Goal: Task Accomplishment & Management: Complete application form

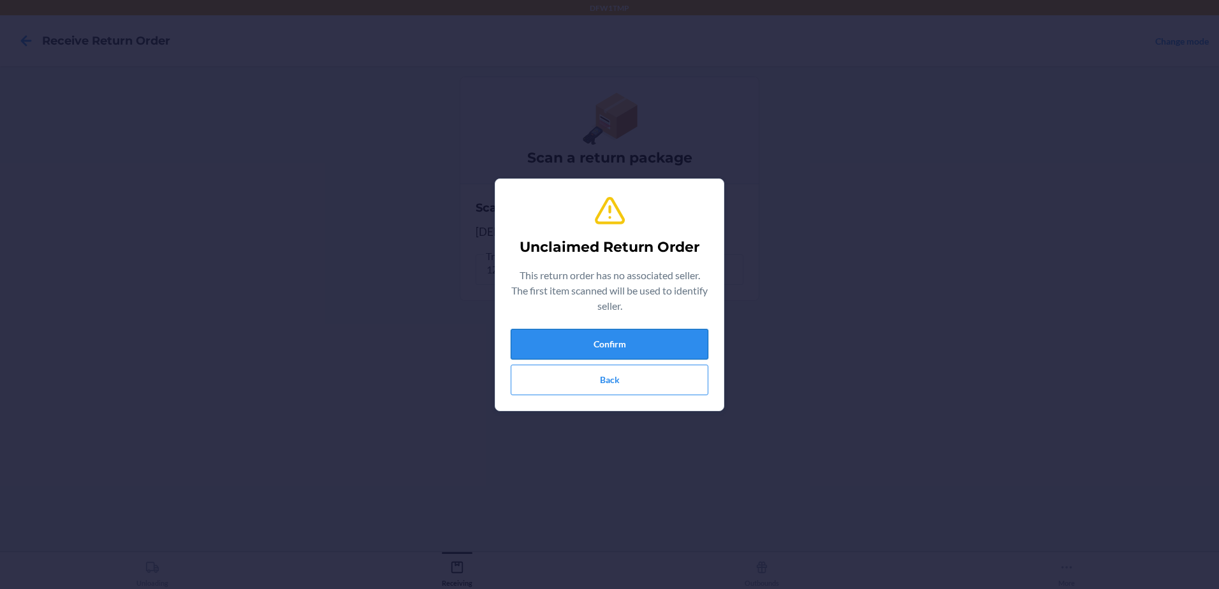
click at [669, 337] on button "Confirm" at bounding box center [610, 344] width 198 height 31
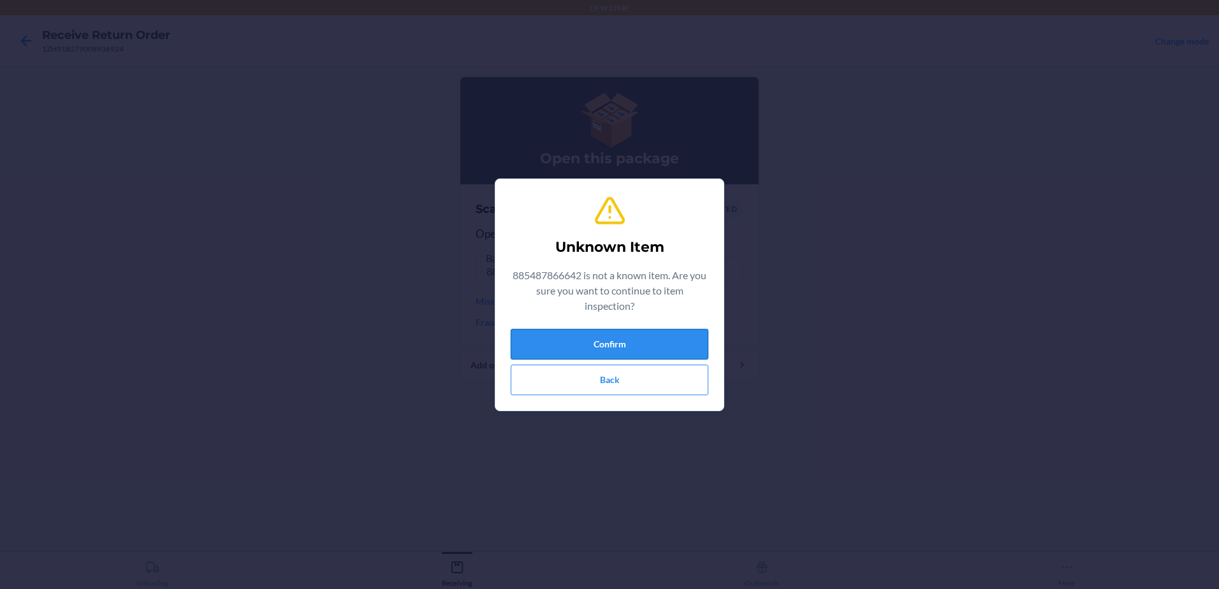
click at [655, 352] on button "Confirm" at bounding box center [610, 344] width 198 height 31
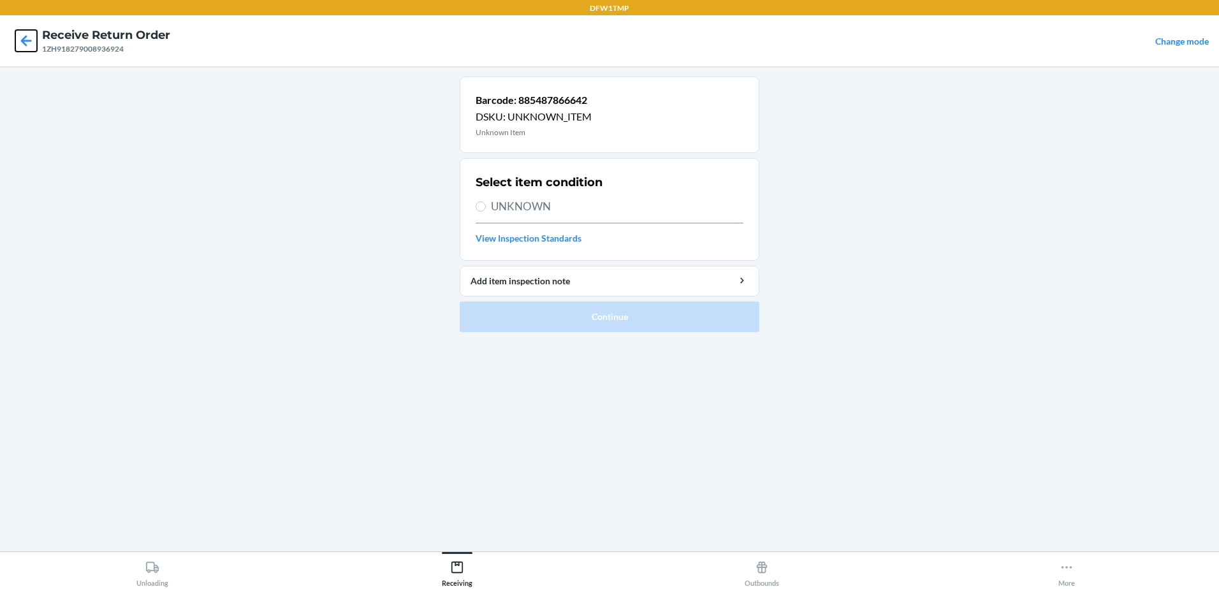
click at [18, 47] on icon at bounding box center [26, 41] width 22 height 22
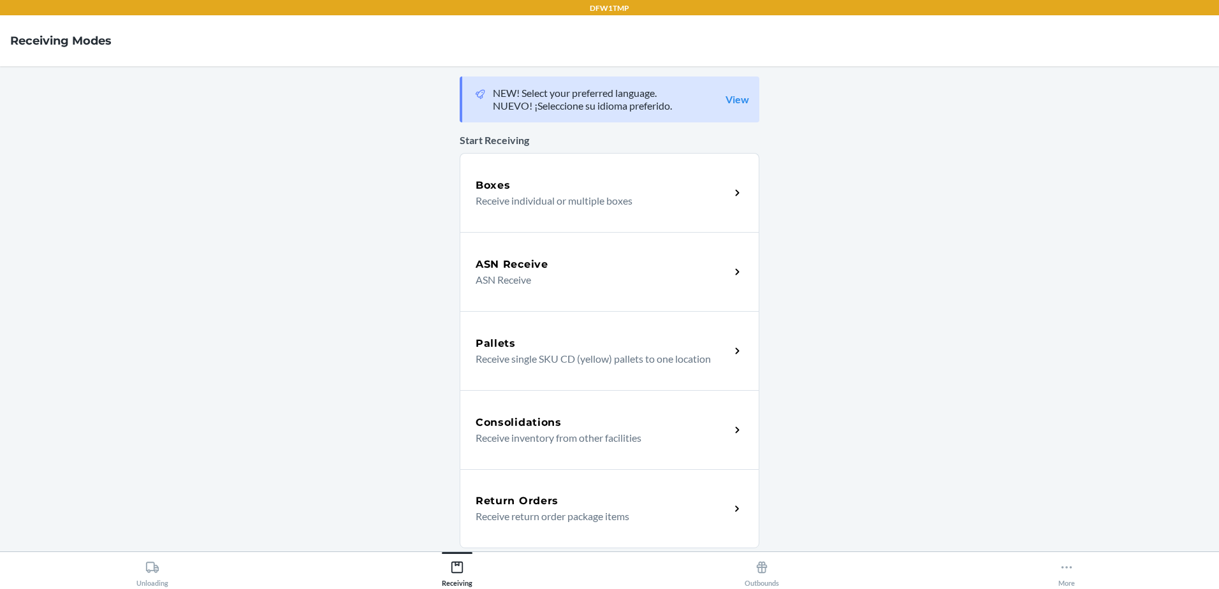
click at [538, 487] on div "Return Orders Receive return order package items" at bounding box center [610, 508] width 300 height 79
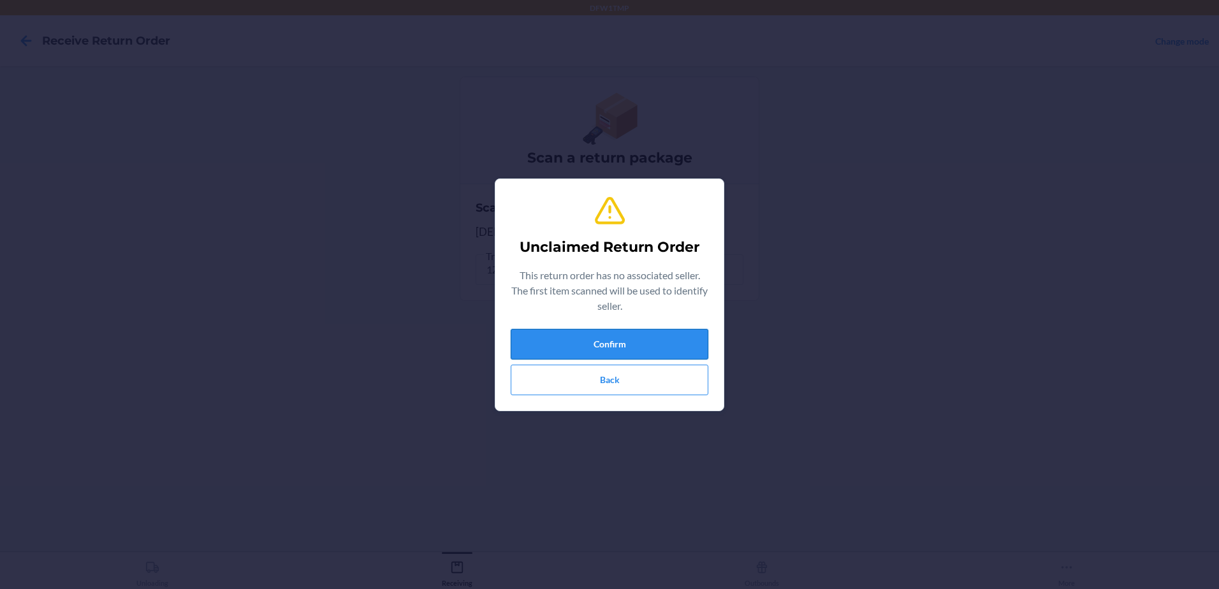
click at [659, 339] on button "Confirm" at bounding box center [610, 344] width 198 height 31
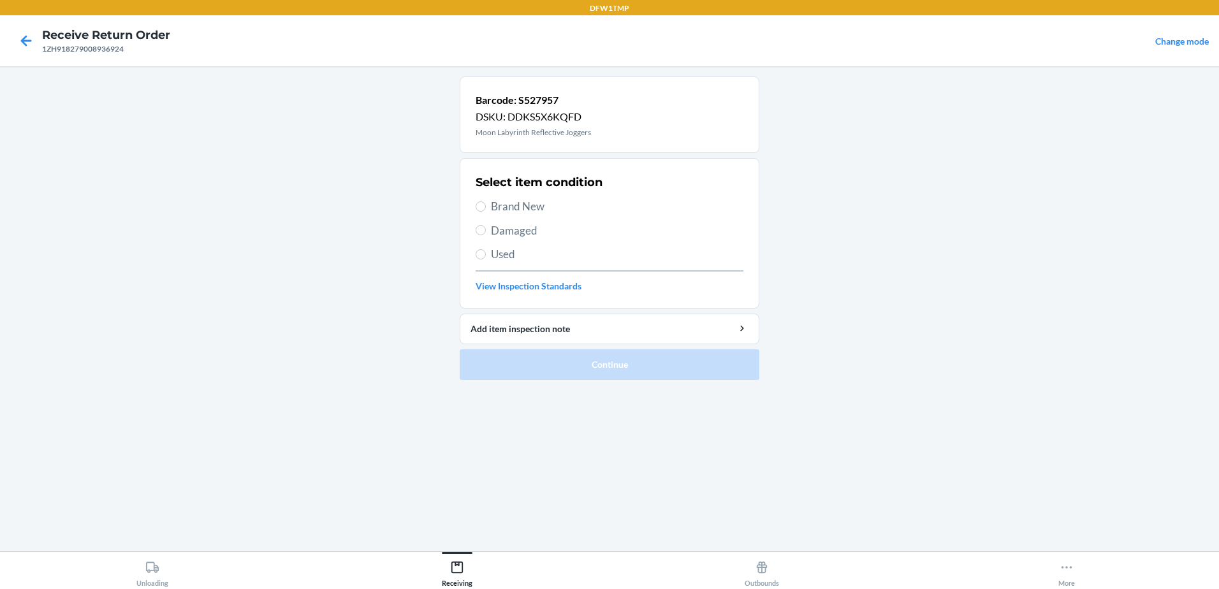
click at [522, 205] on span "Brand New" at bounding box center [617, 206] width 253 height 17
click at [486, 205] on input "Brand New" at bounding box center [481, 207] width 10 height 10
radio input "true"
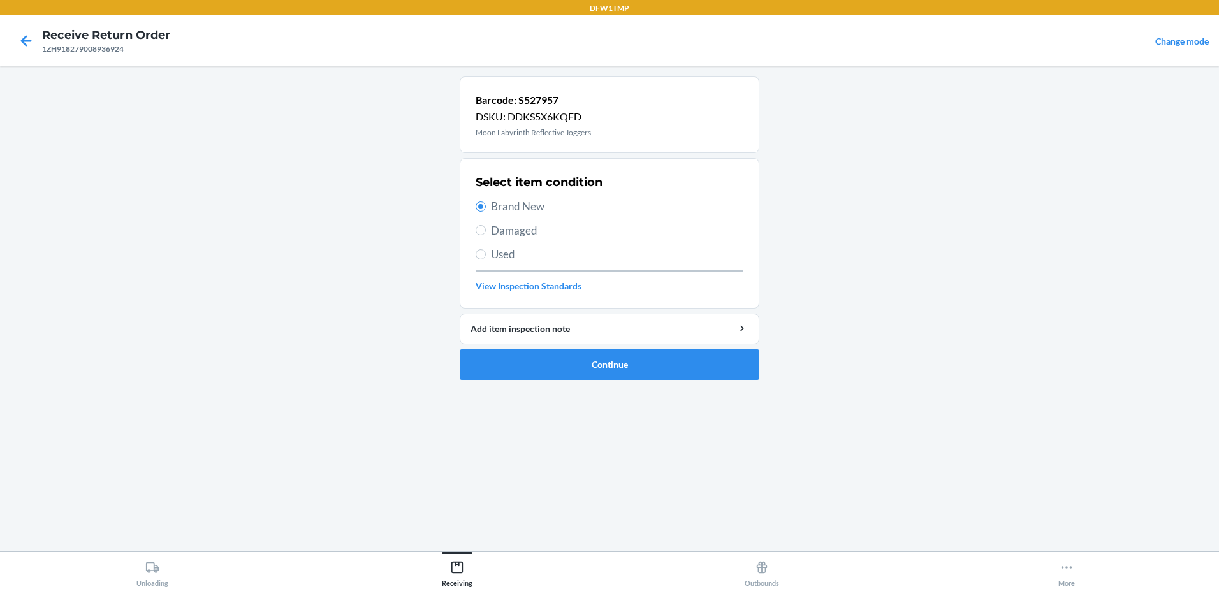
click at [644, 384] on ol "Barcode: S527957 DSKU: DDKS5X6KQFD Moon Labyrinth Reflective Joggers Select ite…" at bounding box center [610, 234] width 300 height 314
click at [644, 370] on button "Continue" at bounding box center [610, 365] width 300 height 31
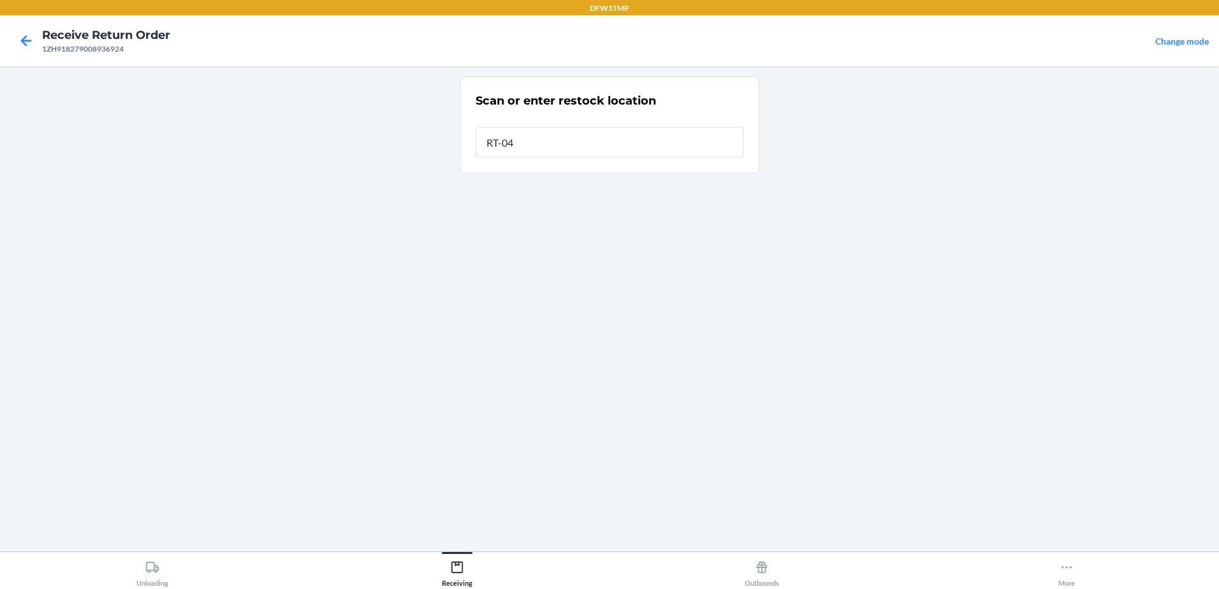
type input "RT-04"
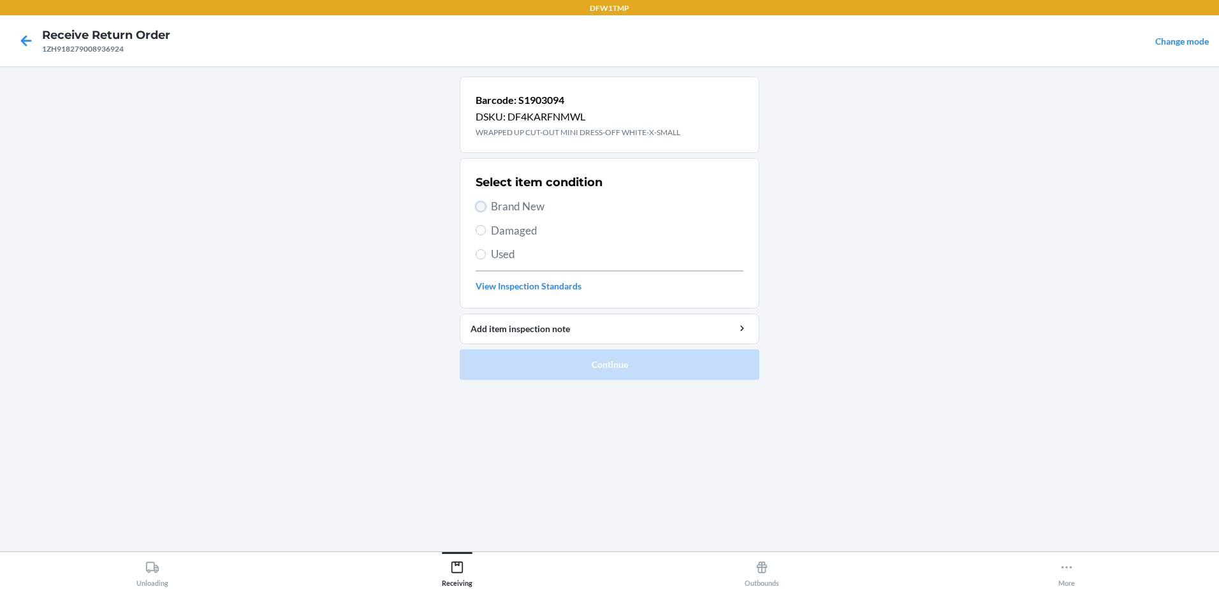
click at [482, 208] on input "Brand New" at bounding box center [481, 207] width 10 height 10
radio input "true"
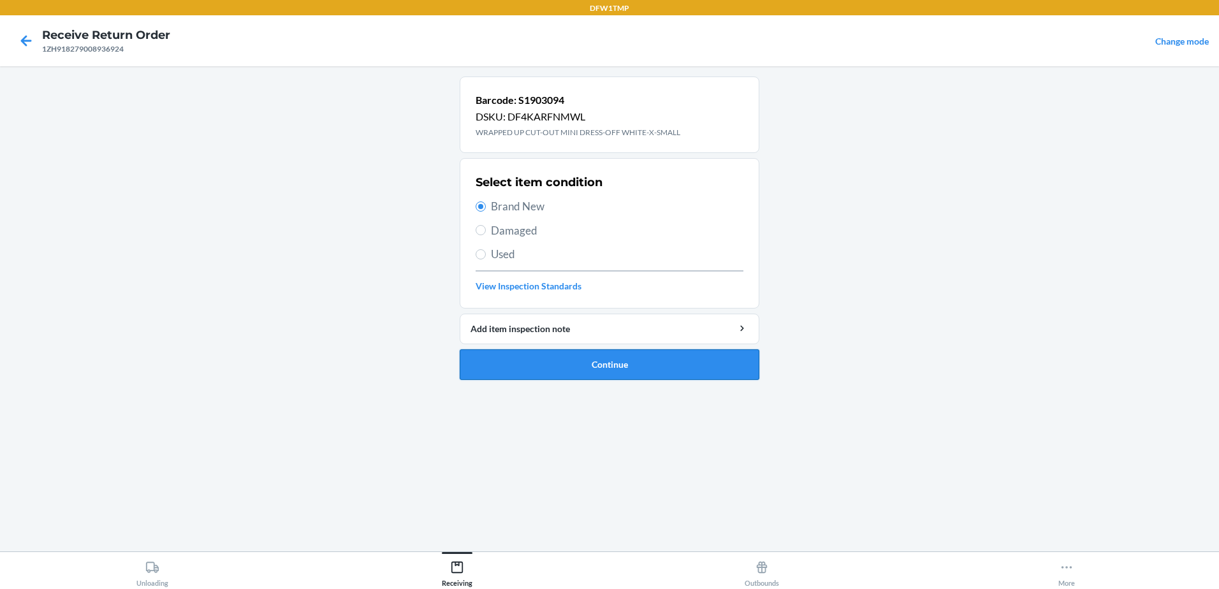
click at [563, 379] on button "Continue" at bounding box center [610, 365] width 300 height 31
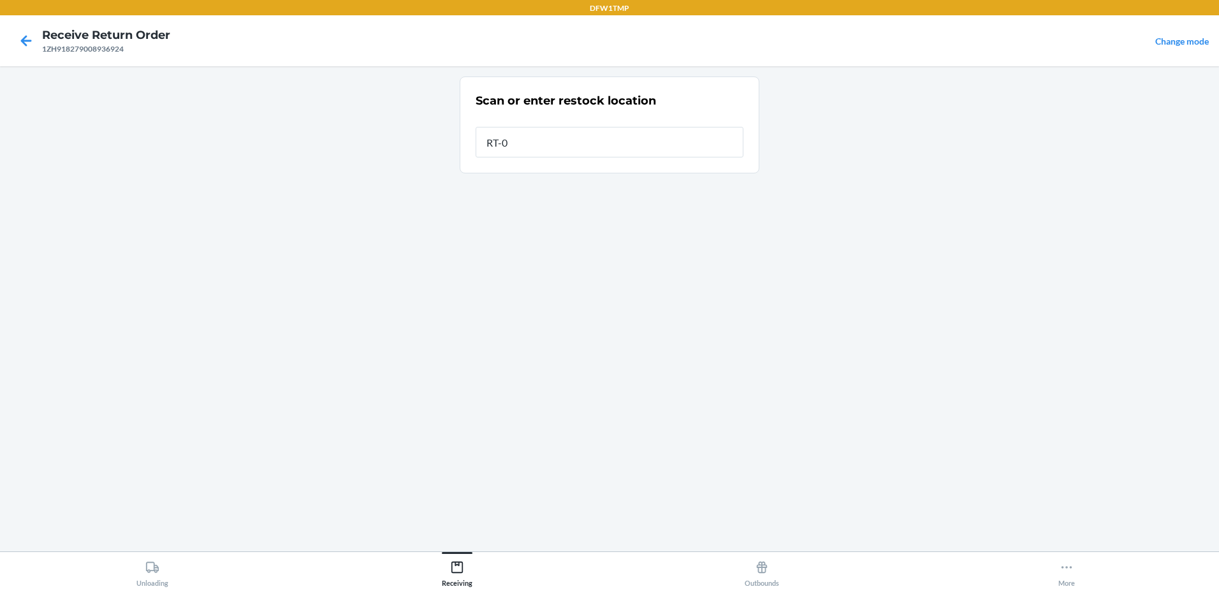
type input "RT-04"
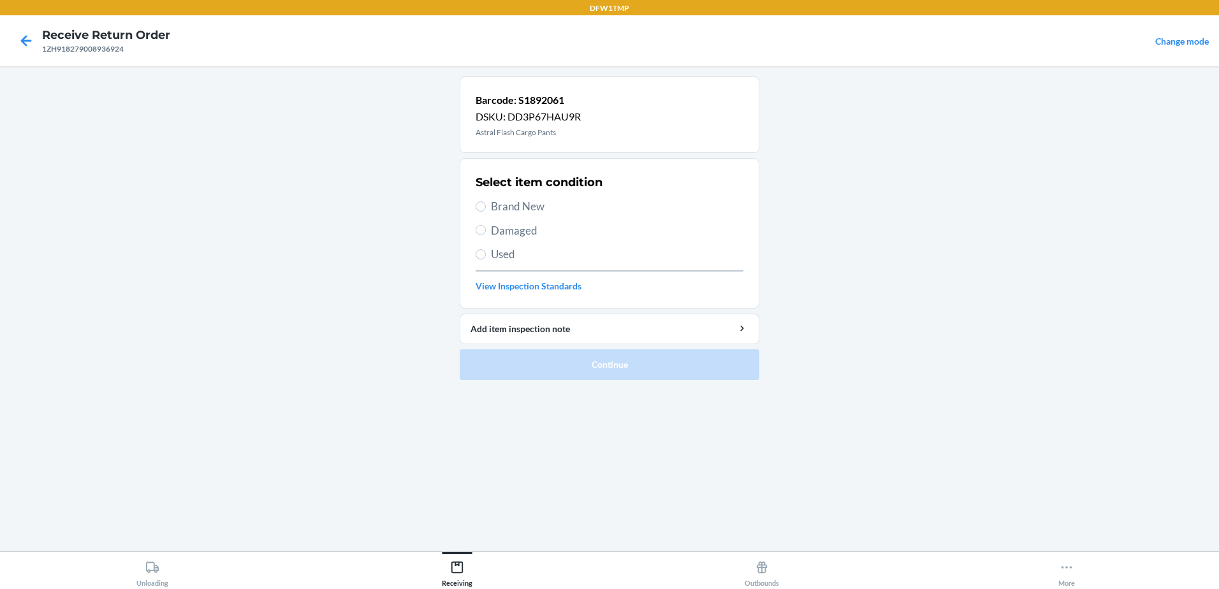
click at [485, 201] on label "Brand New" at bounding box center [610, 206] width 268 height 17
click at [485, 202] on input "Brand New" at bounding box center [481, 207] width 10 height 10
radio input "true"
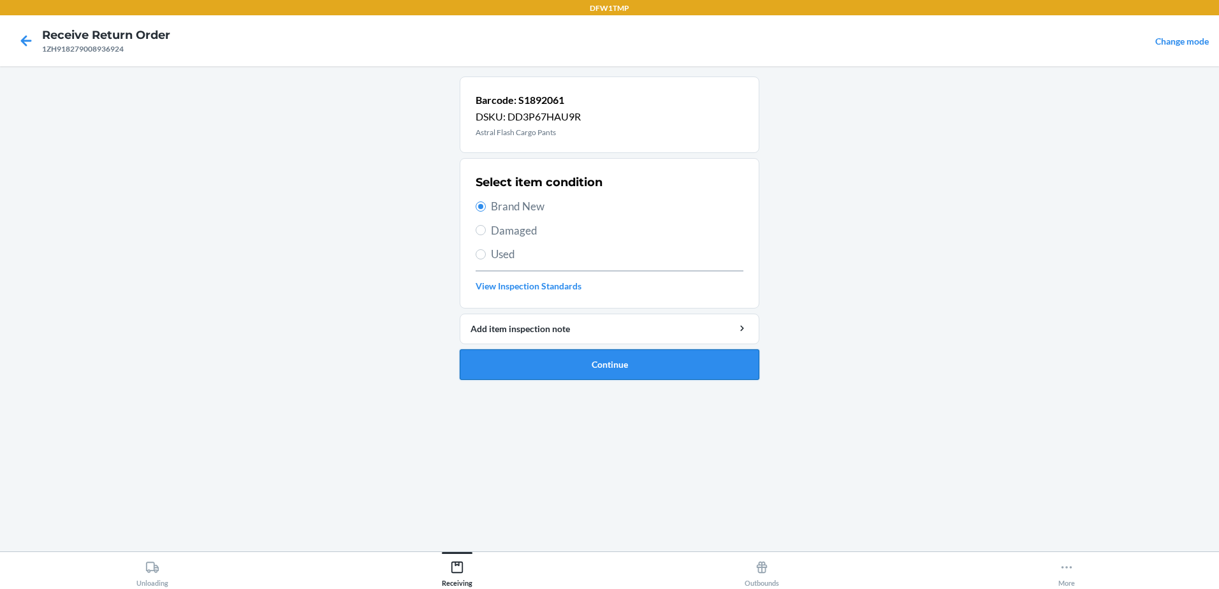
click at [630, 357] on button "Continue" at bounding box center [610, 365] width 300 height 31
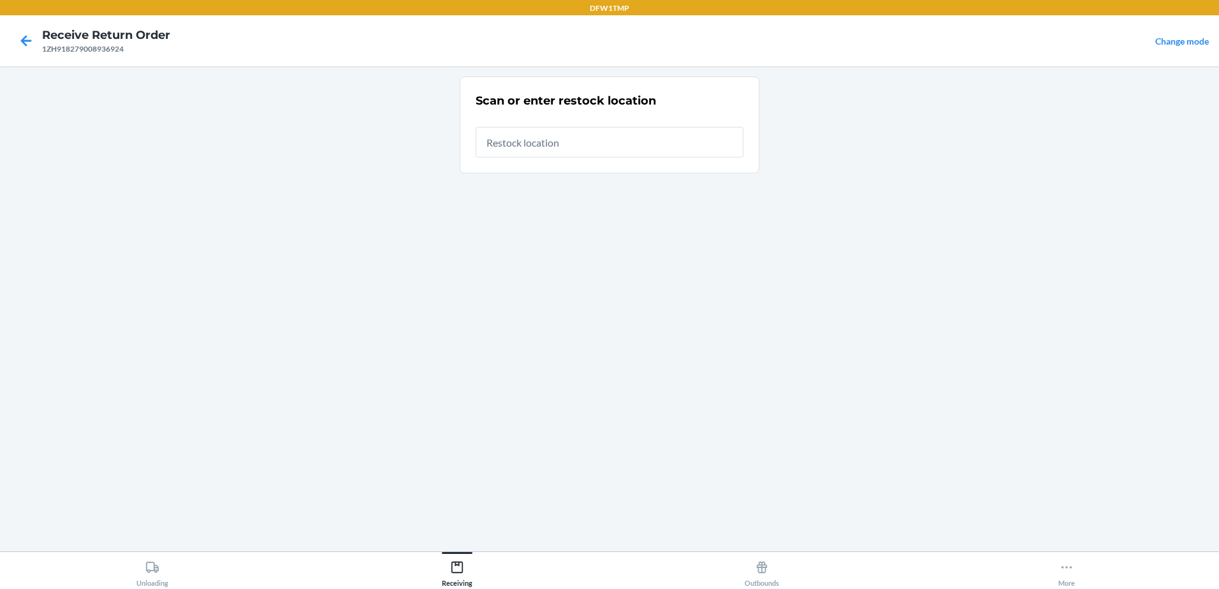
click at [549, 162] on section "Scan or enter restock location" at bounding box center [610, 125] width 300 height 97
click at [549, 152] on input "text" at bounding box center [610, 142] width 268 height 31
type input "RT-04"
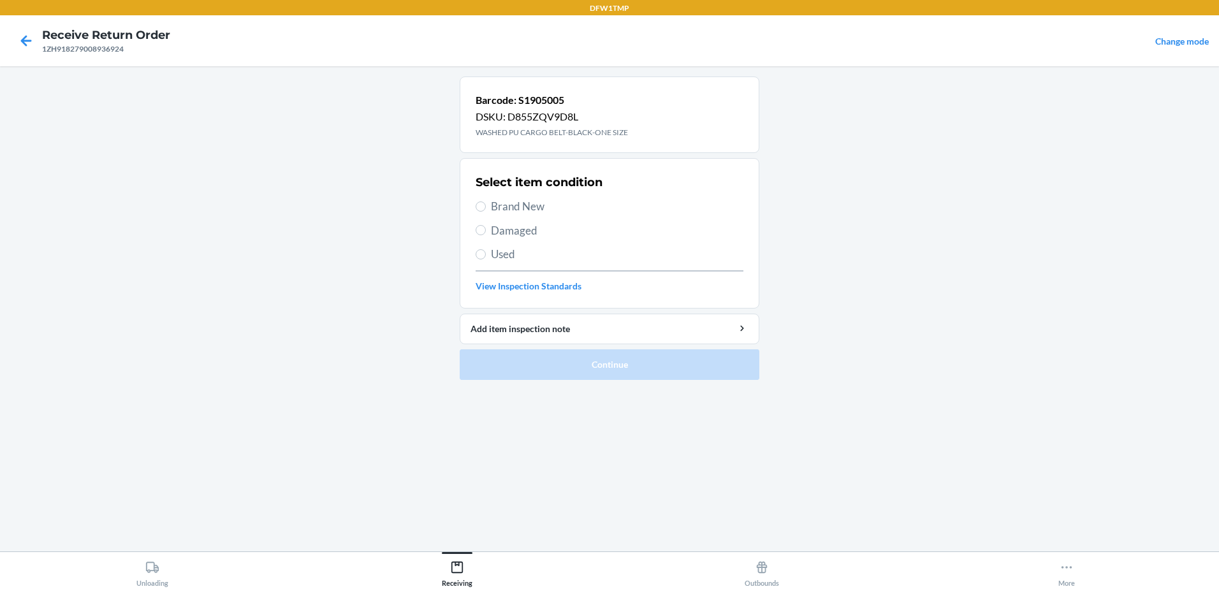
click at [522, 209] on span "Brand New" at bounding box center [617, 206] width 253 height 17
click at [486, 209] on input "Brand New" at bounding box center [481, 207] width 10 height 10
radio input "true"
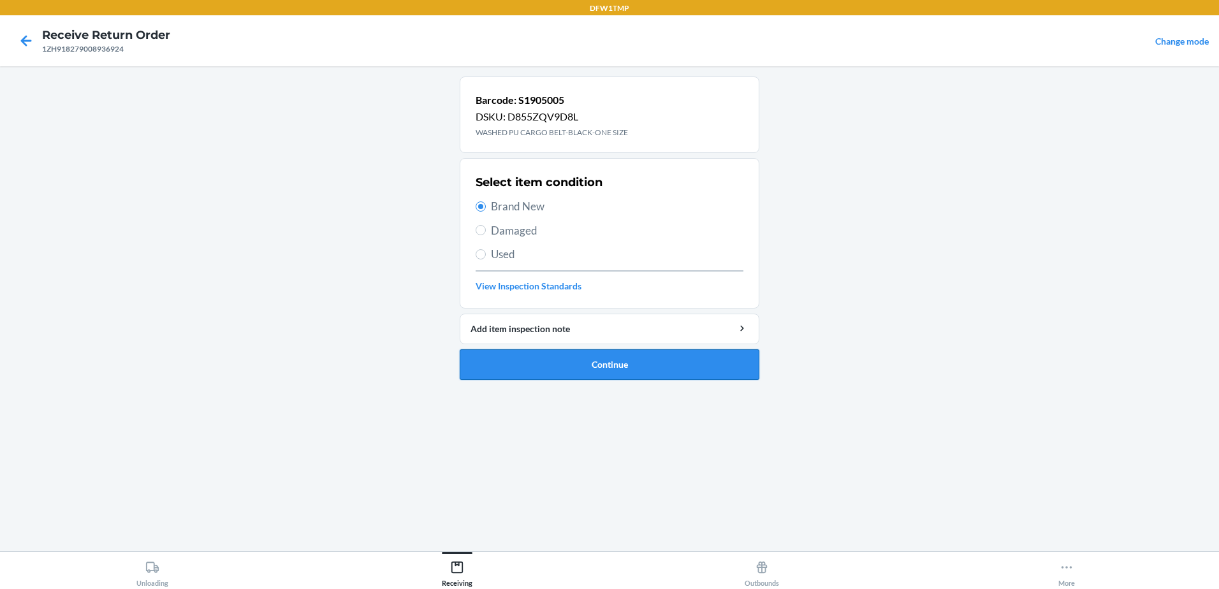
click at [613, 366] on button "Continue" at bounding box center [610, 365] width 300 height 31
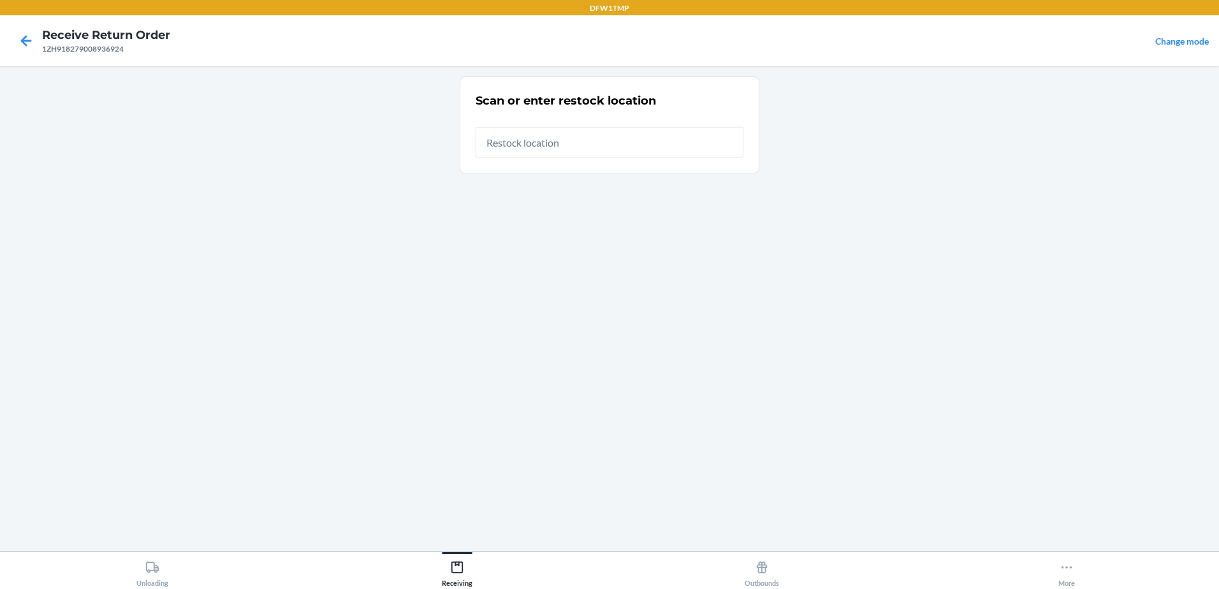
click at [647, 148] on input "text" at bounding box center [610, 142] width 268 height 31
type input "RT-04"
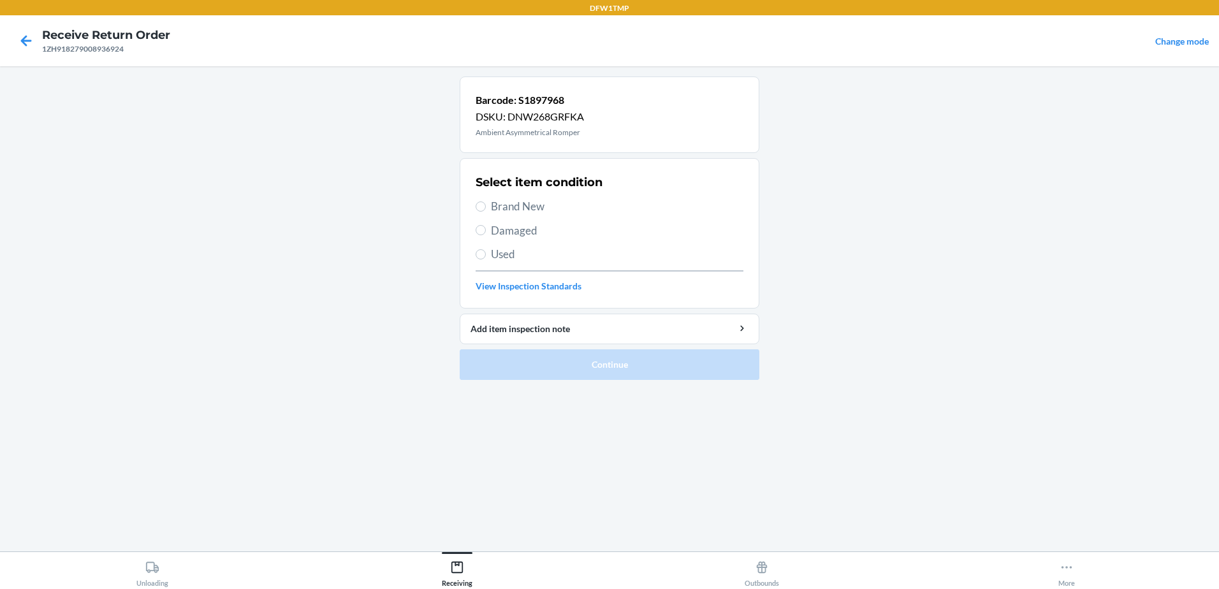
click at [542, 209] on span "Brand New" at bounding box center [617, 206] width 253 height 17
click at [486, 209] on input "Brand New" at bounding box center [481, 207] width 10 height 10
radio input "true"
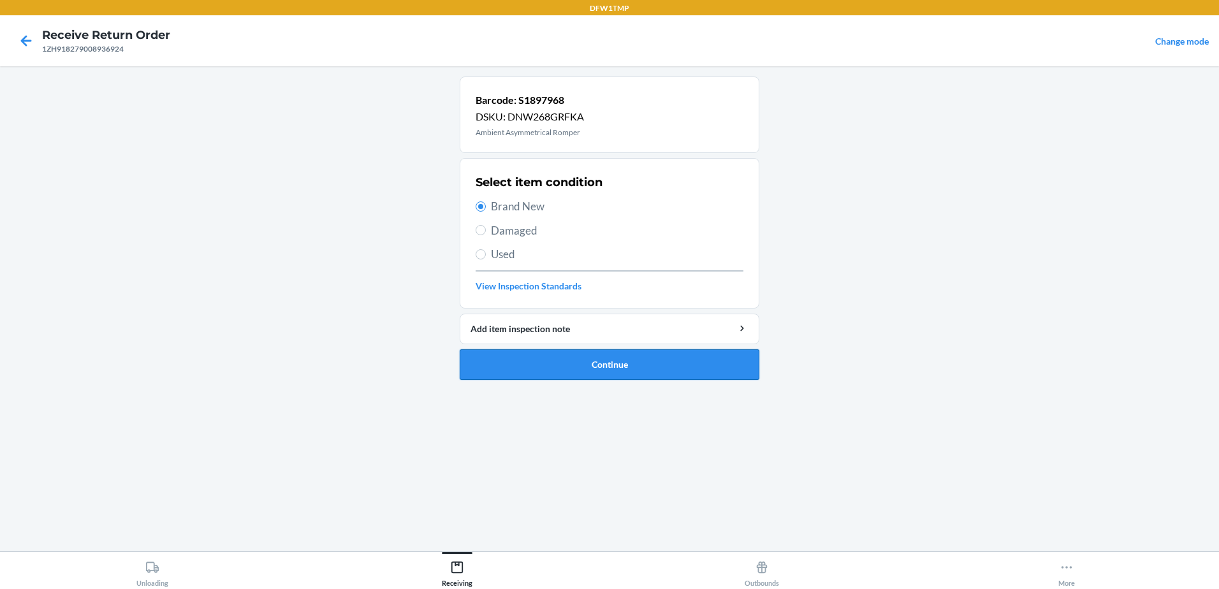
click at [664, 375] on button "Continue" at bounding box center [610, 365] width 300 height 31
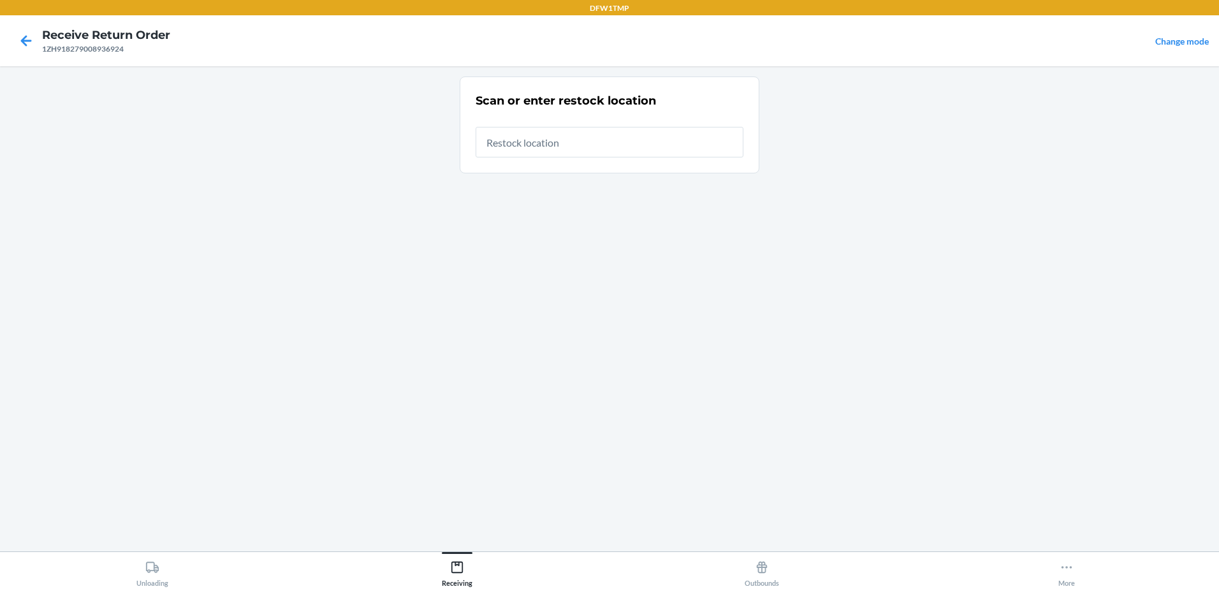
click at [591, 132] on input "text" at bounding box center [610, 142] width 268 height 31
type input "RT-04"
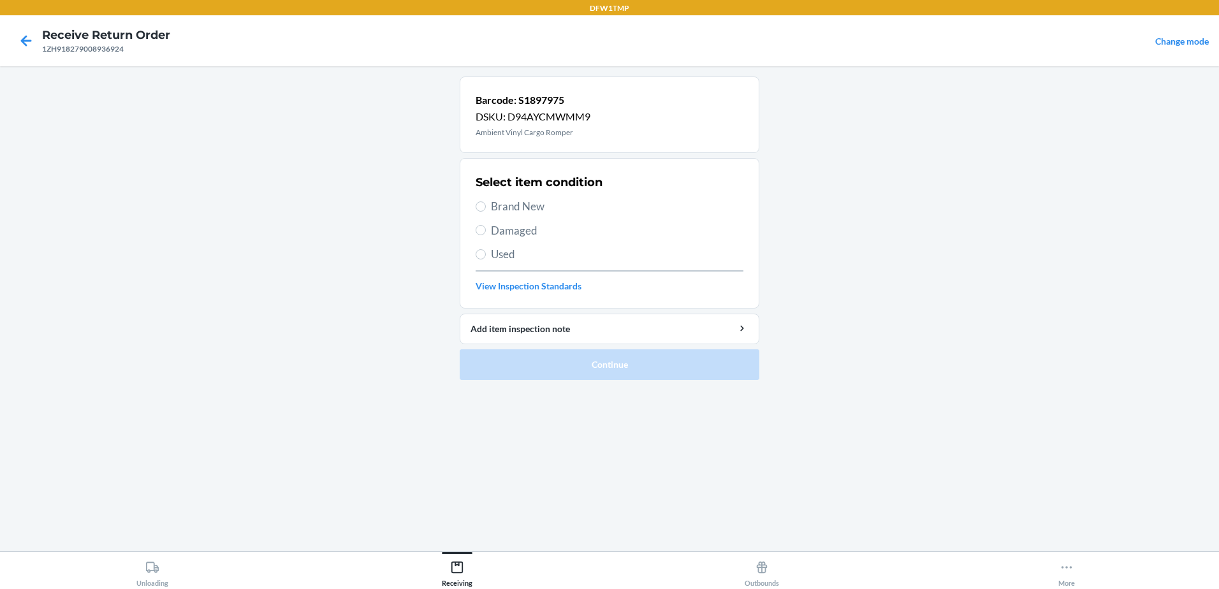
click at [500, 198] on span "Brand New" at bounding box center [617, 206] width 253 height 17
click at [486, 202] on input "Brand New" at bounding box center [481, 207] width 10 height 10
radio input "true"
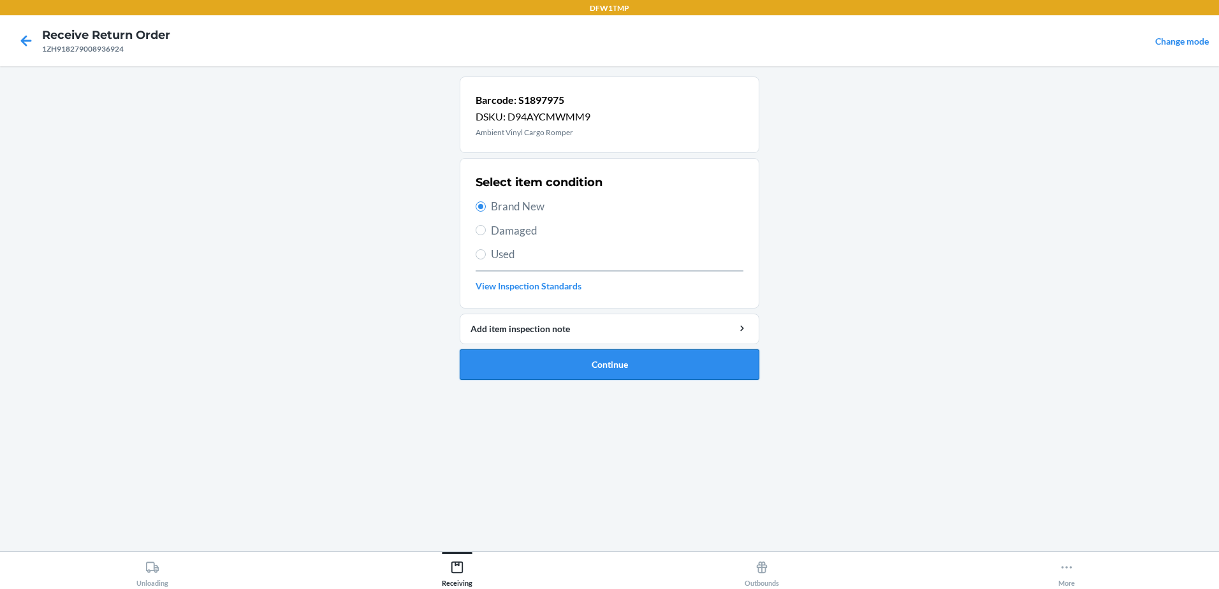
click at [638, 364] on button "Continue" at bounding box center [610, 365] width 300 height 31
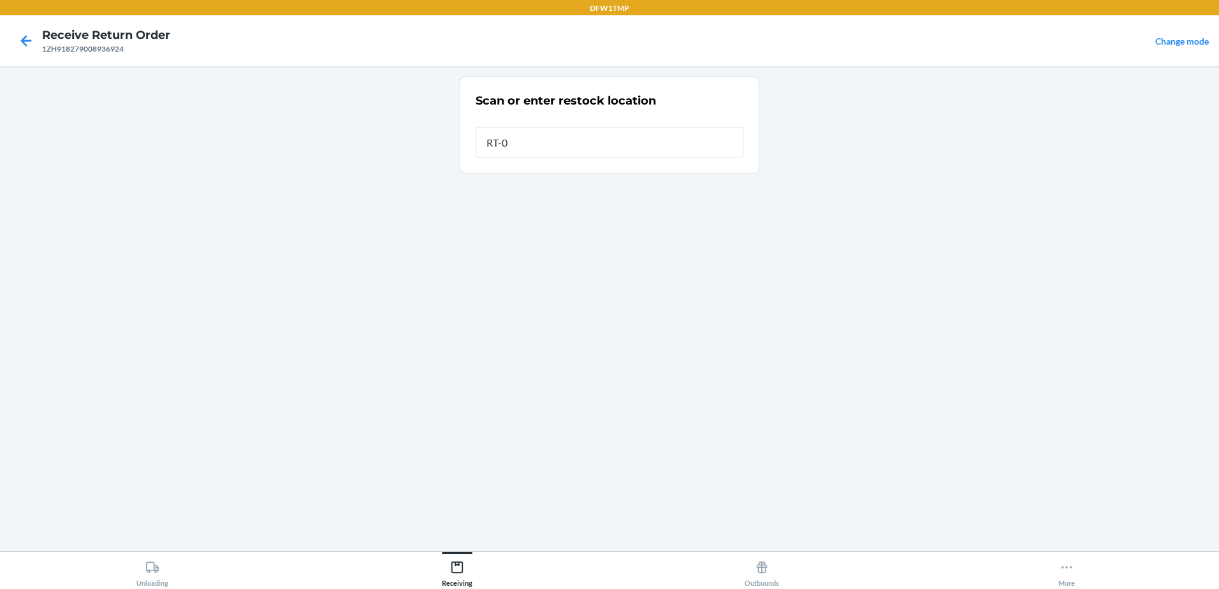
type input "RT-04"
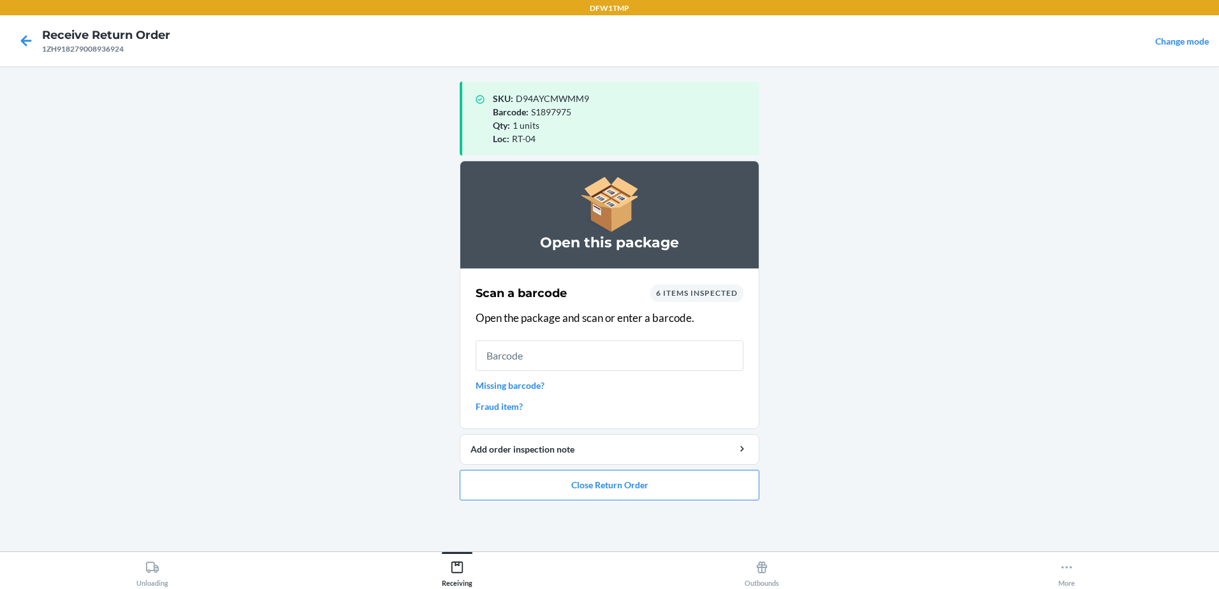
click at [534, 383] on link "Missing barcode?" at bounding box center [610, 385] width 268 height 13
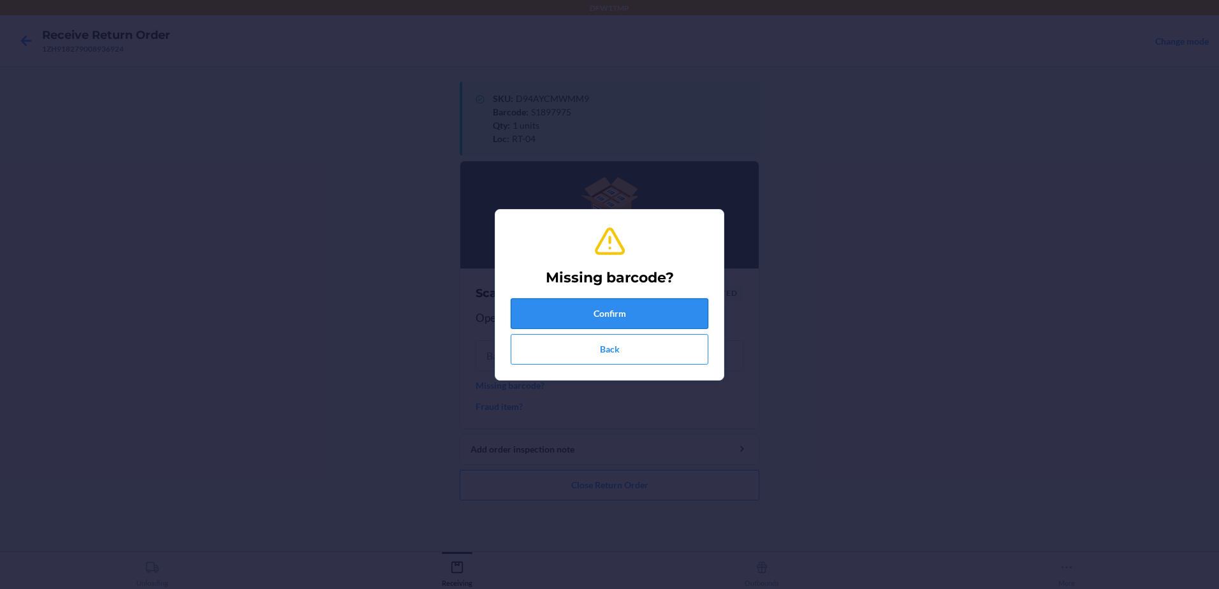
click at [636, 313] on button "Confirm" at bounding box center [610, 313] width 198 height 31
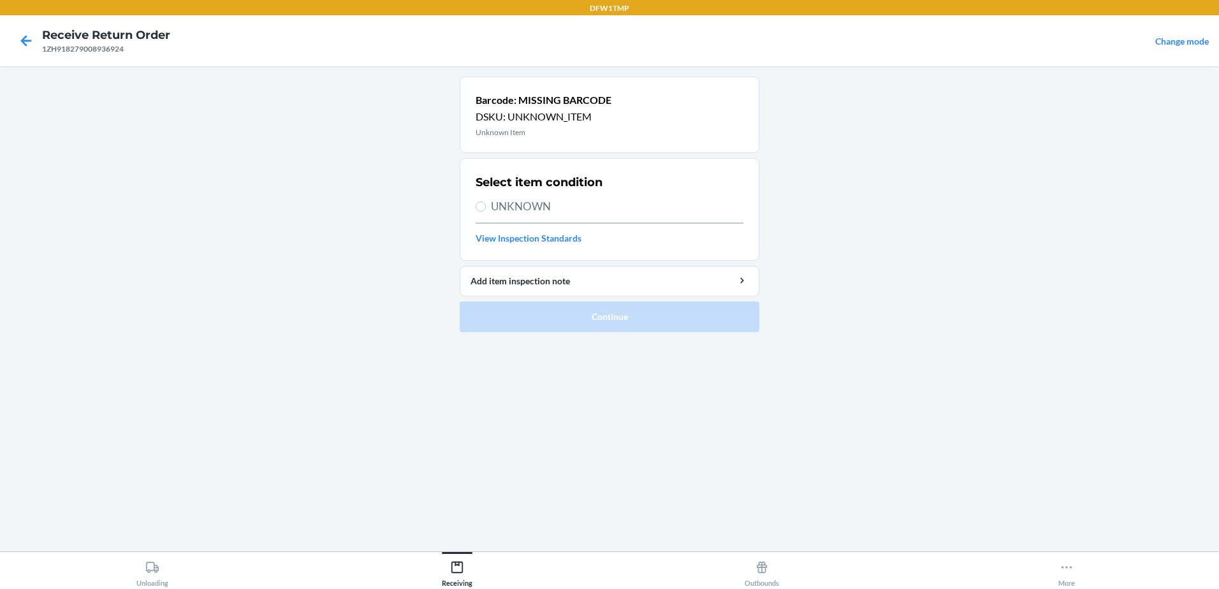
click at [532, 198] on span "UNKNOWN" at bounding box center [617, 206] width 253 height 17
click at [486, 202] on input "UNKNOWN" at bounding box center [481, 207] width 10 height 10
radio input "true"
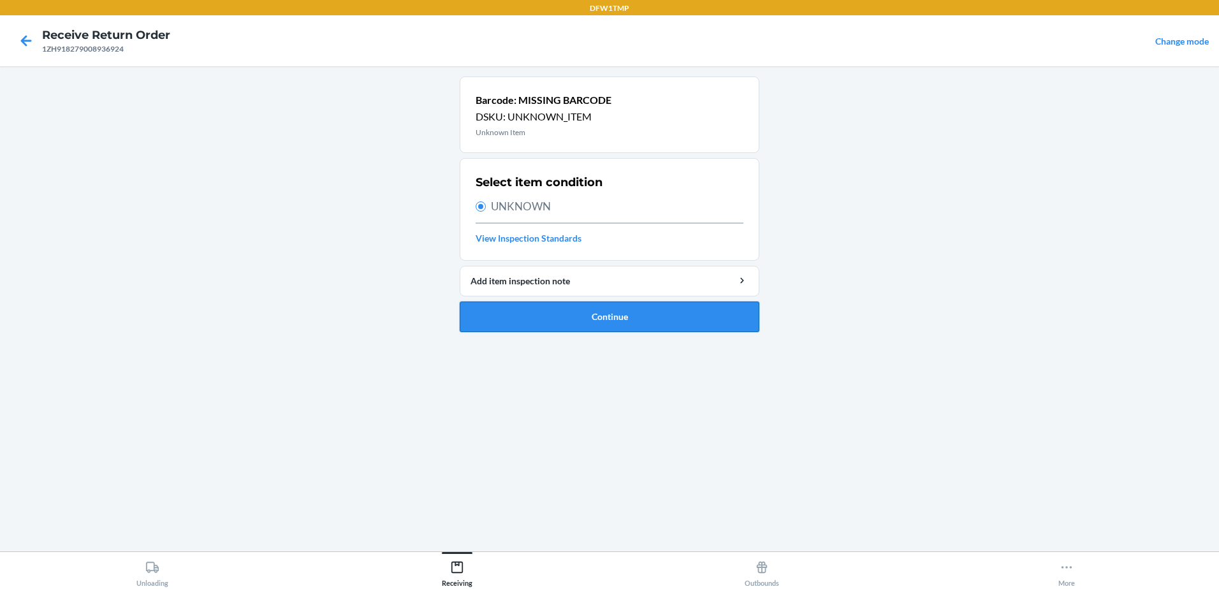
click at [606, 321] on button "Continue" at bounding box center [610, 317] width 300 height 31
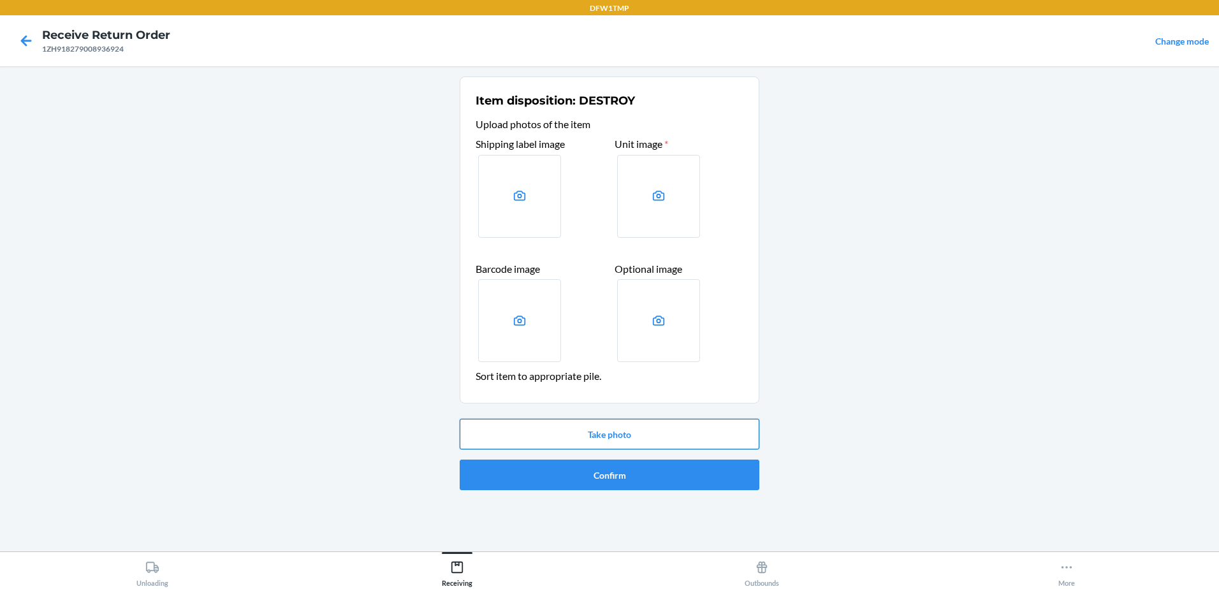
click at [636, 428] on button "Take photo" at bounding box center [610, 434] width 300 height 31
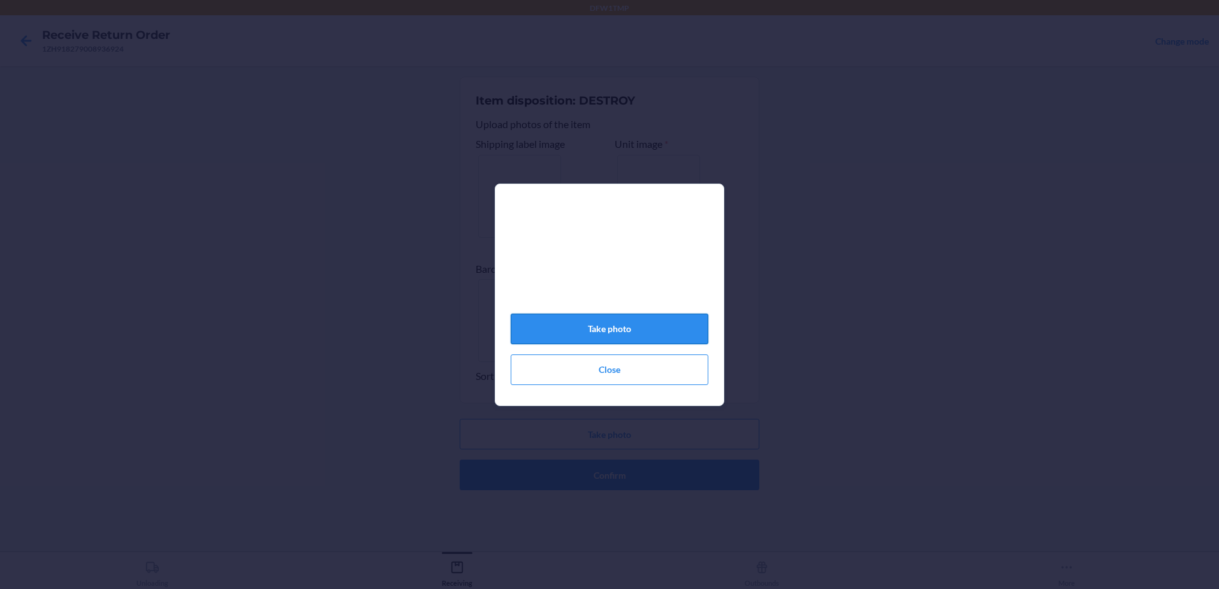
click at [554, 337] on button "Take photo" at bounding box center [610, 329] width 198 height 31
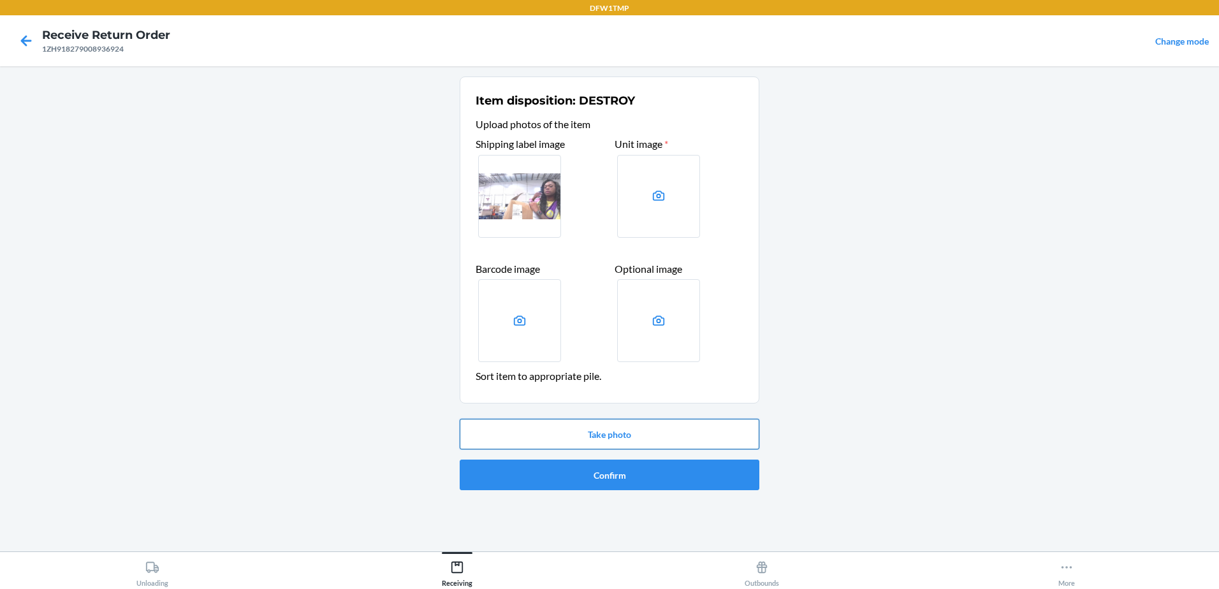
click at [582, 436] on button "Take photo" at bounding box center [610, 434] width 300 height 31
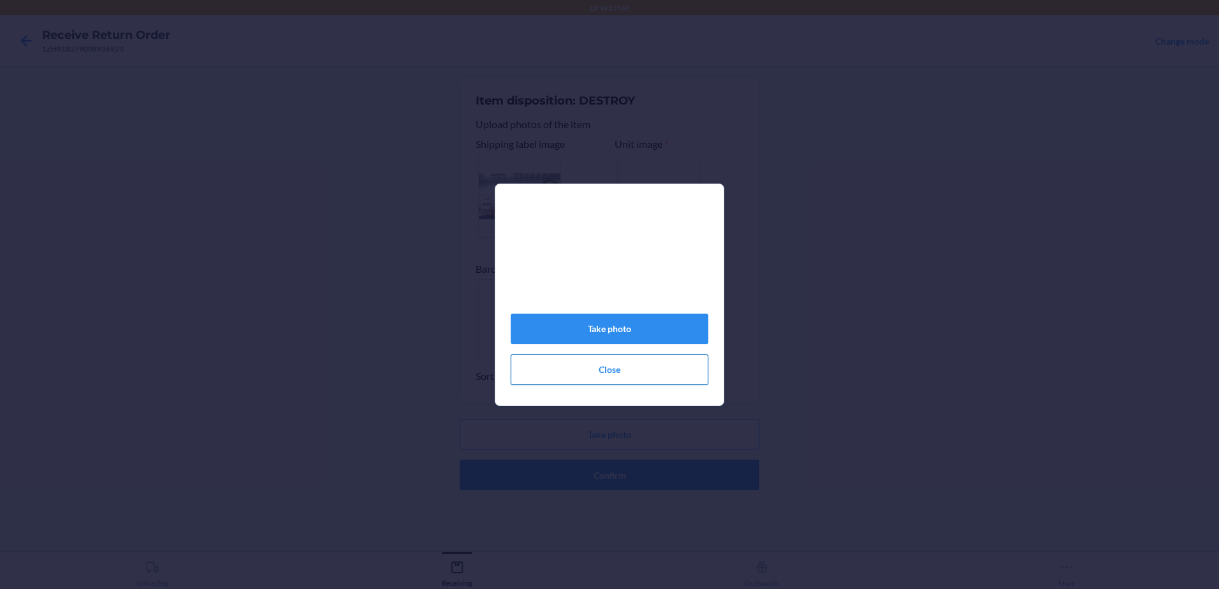
click at [591, 372] on button "Close" at bounding box center [610, 370] width 198 height 31
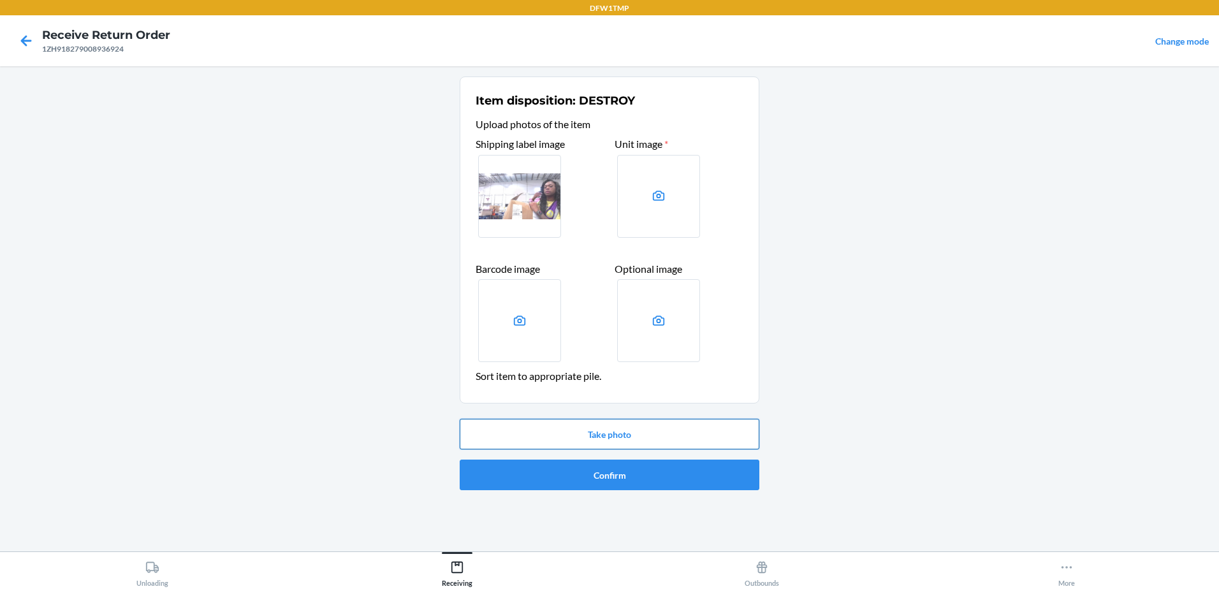
click at [732, 431] on button "Take photo" at bounding box center [610, 434] width 300 height 31
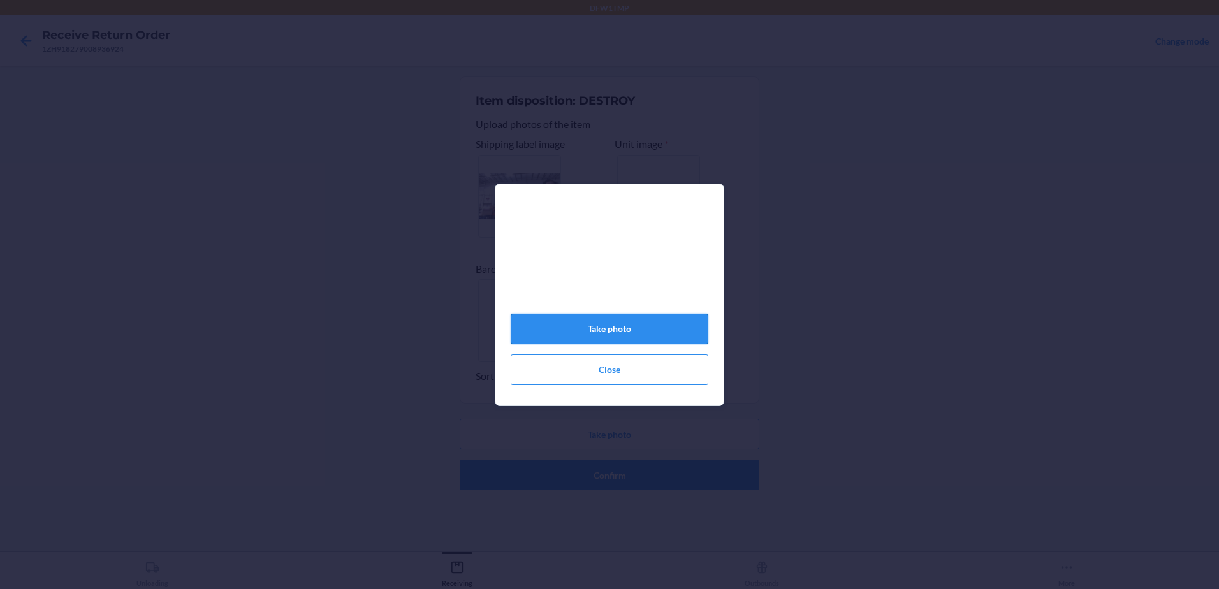
click at [619, 339] on button "Take photo" at bounding box center [610, 329] width 198 height 31
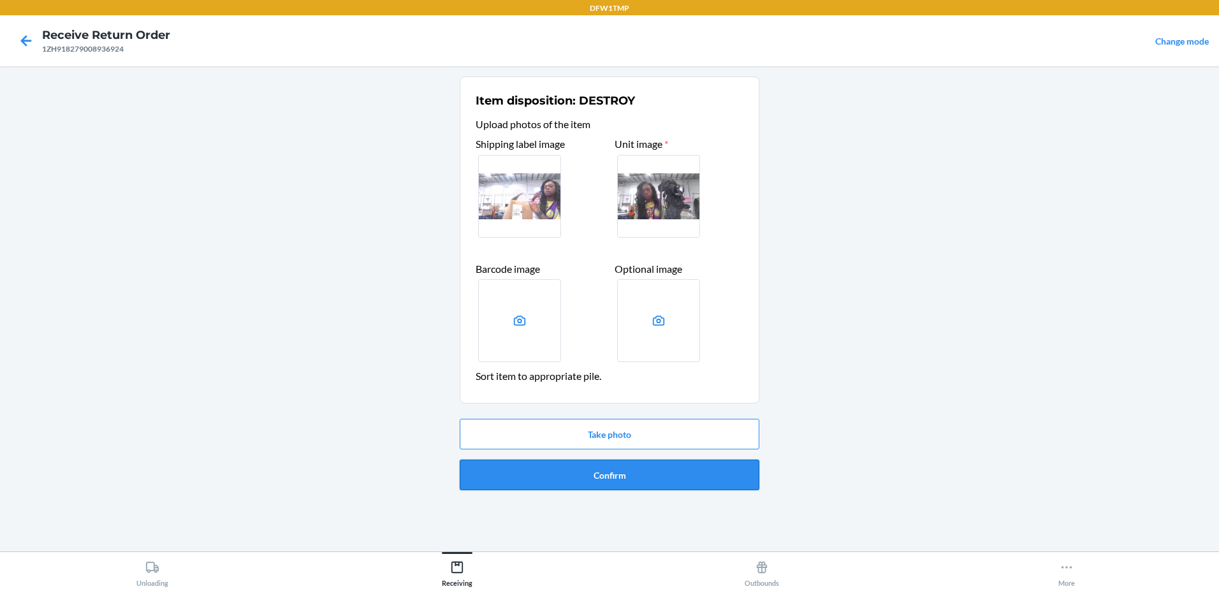
click at [610, 477] on button "Confirm" at bounding box center [610, 475] width 300 height 31
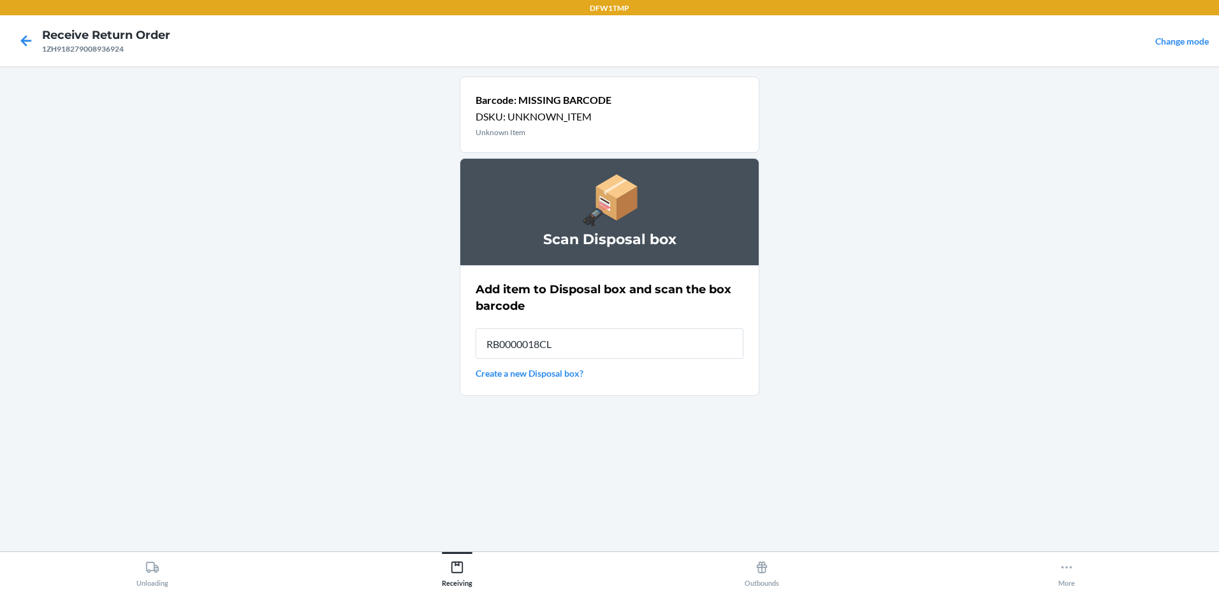
type input "RB0000018CL"
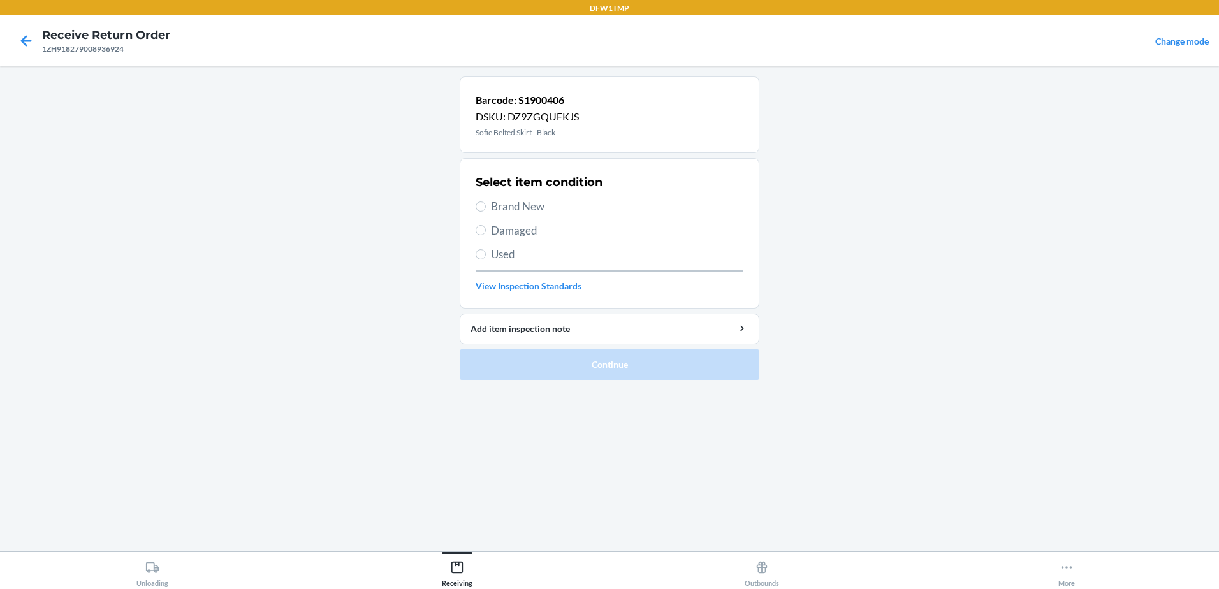
click at [496, 205] on span "Brand New" at bounding box center [617, 206] width 253 height 17
click at [486, 205] on input "Brand New" at bounding box center [481, 207] width 10 height 10
radio input "true"
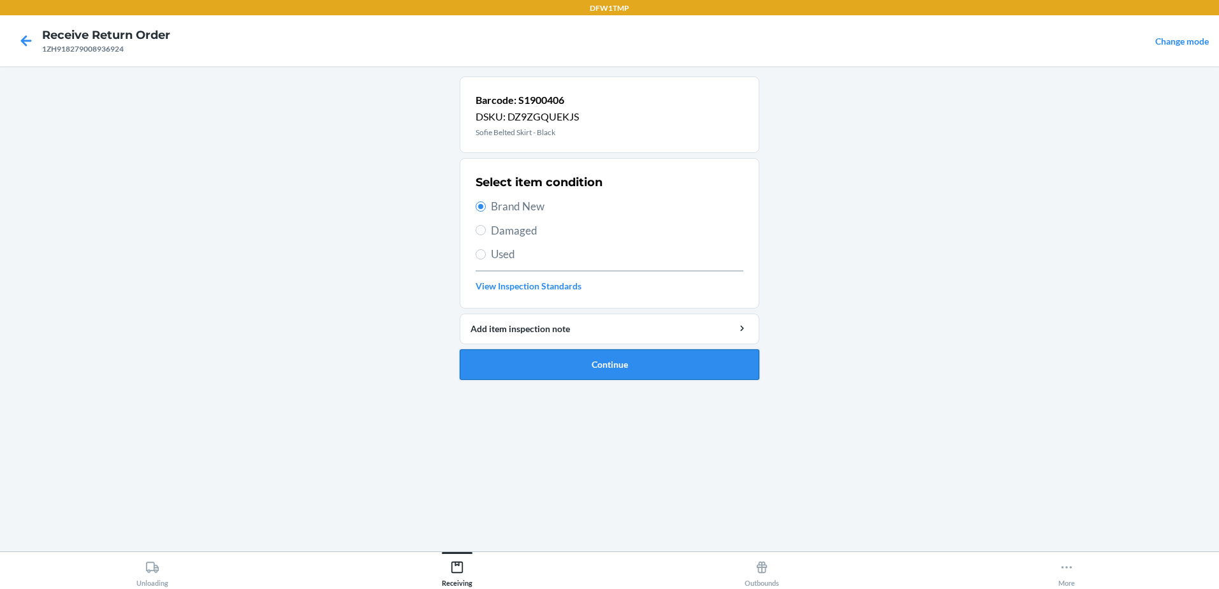
click at [661, 360] on button "Continue" at bounding box center [610, 365] width 300 height 31
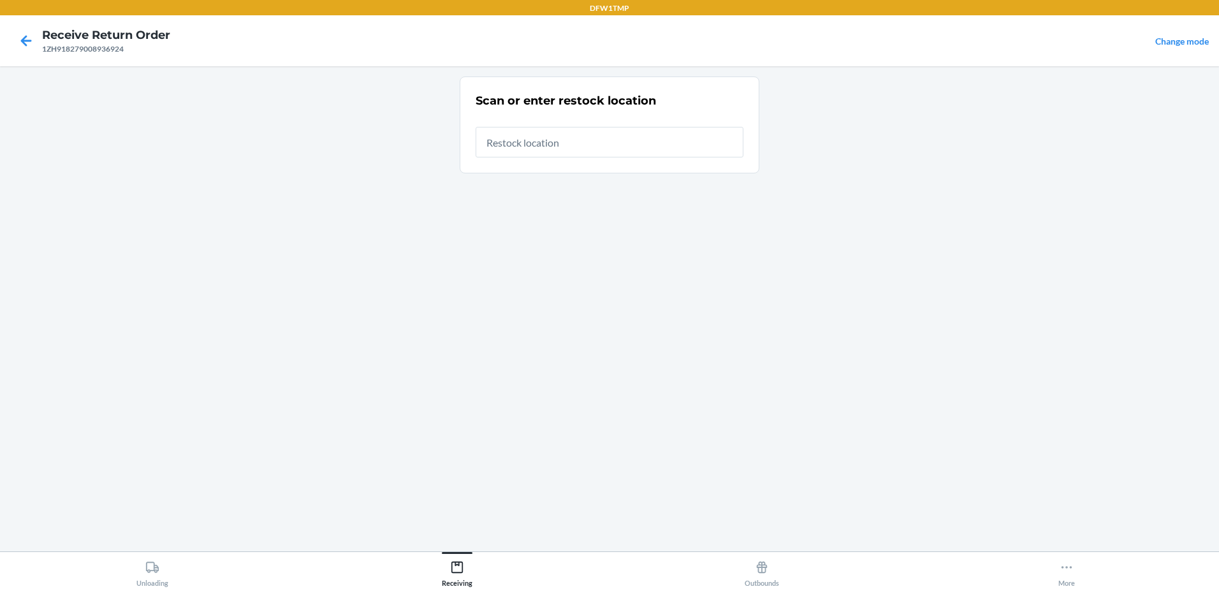
click at [628, 136] on input "text" at bounding box center [610, 142] width 268 height 31
type input "RT-04"
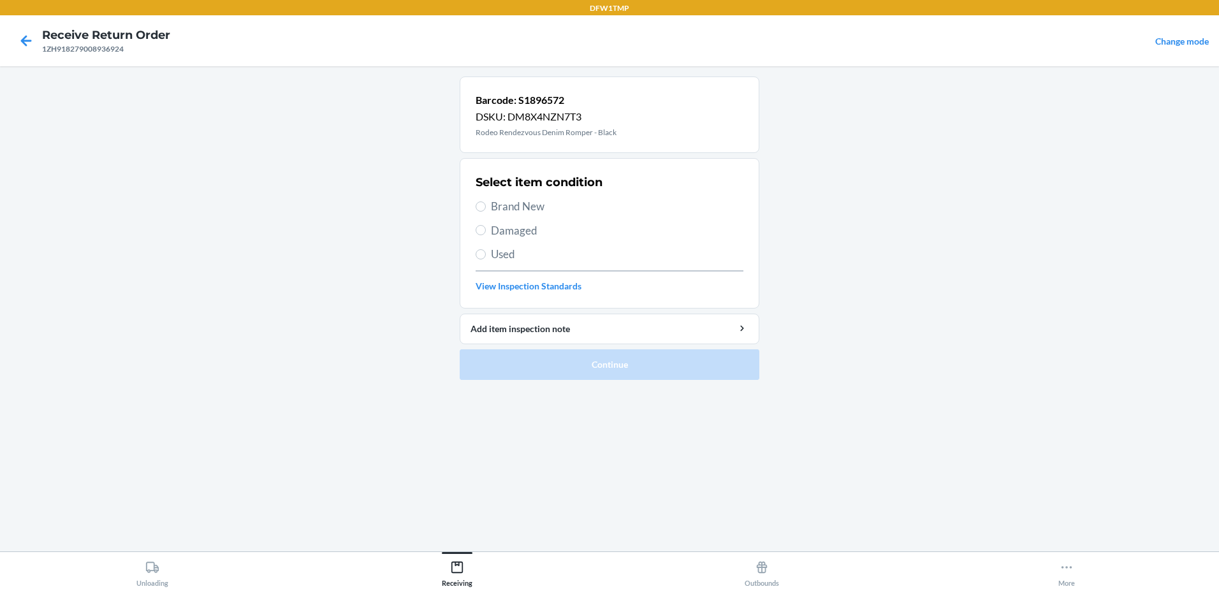
click at [520, 206] on span "Brand New" at bounding box center [617, 206] width 253 height 17
click at [486, 206] on input "Brand New" at bounding box center [481, 207] width 10 height 10
radio input "true"
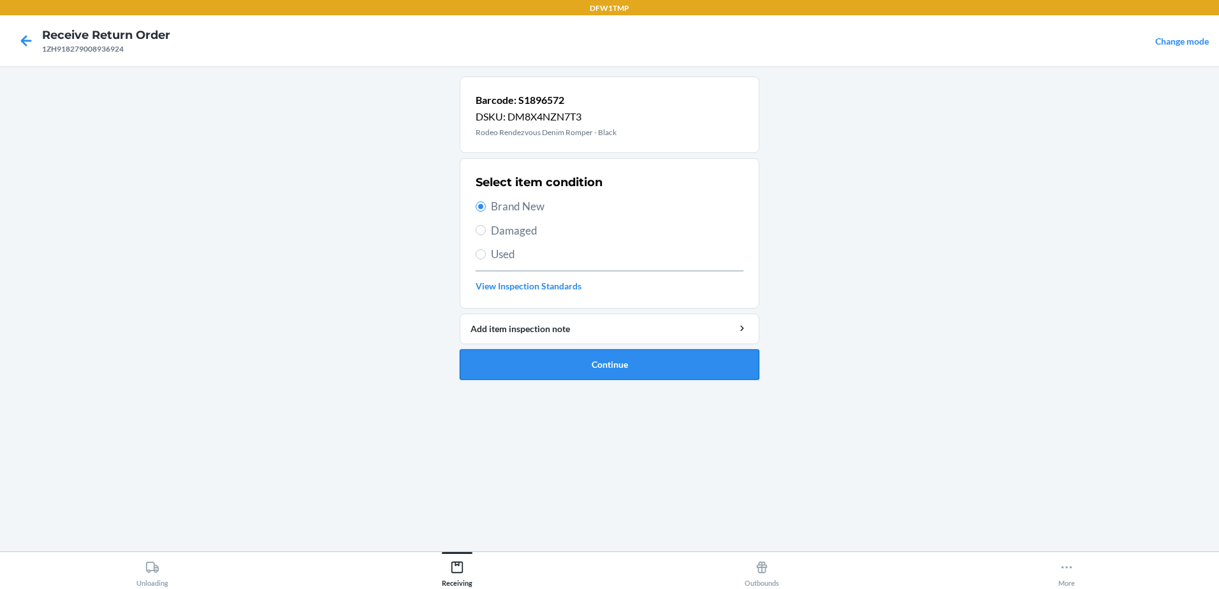
click at [675, 350] on button "Continue" at bounding box center [610, 365] width 300 height 31
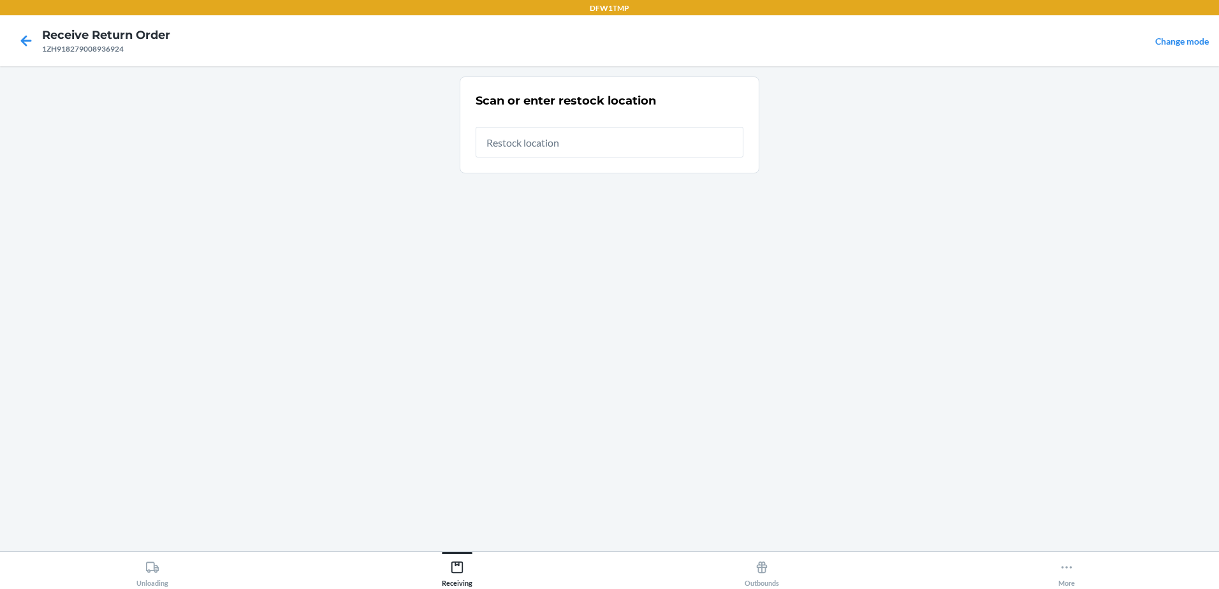
click at [663, 141] on input "text" at bounding box center [610, 142] width 268 height 31
type input "RT-04"
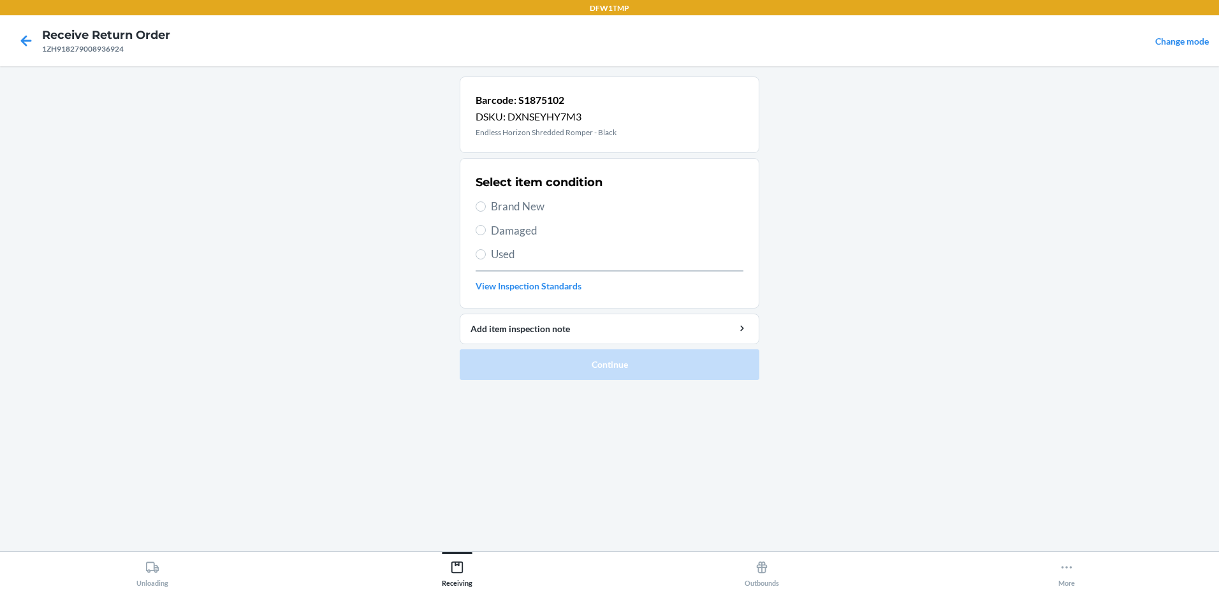
click at [541, 203] on span "Brand New" at bounding box center [617, 206] width 253 height 17
click at [486, 203] on input "Brand New" at bounding box center [481, 207] width 10 height 10
radio input "true"
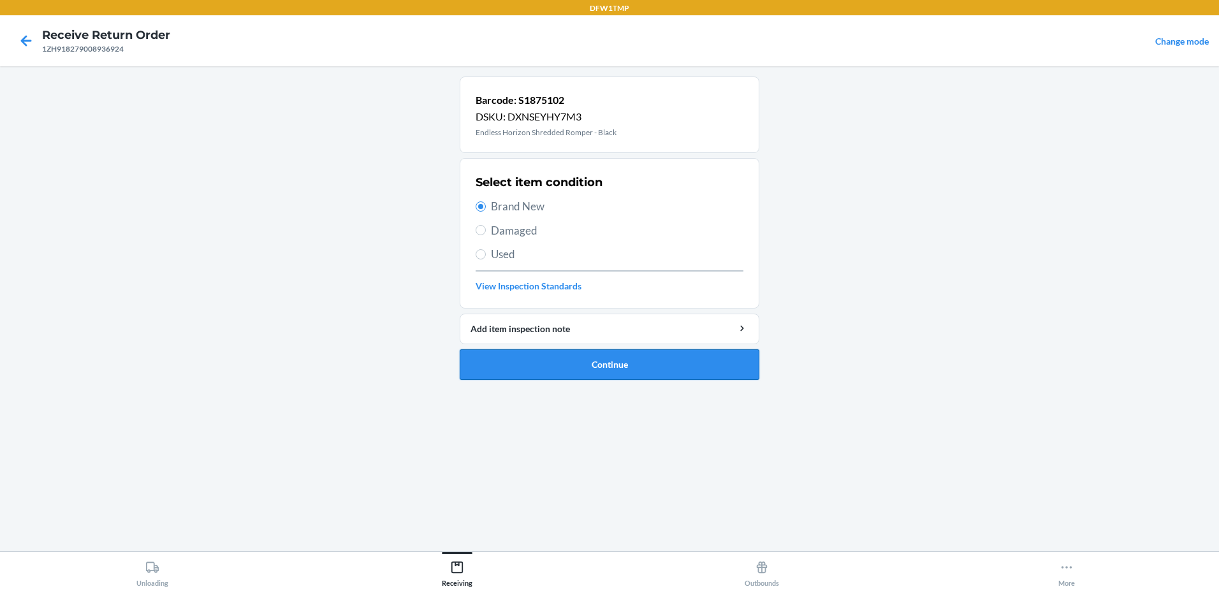
click at [671, 363] on button "Continue" at bounding box center [610, 365] width 300 height 31
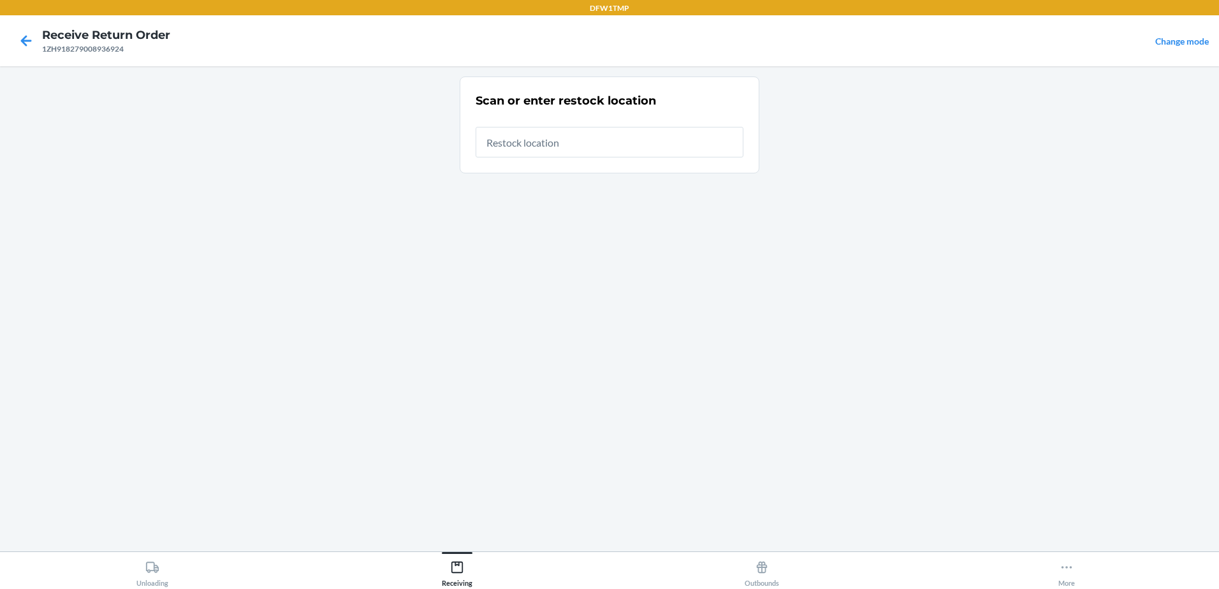
click at [557, 143] on input "text" at bounding box center [610, 142] width 268 height 31
type input "RT-04"
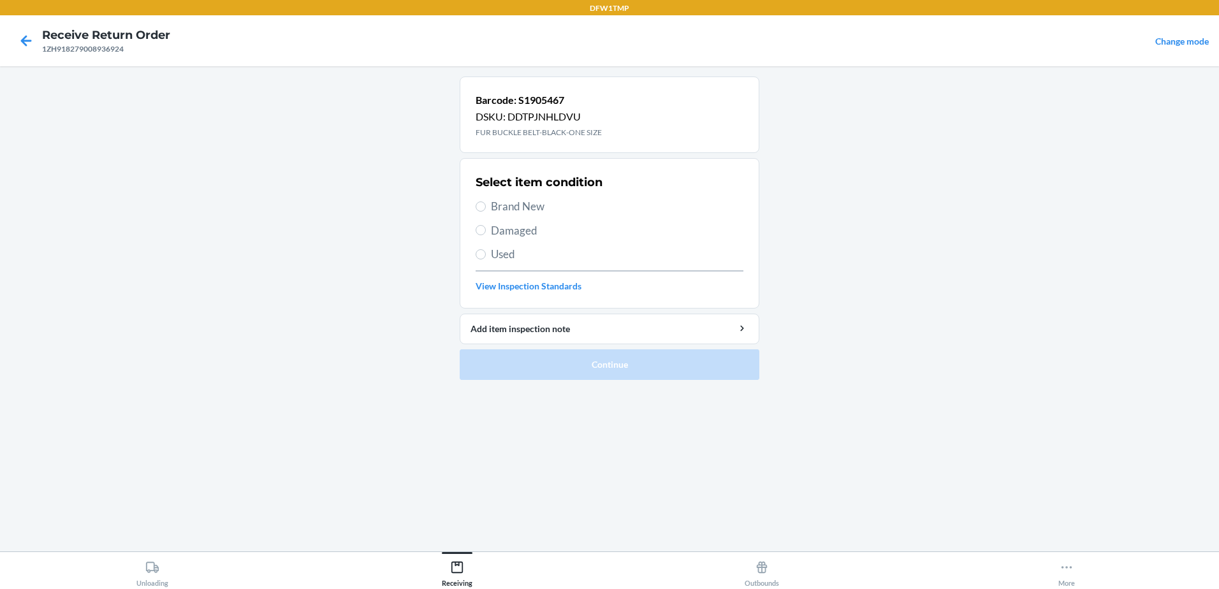
click at [535, 208] on span "Brand New" at bounding box center [617, 206] width 253 height 17
click at [486, 208] on input "Brand New" at bounding box center [481, 207] width 10 height 10
radio input "true"
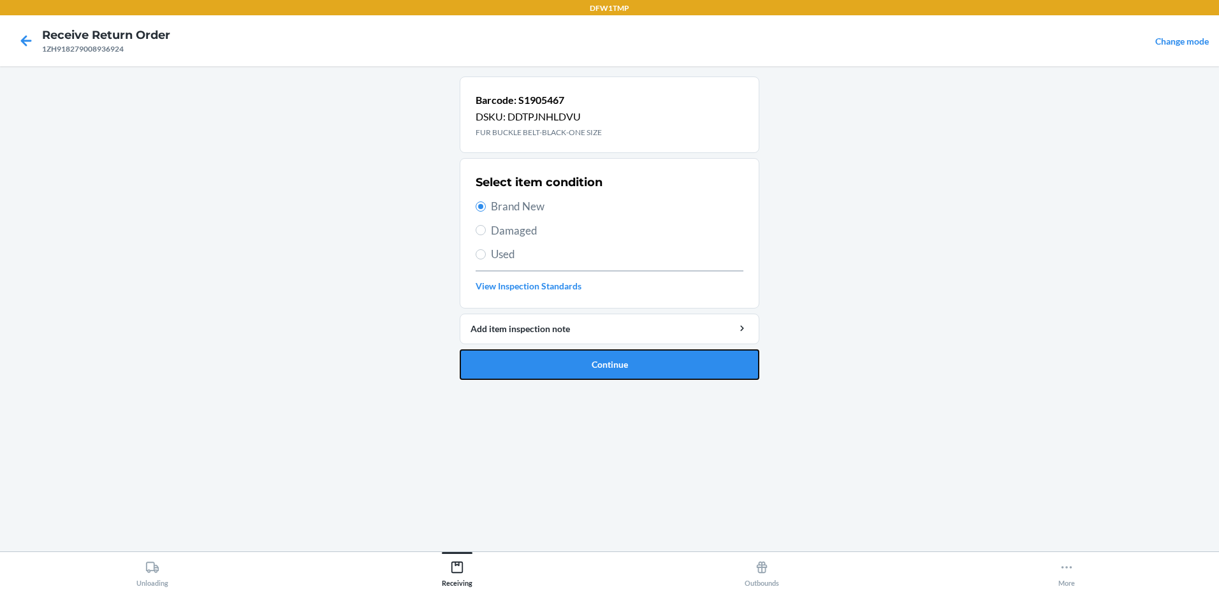
drag, startPoint x: 664, startPoint y: 375, endPoint x: 665, endPoint y: 364, distance: 11.5
click at [664, 374] on button "Continue" at bounding box center [610, 365] width 300 height 31
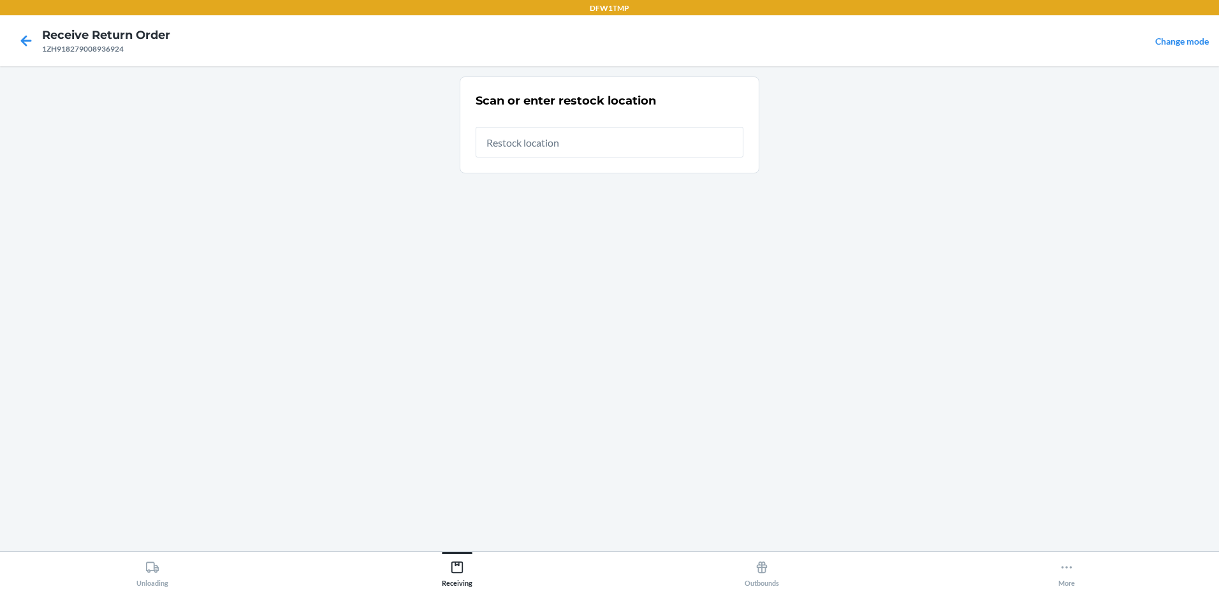
click at [668, 135] on input "text" at bounding box center [610, 142] width 268 height 31
type input "RT-04"
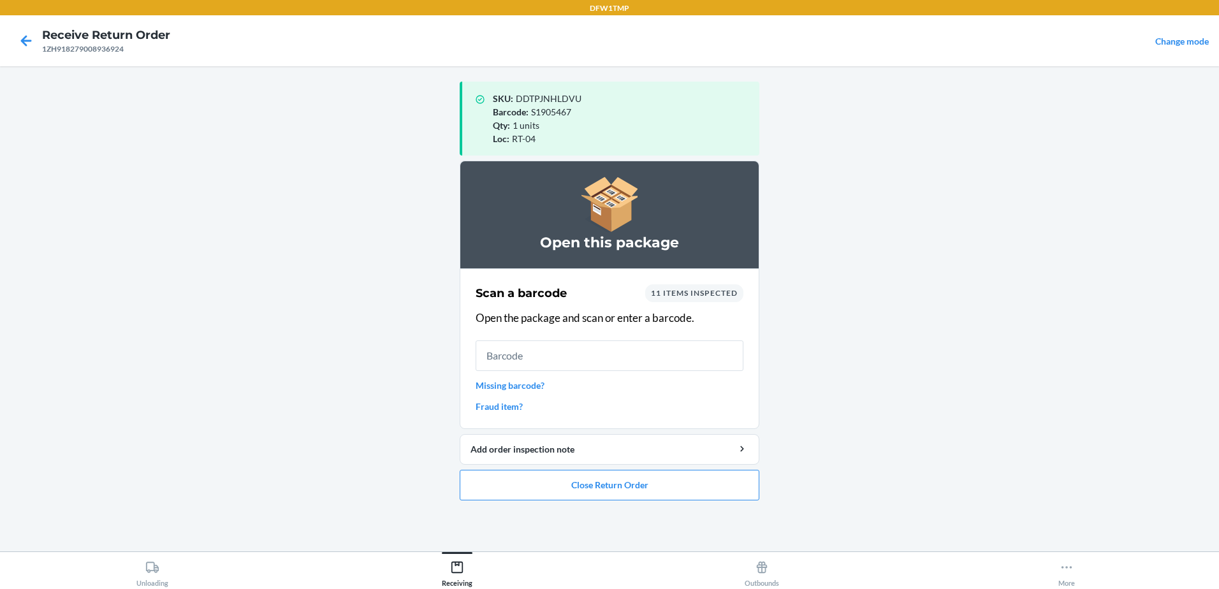
click at [477, 383] on link "Missing barcode?" at bounding box center [610, 385] width 268 height 13
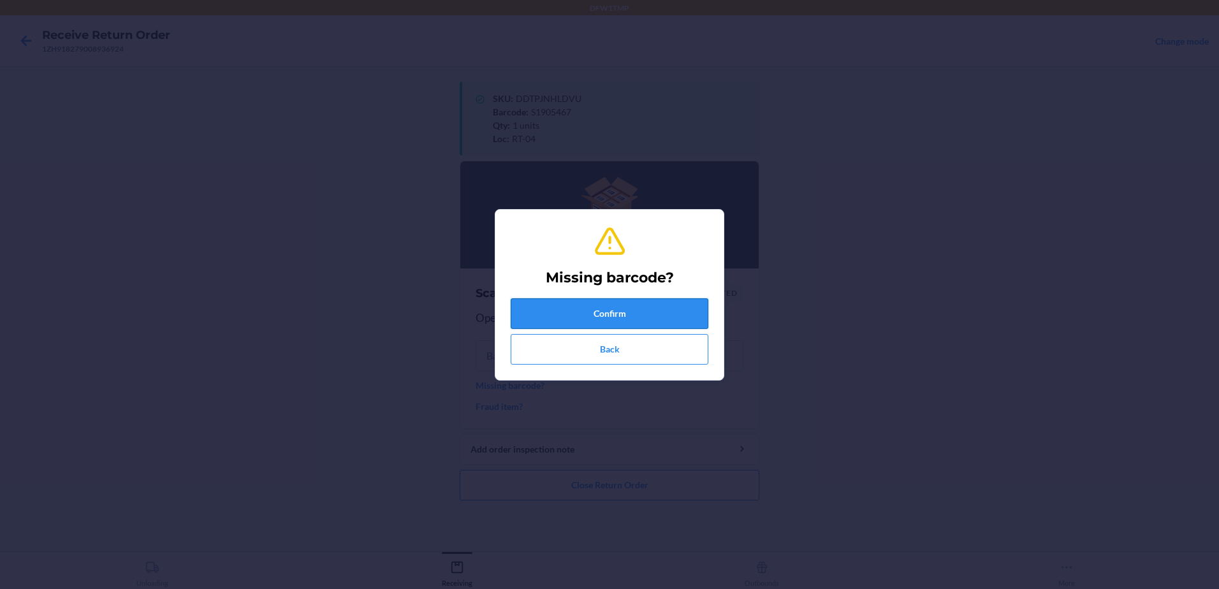
click at [639, 308] on button "Confirm" at bounding box center [610, 313] width 198 height 31
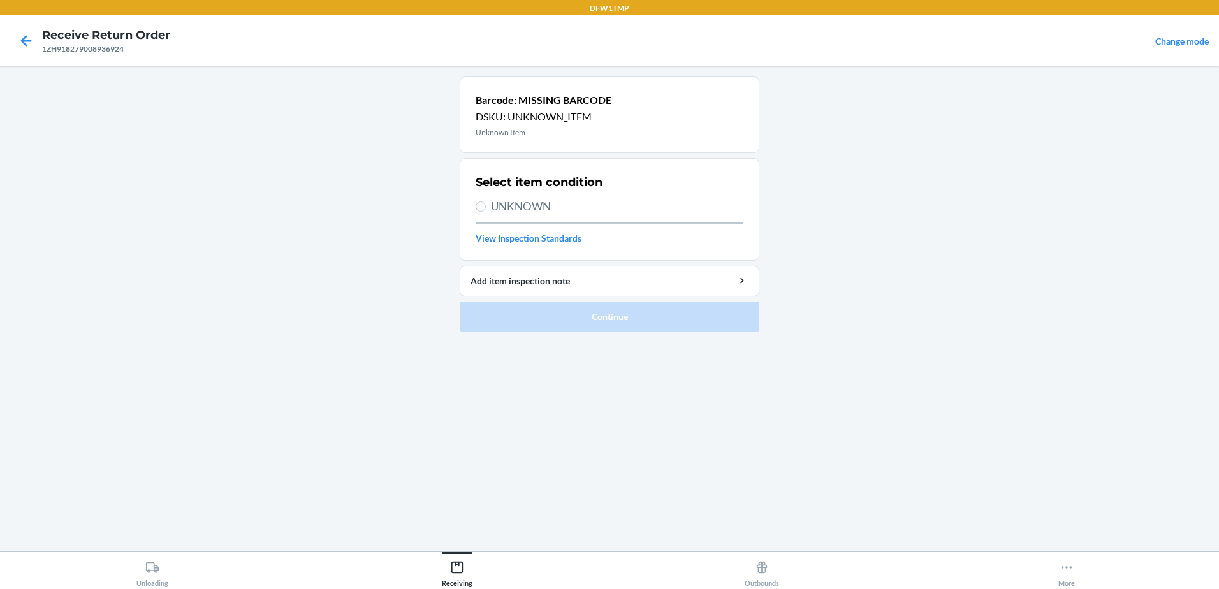
click at [503, 212] on span "UNKNOWN" at bounding box center [617, 206] width 253 height 17
click at [486, 212] on input "UNKNOWN" at bounding box center [481, 207] width 10 height 10
radio input "true"
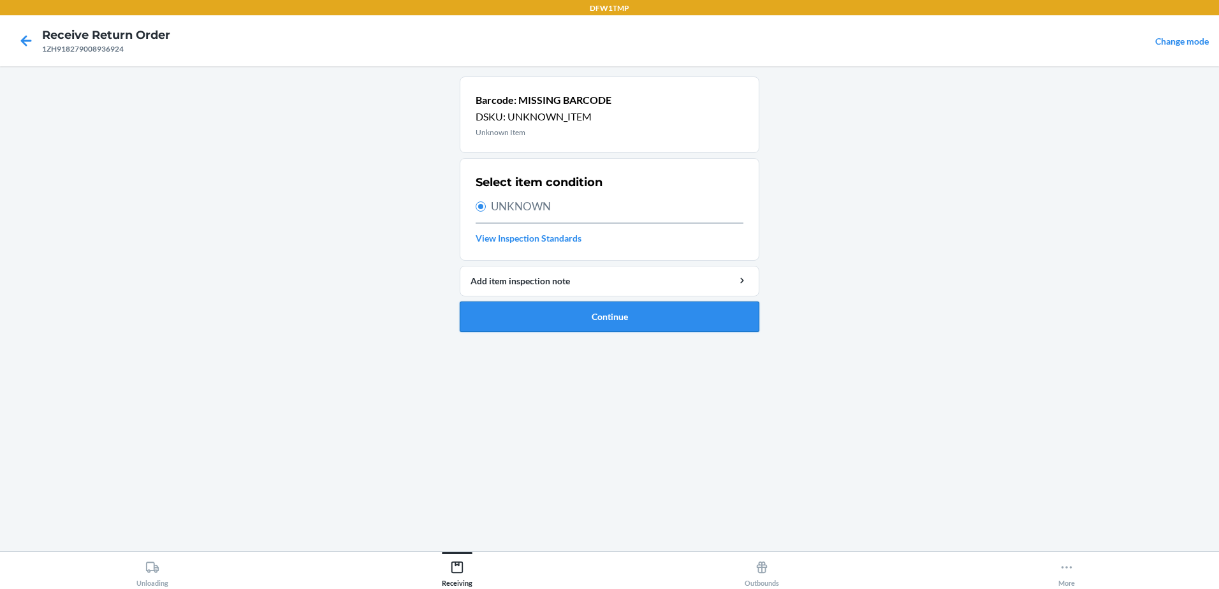
click at [621, 307] on button "Continue" at bounding box center [610, 317] width 300 height 31
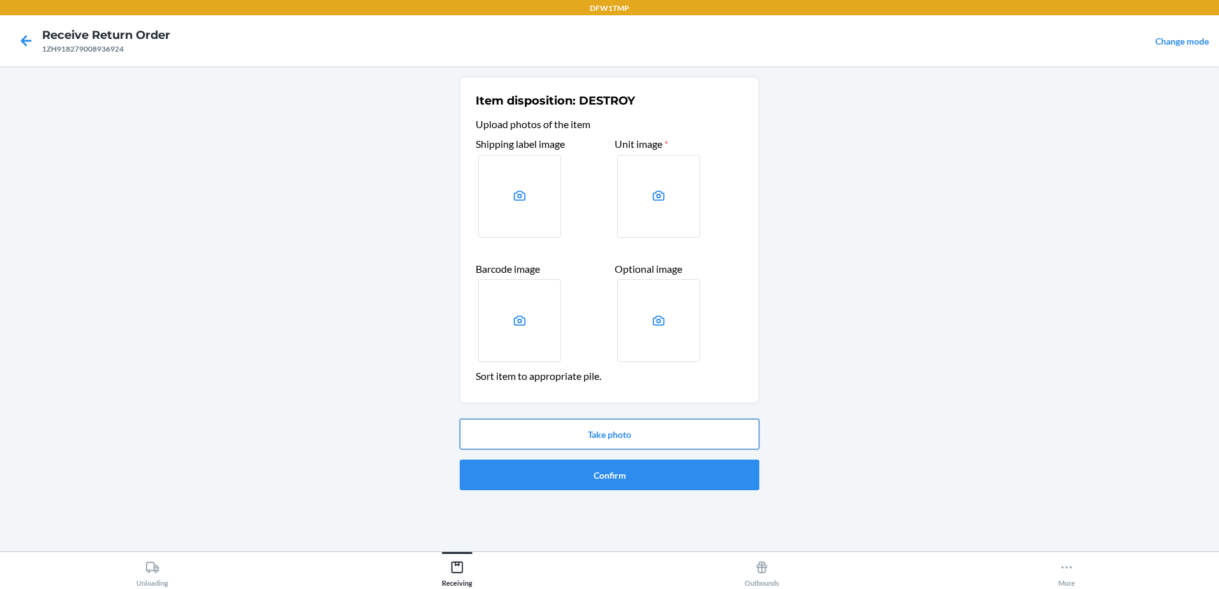
click at [608, 434] on button "Take photo" at bounding box center [610, 434] width 300 height 31
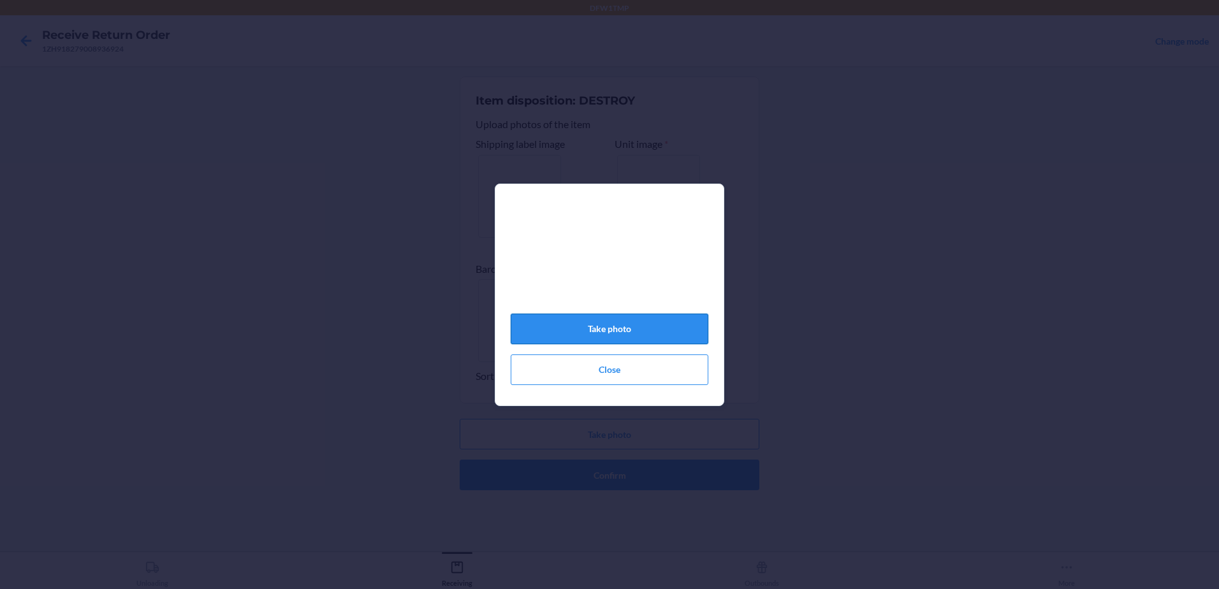
click at [620, 332] on button "Take photo" at bounding box center [610, 329] width 198 height 31
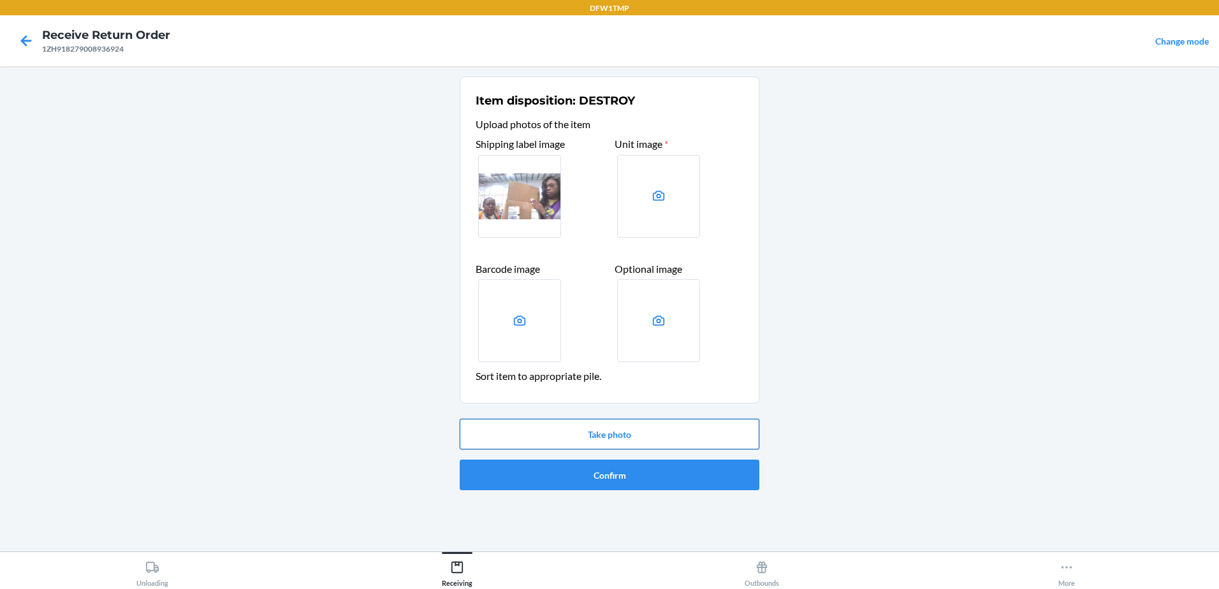
click at [600, 436] on button "Take photo" at bounding box center [610, 434] width 300 height 31
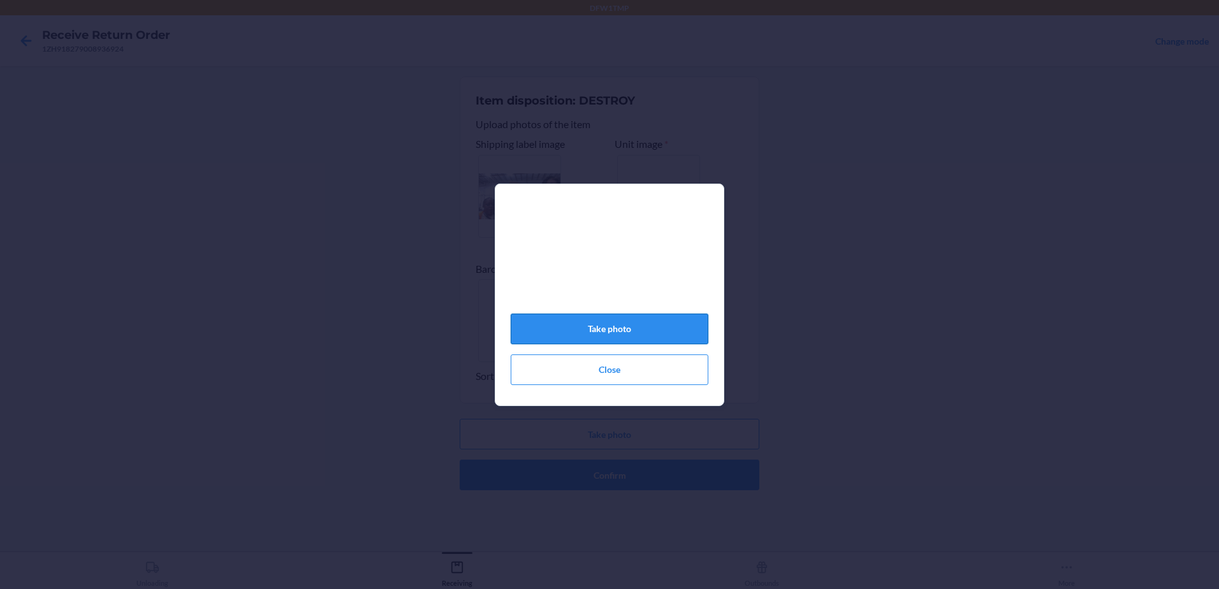
click at [600, 334] on button "Take photo" at bounding box center [610, 329] width 198 height 31
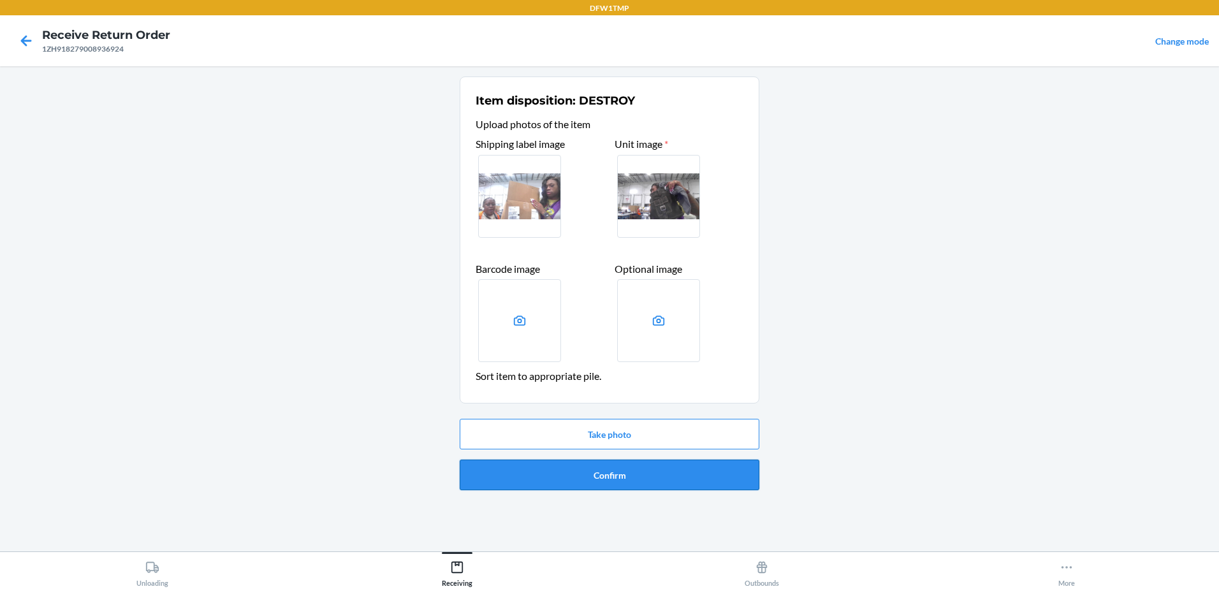
click at [598, 479] on button "Confirm" at bounding box center [610, 475] width 300 height 31
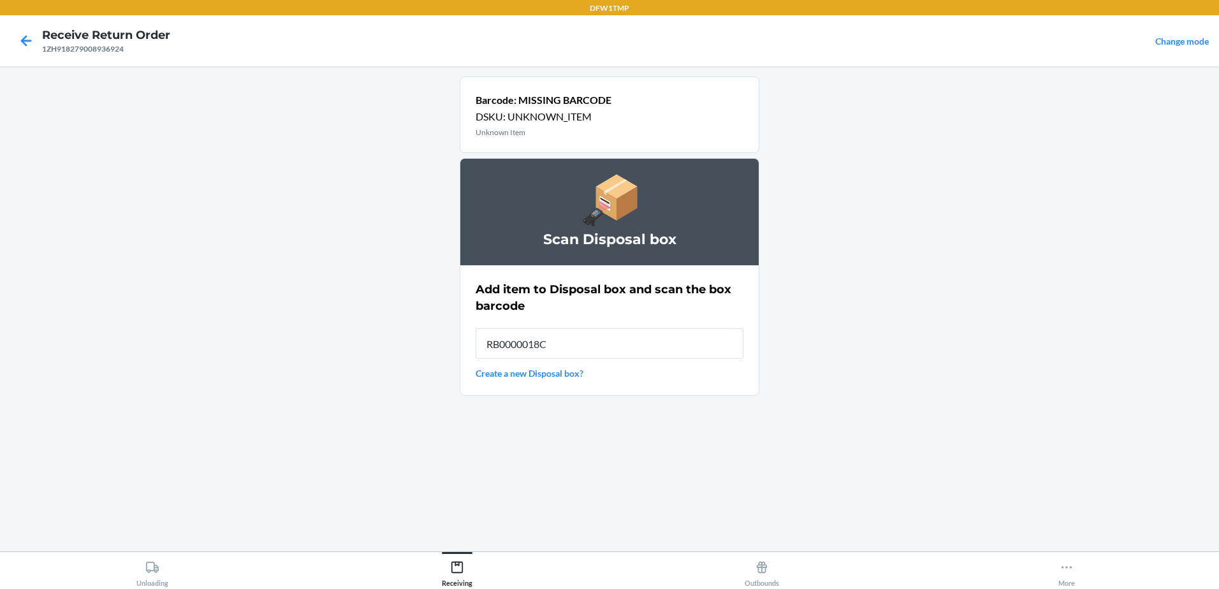
type input "RB0000018CL"
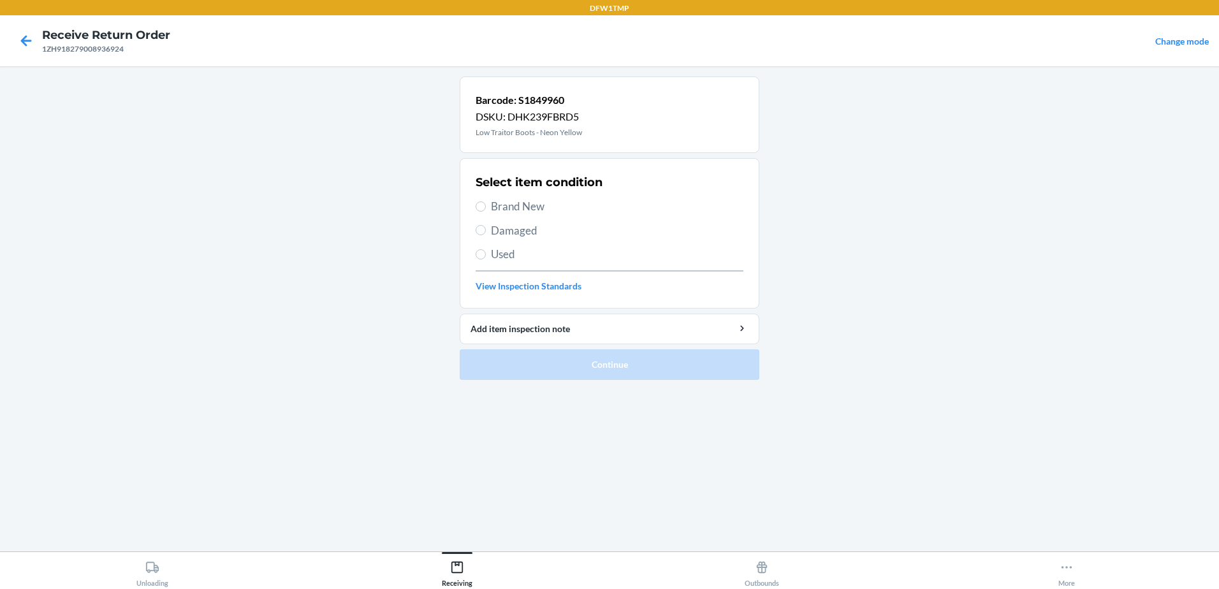
click at [496, 207] on span "Brand New" at bounding box center [617, 206] width 253 height 17
click at [486, 207] on input "Brand New" at bounding box center [481, 207] width 10 height 10
radio input "true"
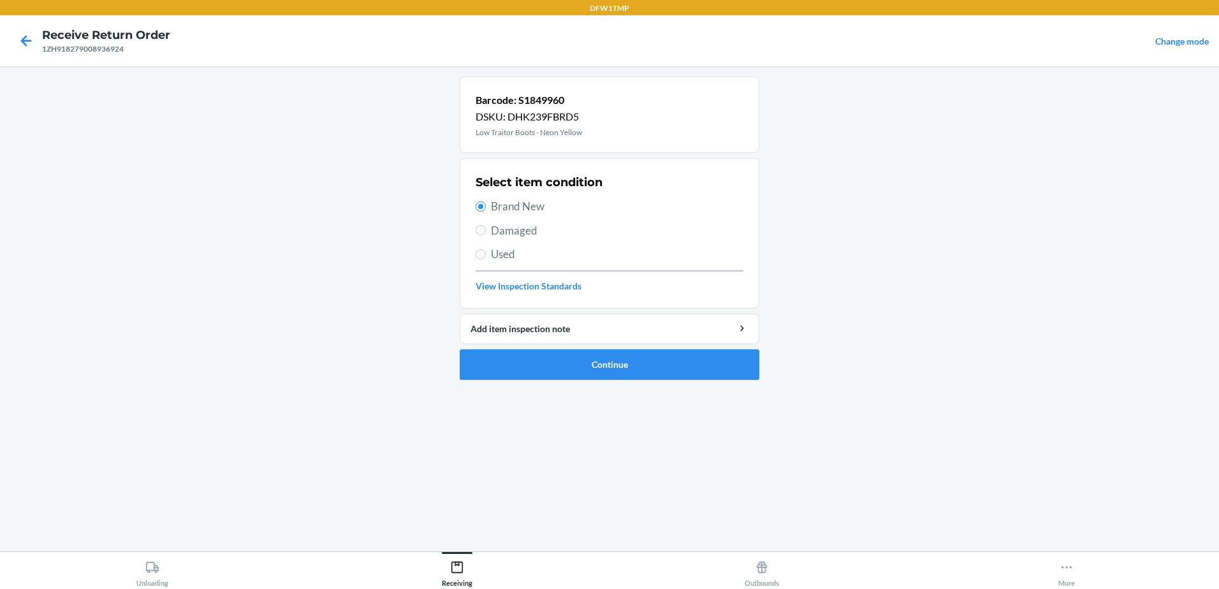
click at [671, 383] on ol "Barcode: S1849960 DSKU: DHK239FBRD5 Low Traitor Boots - Neon Yellow Select item…" at bounding box center [610, 234] width 300 height 314
click at [669, 365] on button "Continue" at bounding box center [610, 365] width 300 height 31
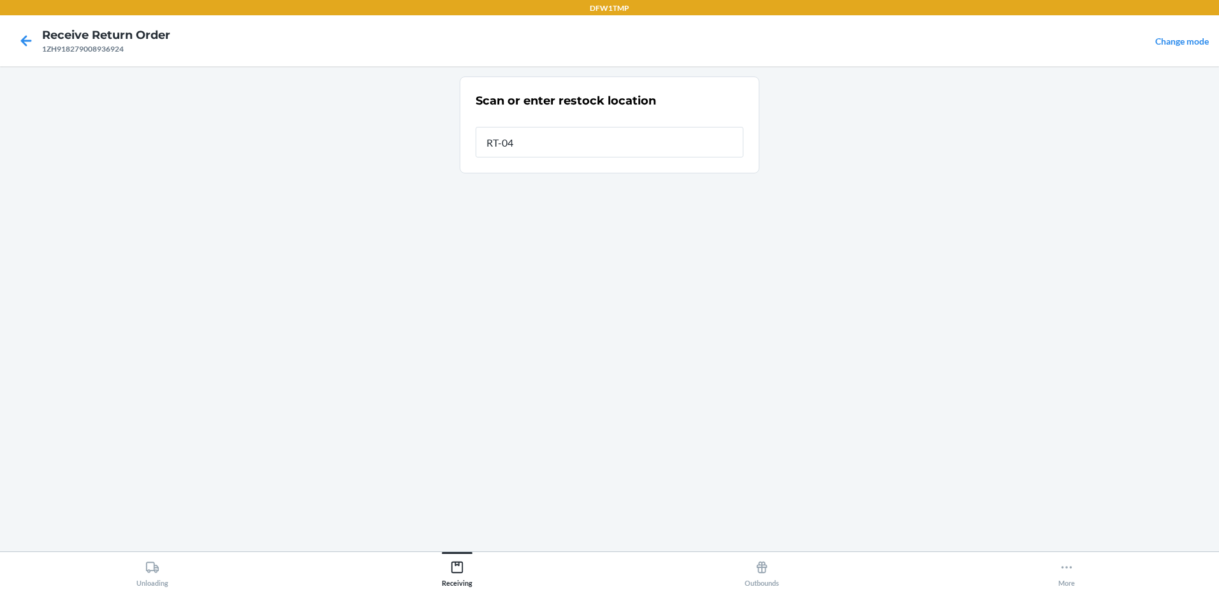
type input "RT-04"
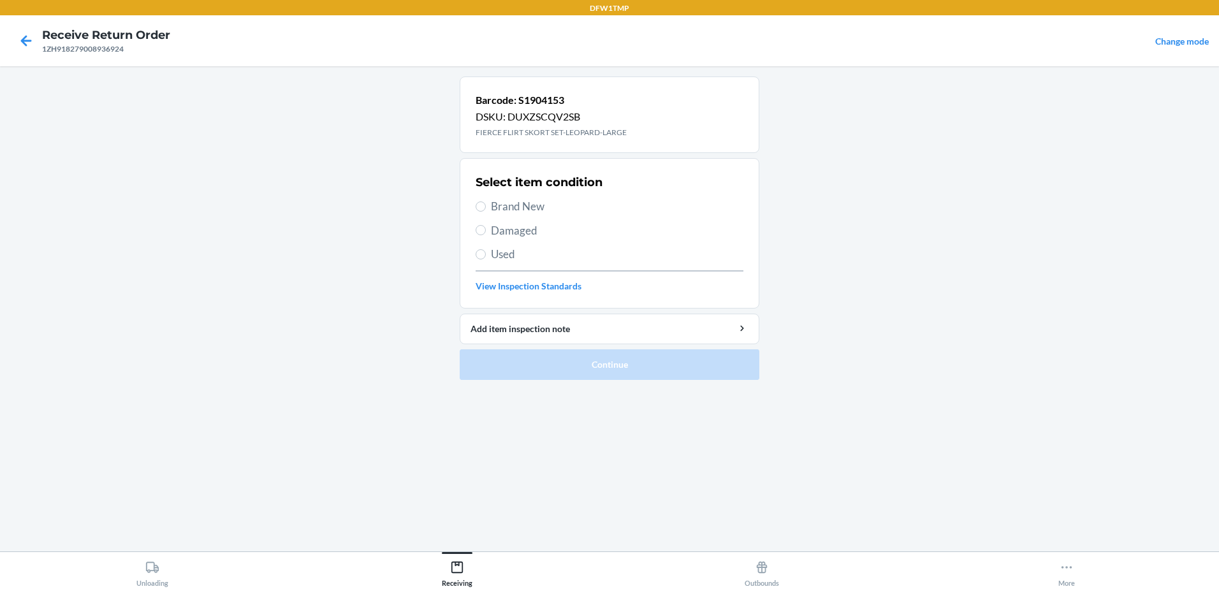
click at [514, 200] on span "Brand New" at bounding box center [617, 206] width 253 height 17
click at [486, 202] on input "Brand New" at bounding box center [481, 207] width 10 height 10
radio input "true"
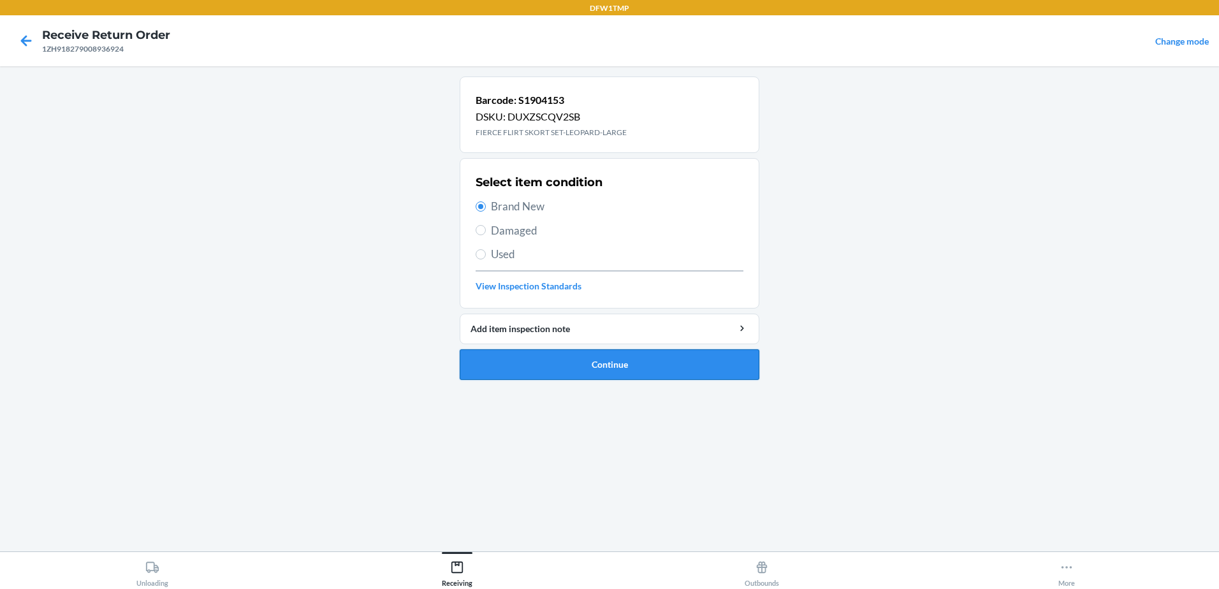
click at [594, 362] on button "Continue" at bounding box center [610, 365] width 300 height 31
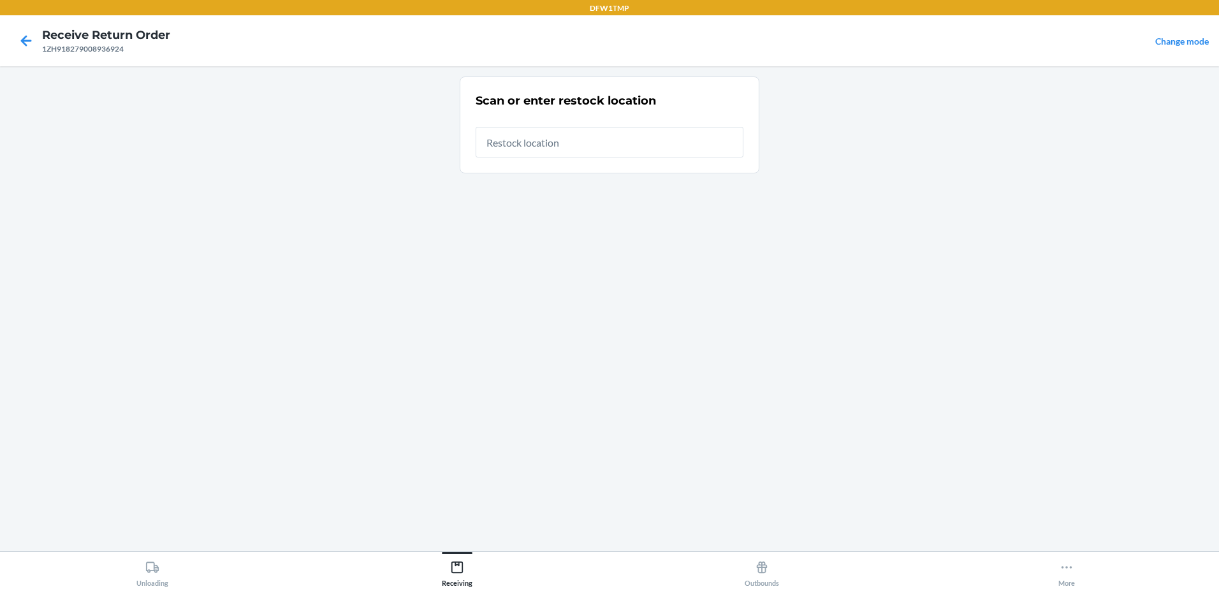
click at [612, 142] on input "text" at bounding box center [610, 142] width 268 height 31
type input "RT-04"
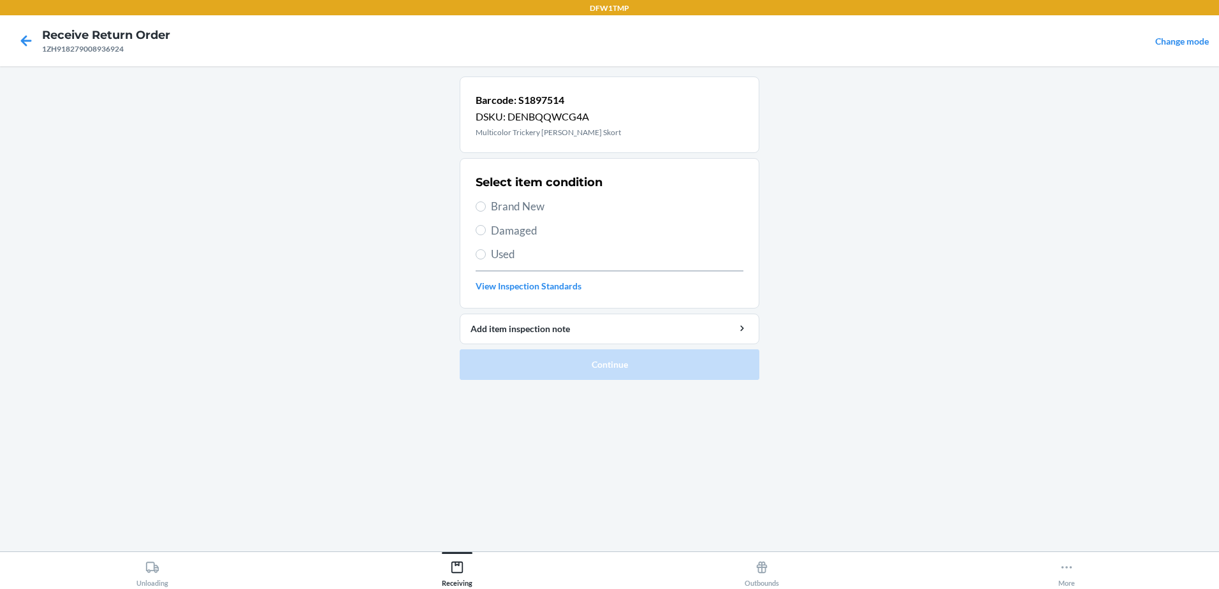
click at [516, 204] on span "Brand New" at bounding box center [617, 206] width 253 height 17
click at [486, 204] on input "Brand New" at bounding box center [481, 207] width 10 height 10
radio input "true"
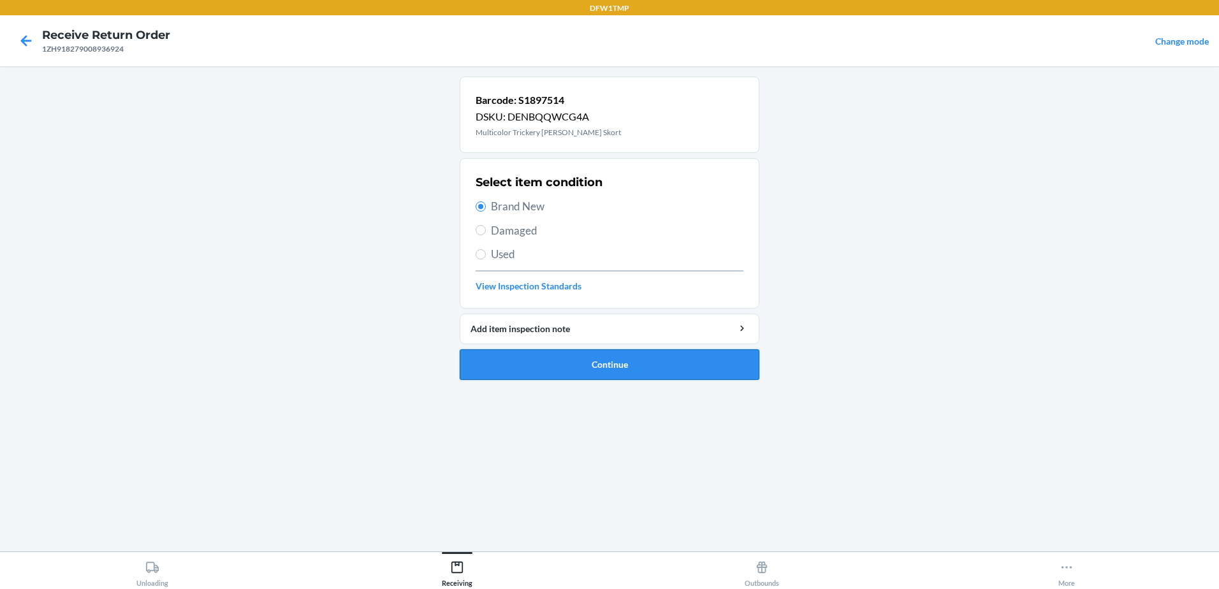
click at [680, 359] on button "Continue" at bounding box center [610, 365] width 300 height 31
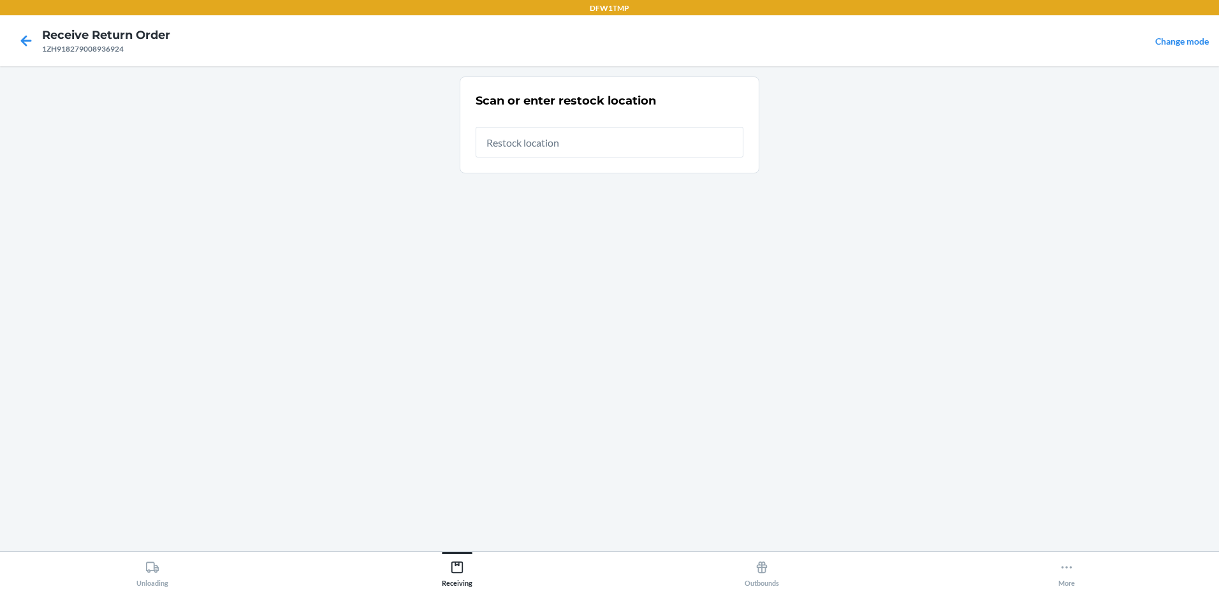
click at [581, 135] on input "text" at bounding box center [610, 142] width 268 height 31
type input "RT-04"
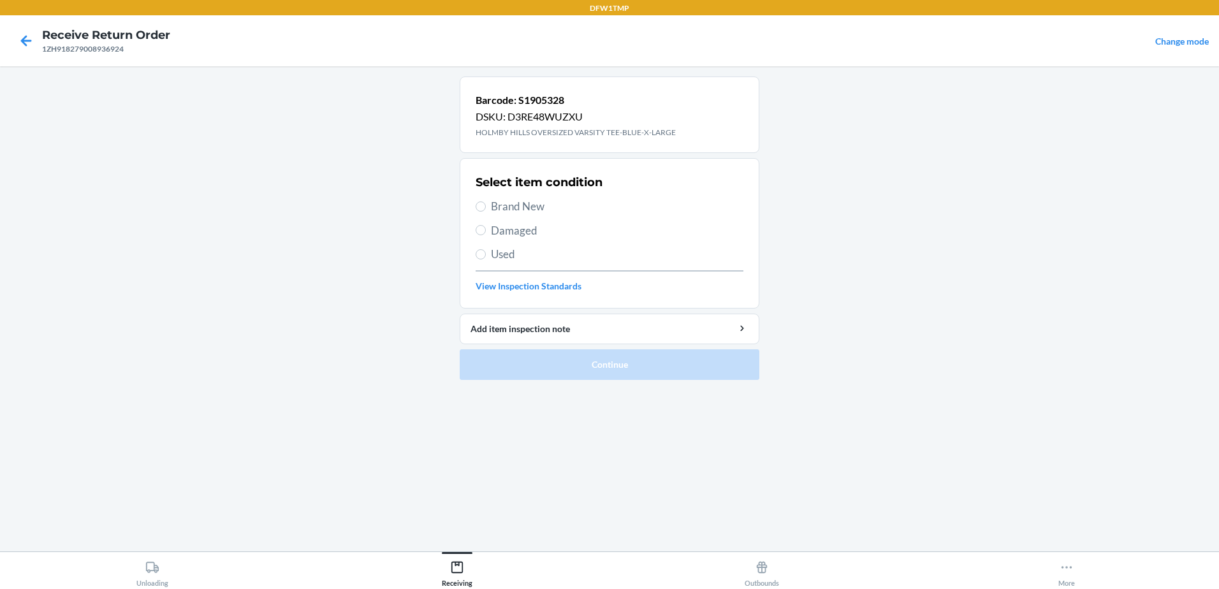
click at [511, 208] on span "Brand New" at bounding box center [617, 206] width 253 height 17
click at [486, 208] on input "Brand New" at bounding box center [481, 207] width 10 height 10
radio input "true"
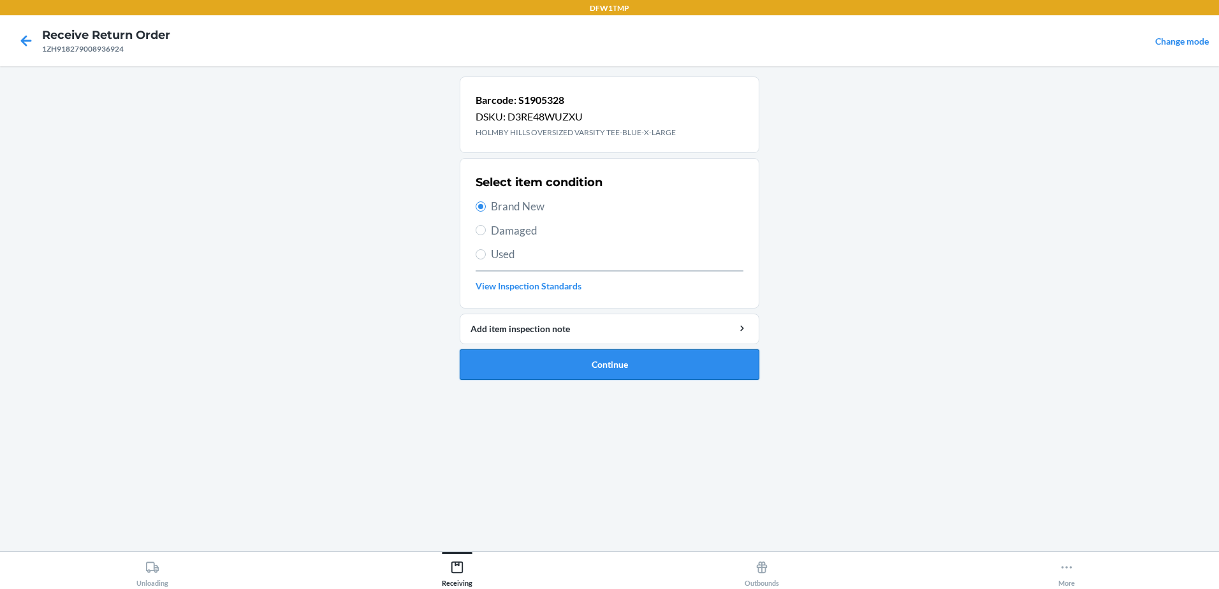
click at [660, 353] on button "Continue" at bounding box center [610, 365] width 300 height 31
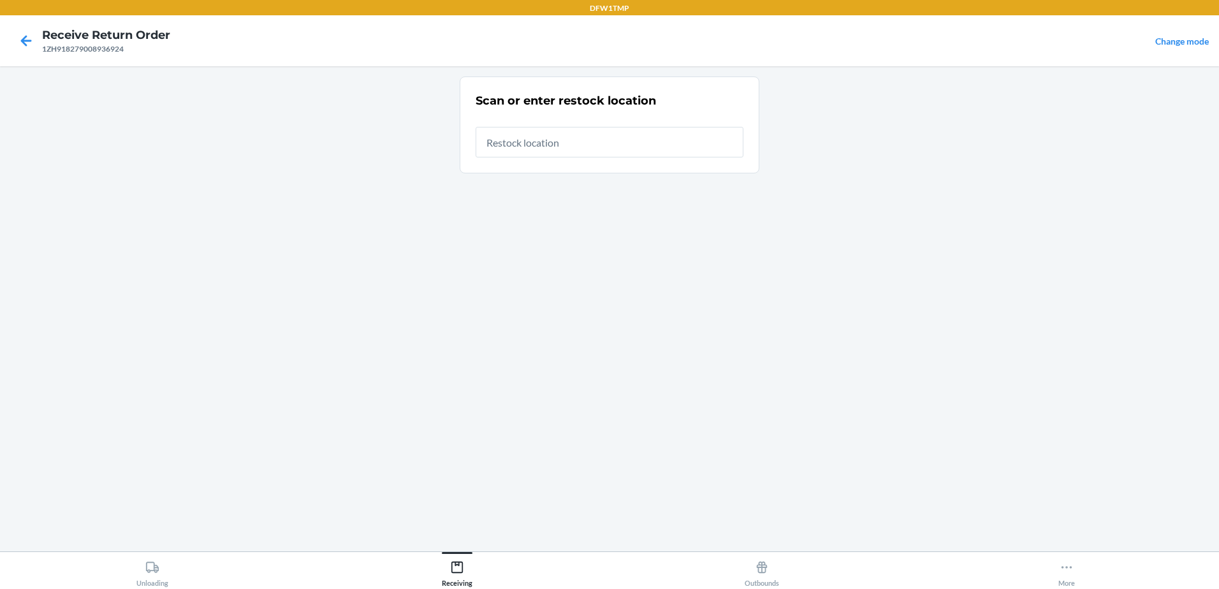
click at [643, 126] on div at bounding box center [610, 137] width 268 height 41
click at [655, 128] on input "text" at bounding box center [610, 142] width 268 height 31
type input "RT-04"
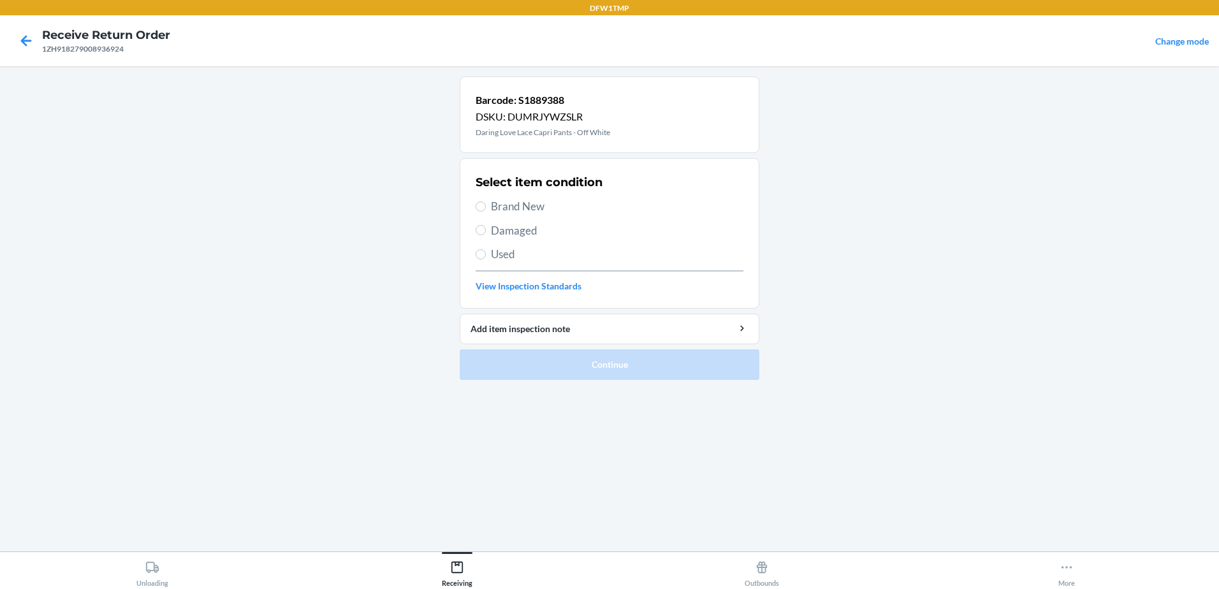
click at [543, 198] on span "Brand New" at bounding box center [617, 206] width 253 height 17
click at [486, 202] on input "Brand New" at bounding box center [481, 207] width 10 height 10
radio input "true"
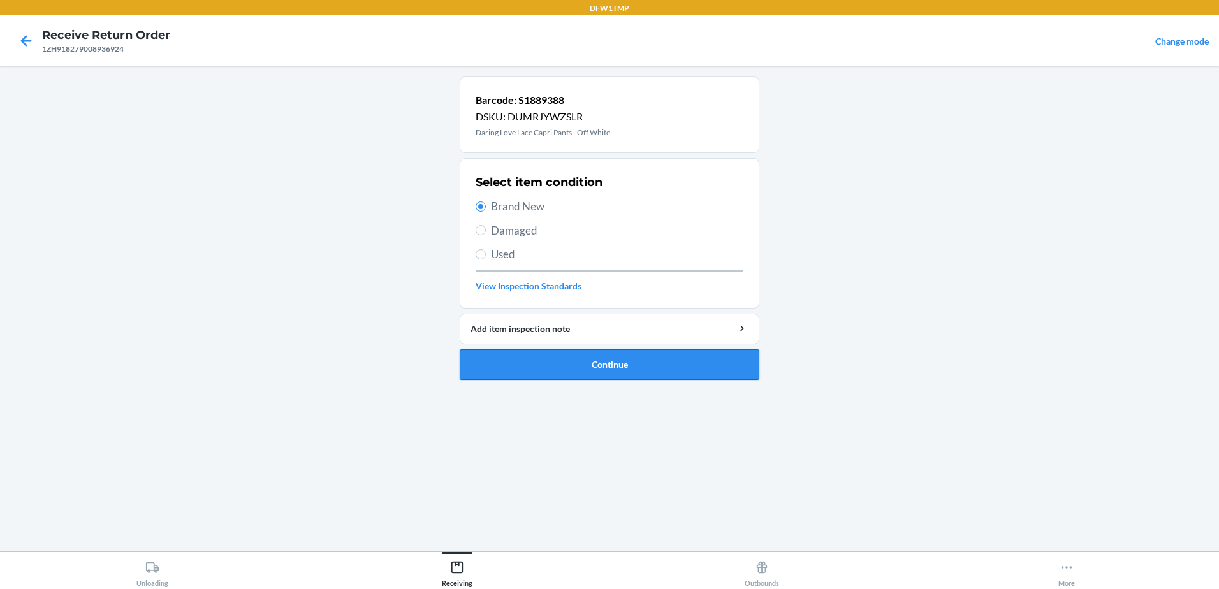
click at [608, 369] on button "Continue" at bounding box center [610, 365] width 300 height 31
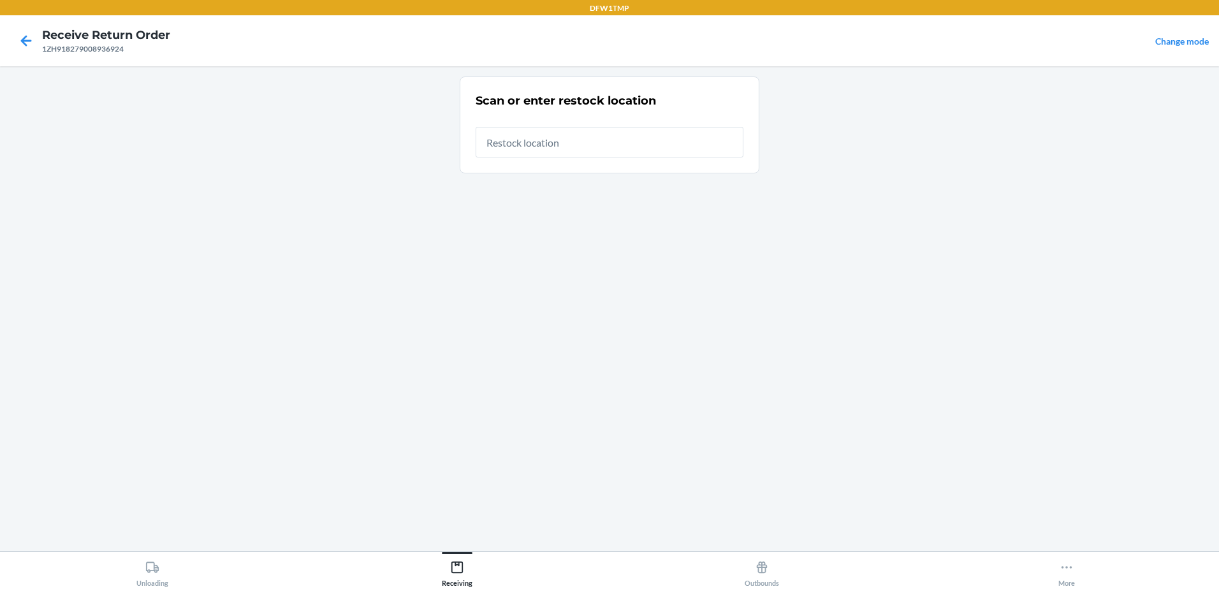
click at [647, 154] on input "text" at bounding box center [610, 142] width 268 height 31
type input "RT-04"
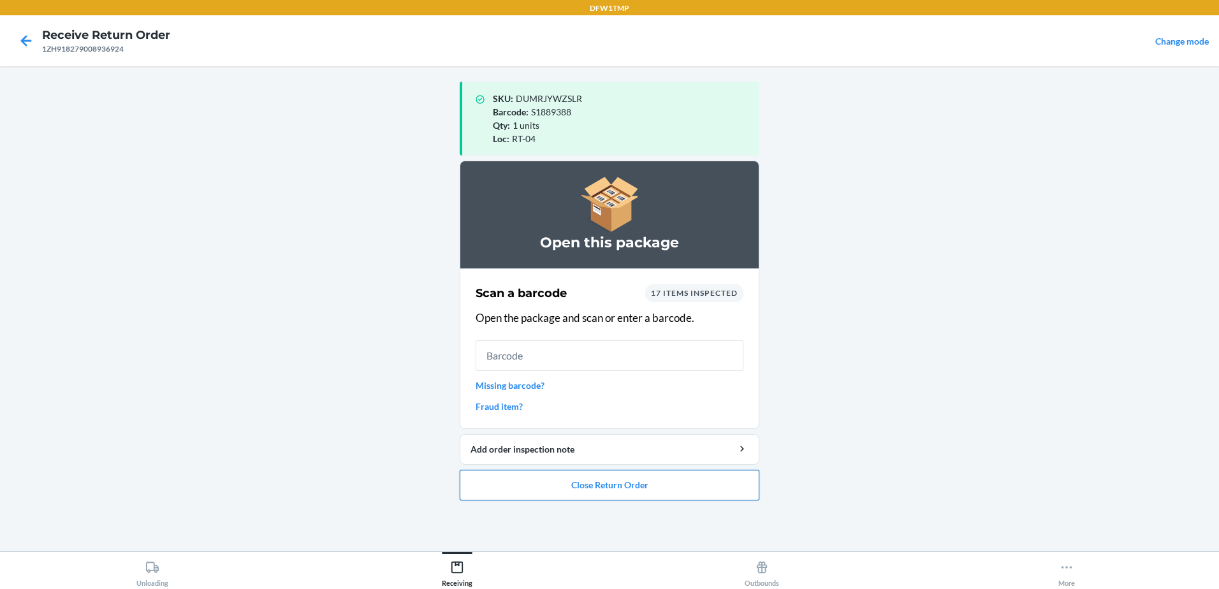
click at [588, 487] on button "Close Return Order" at bounding box center [610, 485] width 300 height 31
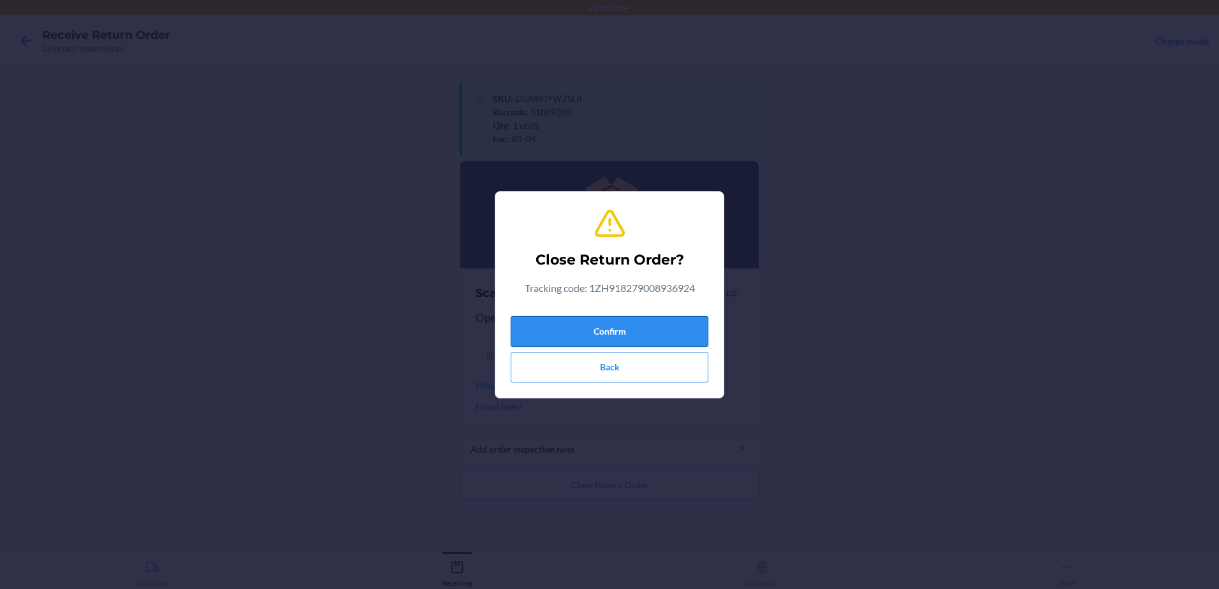
click at [624, 337] on button "Confirm" at bounding box center [610, 331] width 198 height 31
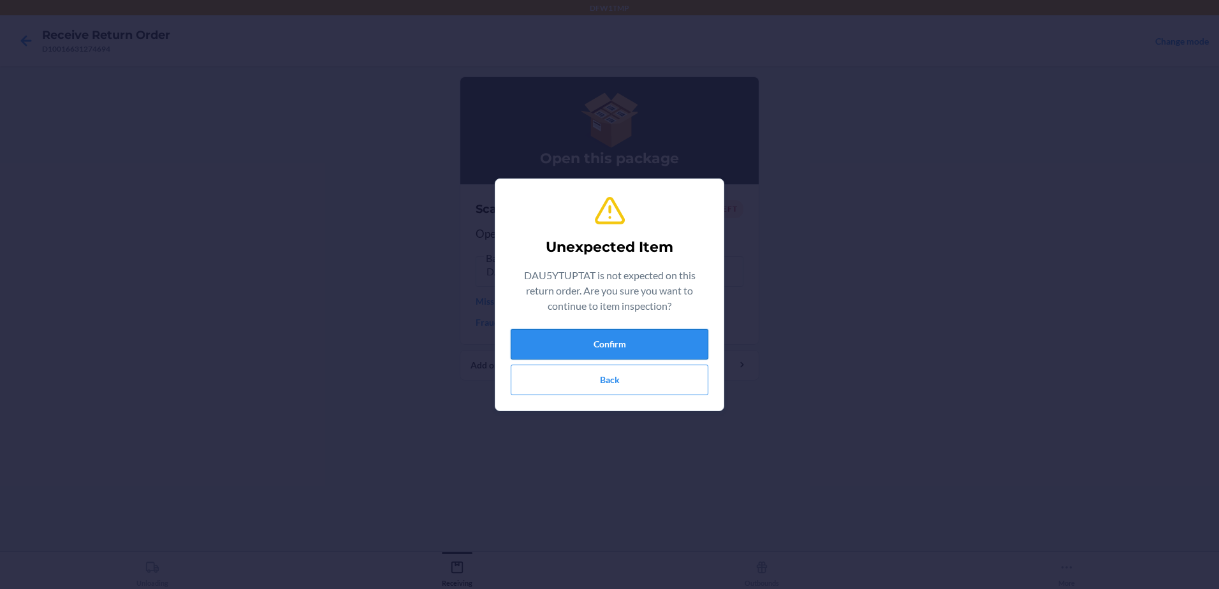
click at [671, 346] on button "Confirm" at bounding box center [610, 344] width 198 height 31
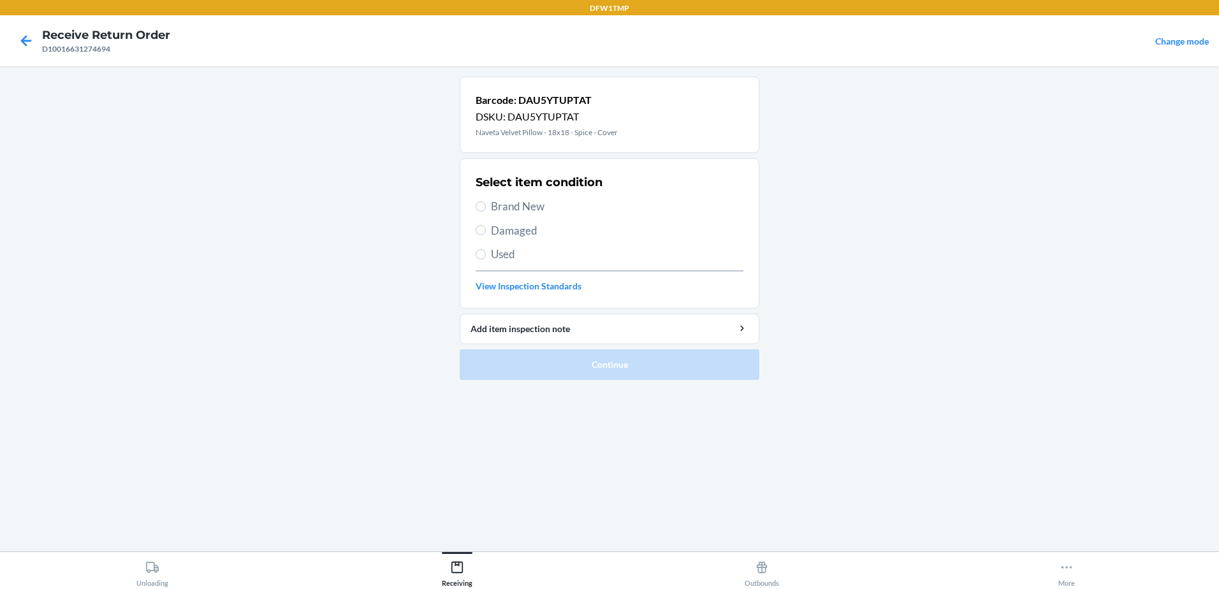
click at [512, 210] on span "Brand New" at bounding box center [617, 206] width 253 height 17
click at [486, 210] on input "Brand New" at bounding box center [481, 207] width 10 height 10
radio input "true"
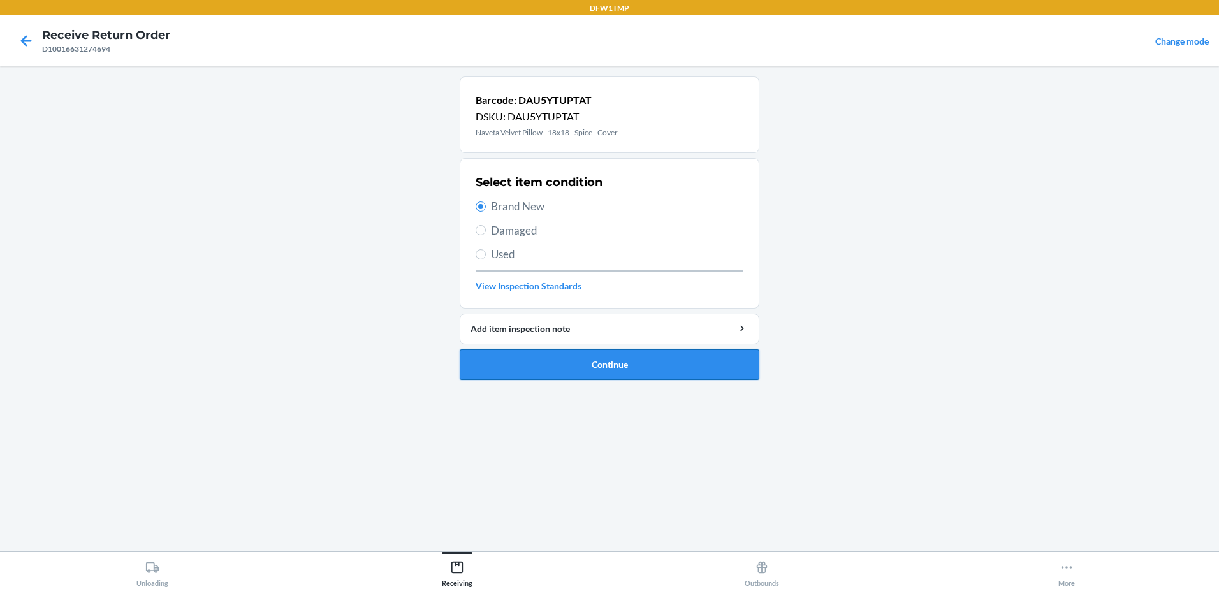
click at [610, 356] on button "Continue" at bounding box center [610, 365] width 300 height 31
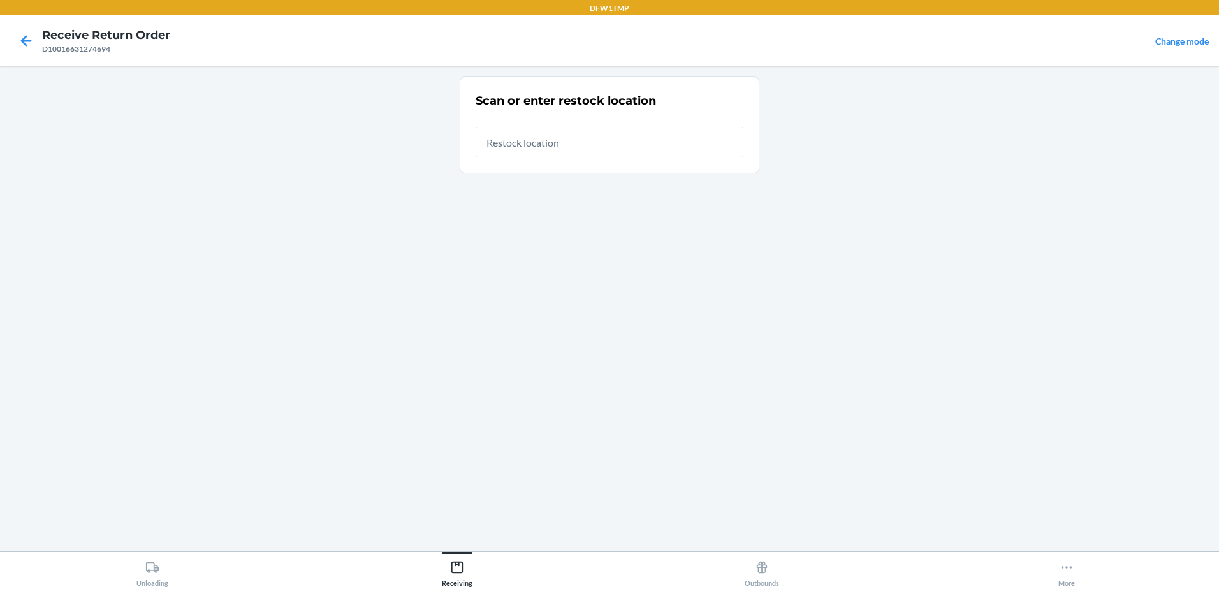
click at [551, 144] on input "text" at bounding box center [610, 142] width 268 height 31
type input "RT-04"
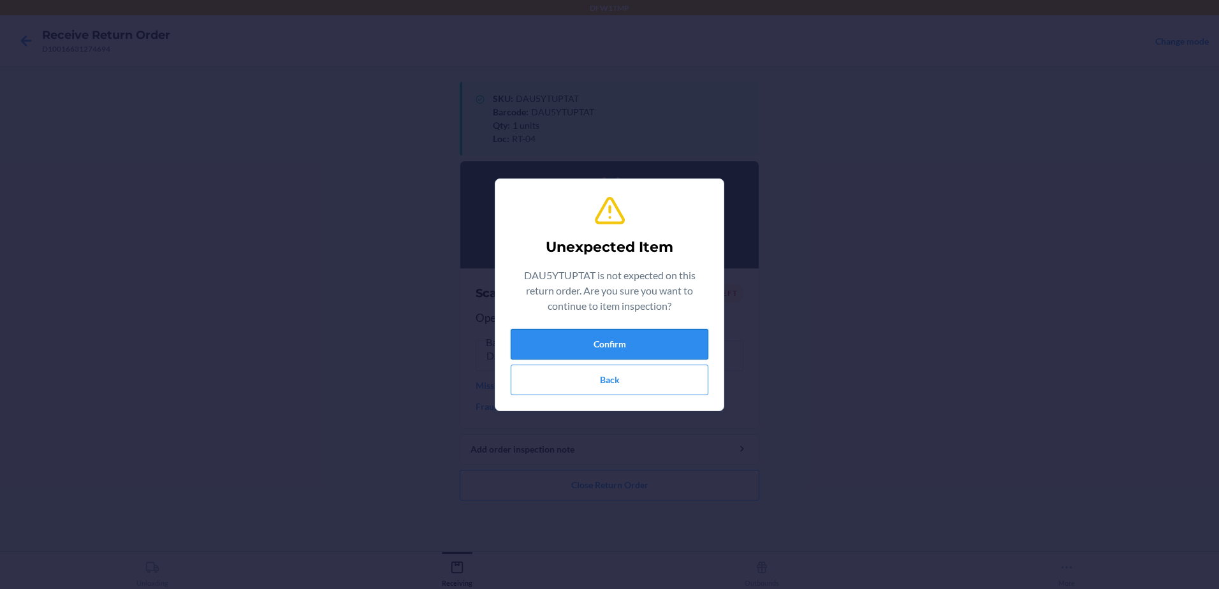
click at [649, 334] on button "Confirm" at bounding box center [610, 344] width 198 height 31
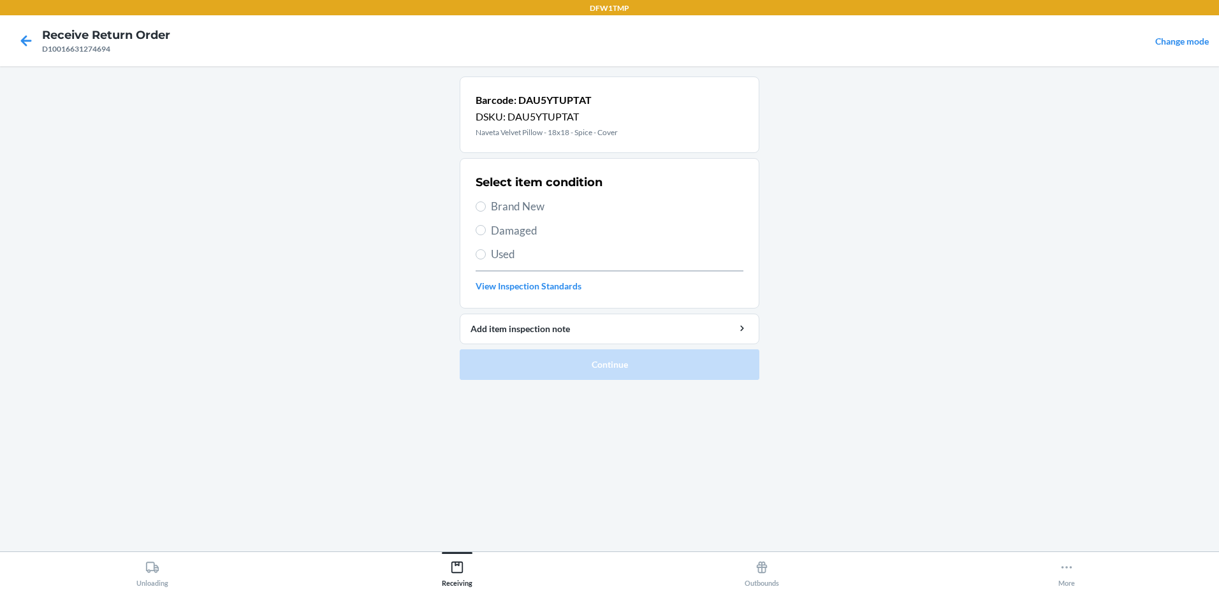
click at [512, 202] on span "Brand New" at bounding box center [617, 206] width 253 height 17
click at [486, 202] on input "Brand New" at bounding box center [481, 207] width 10 height 10
radio input "true"
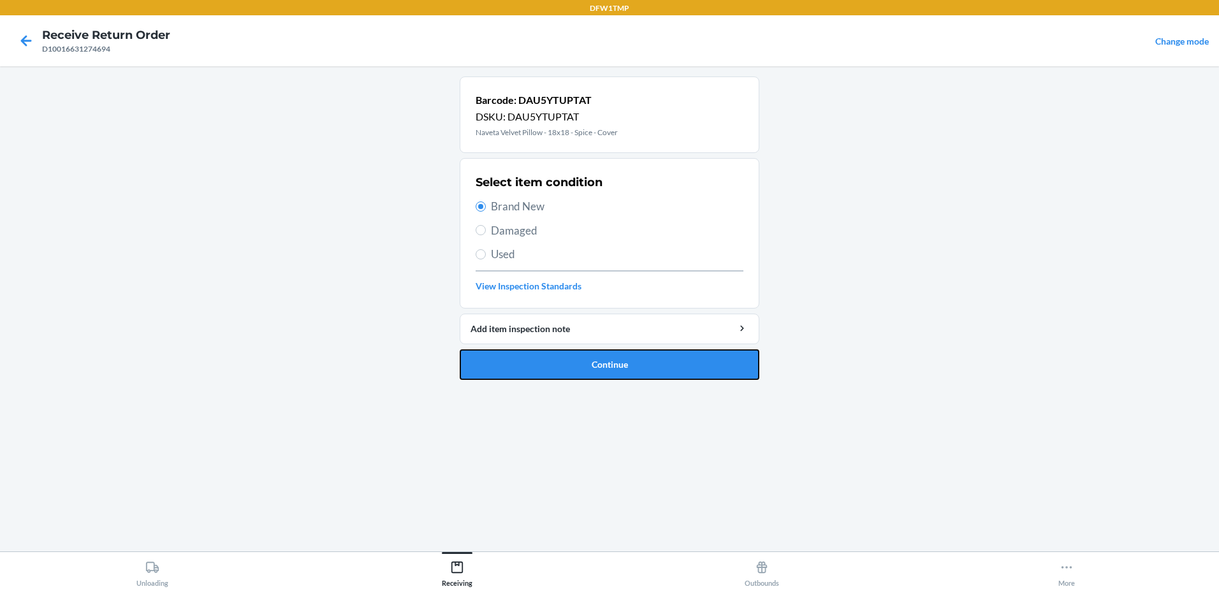
drag, startPoint x: 607, startPoint y: 355, endPoint x: 609, endPoint y: 344, distance: 11.0
click at [609, 355] on button "Continue" at bounding box center [610, 365] width 300 height 31
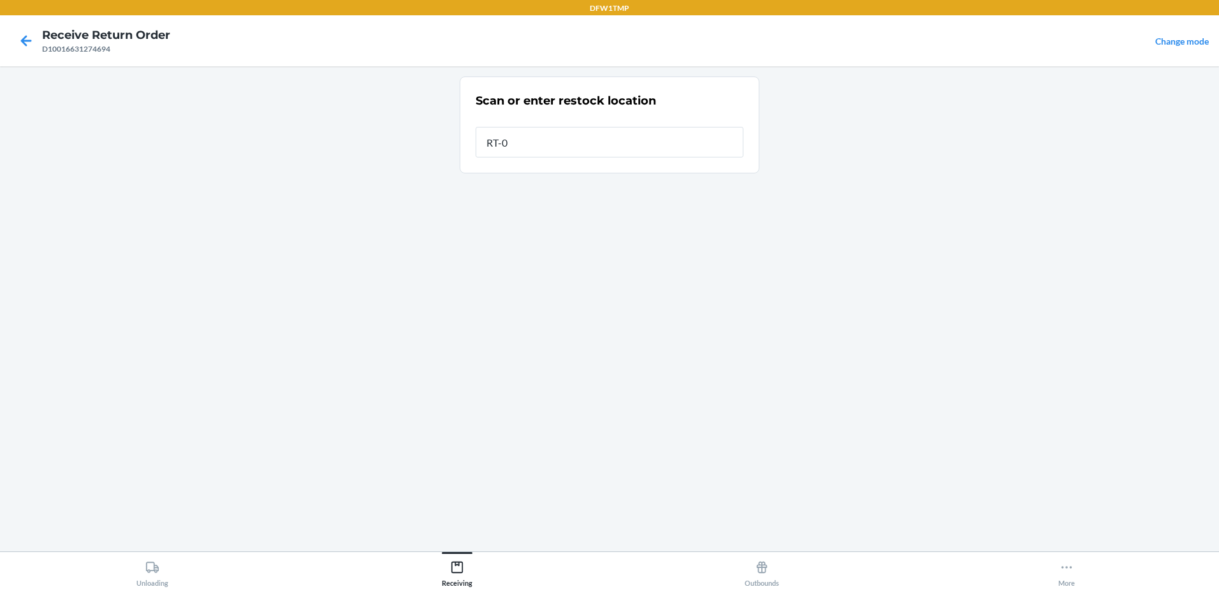
type input "RT-04"
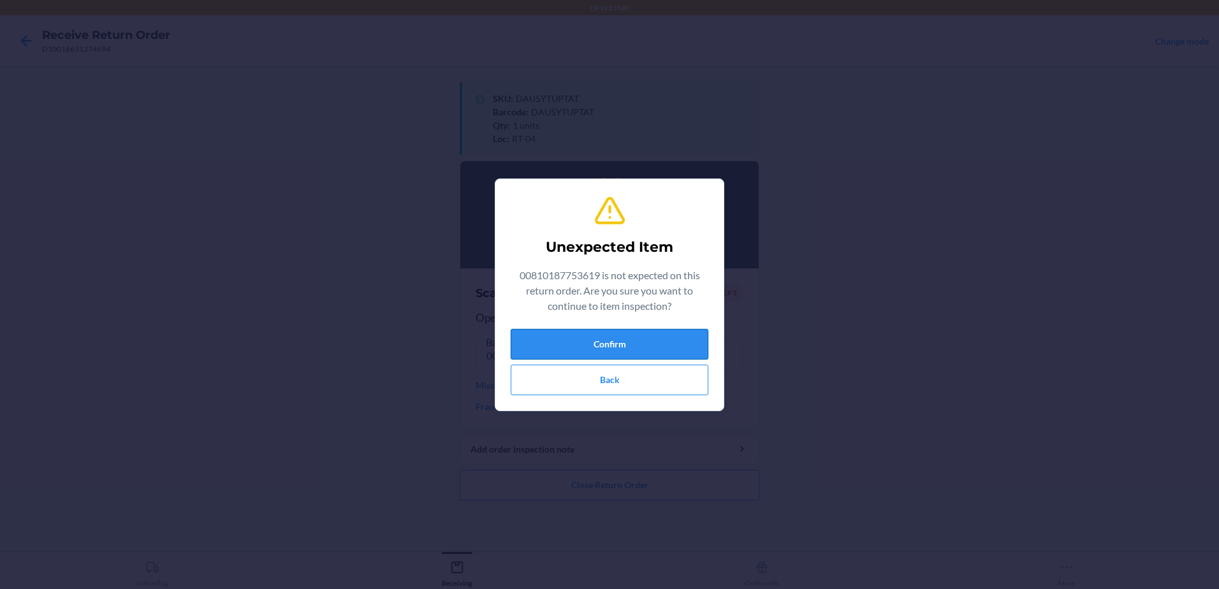
click at [642, 338] on button "Confirm" at bounding box center [610, 344] width 198 height 31
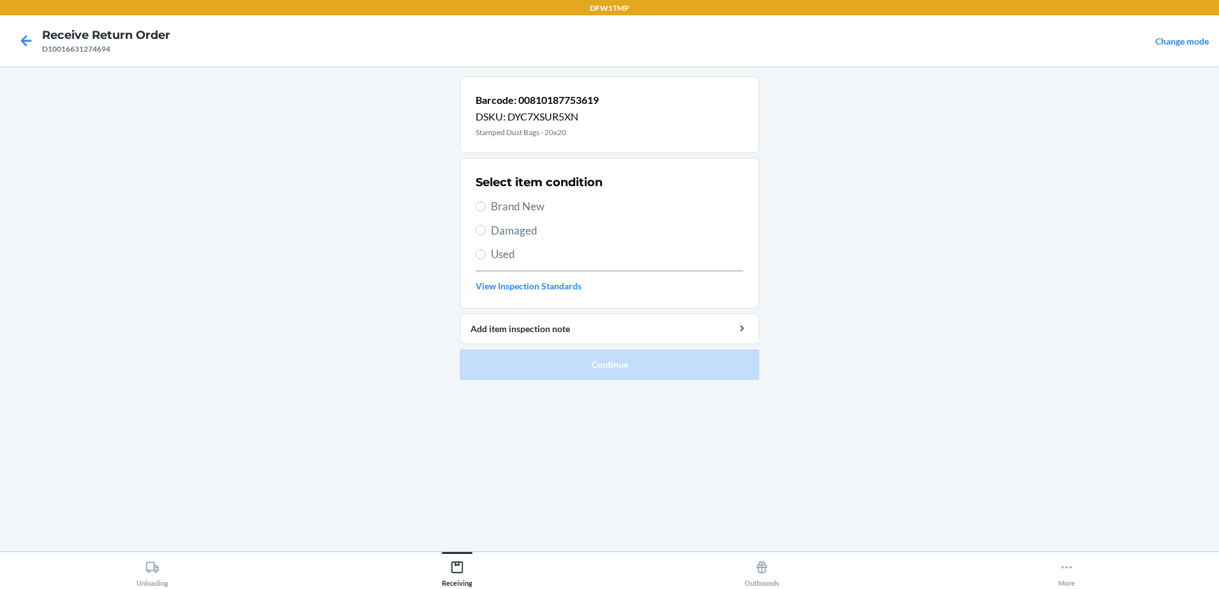
click at [510, 201] on span "Brand New" at bounding box center [617, 206] width 253 height 17
click at [486, 202] on input "Brand New" at bounding box center [481, 207] width 10 height 10
radio input "true"
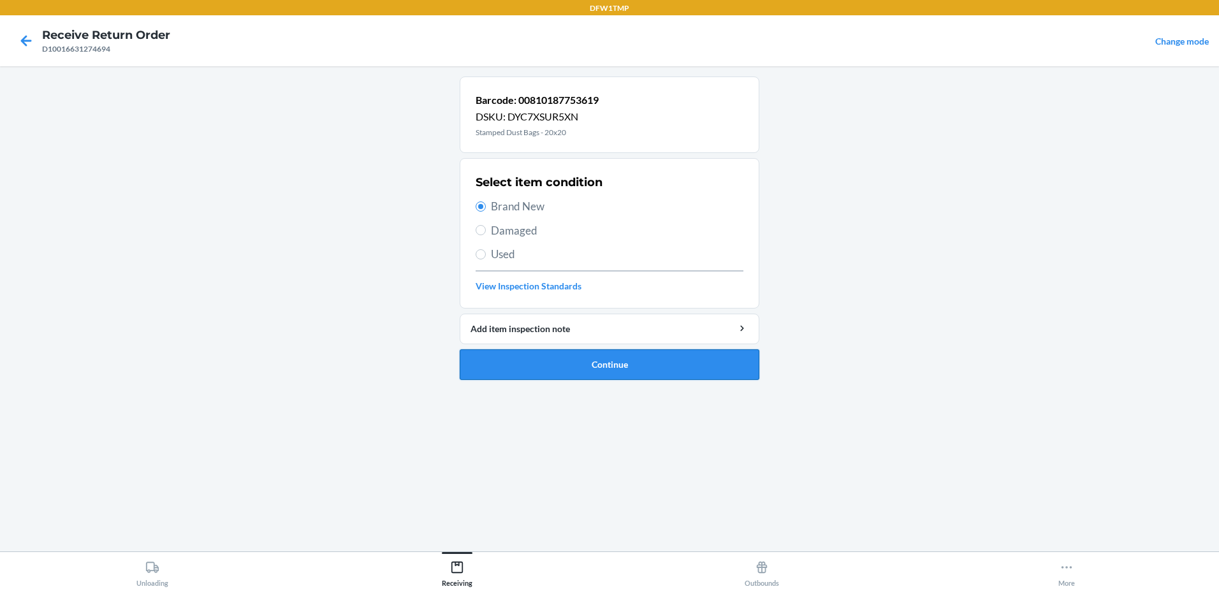
click at [640, 367] on button "Continue" at bounding box center [610, 365] width 300 height 31
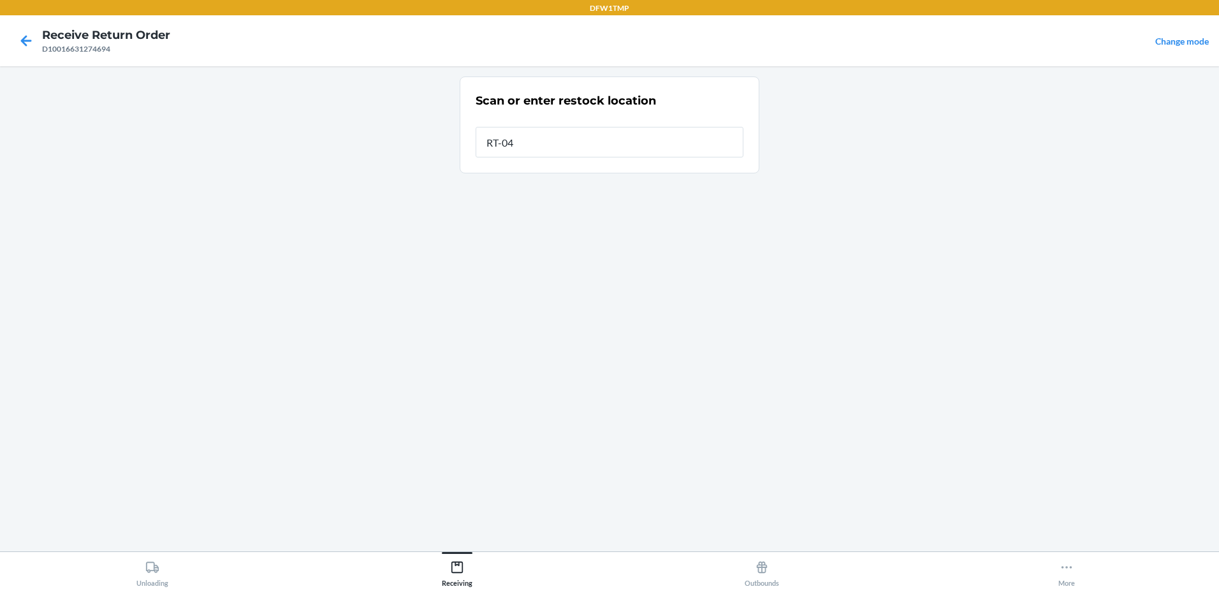
type input "RT-04"
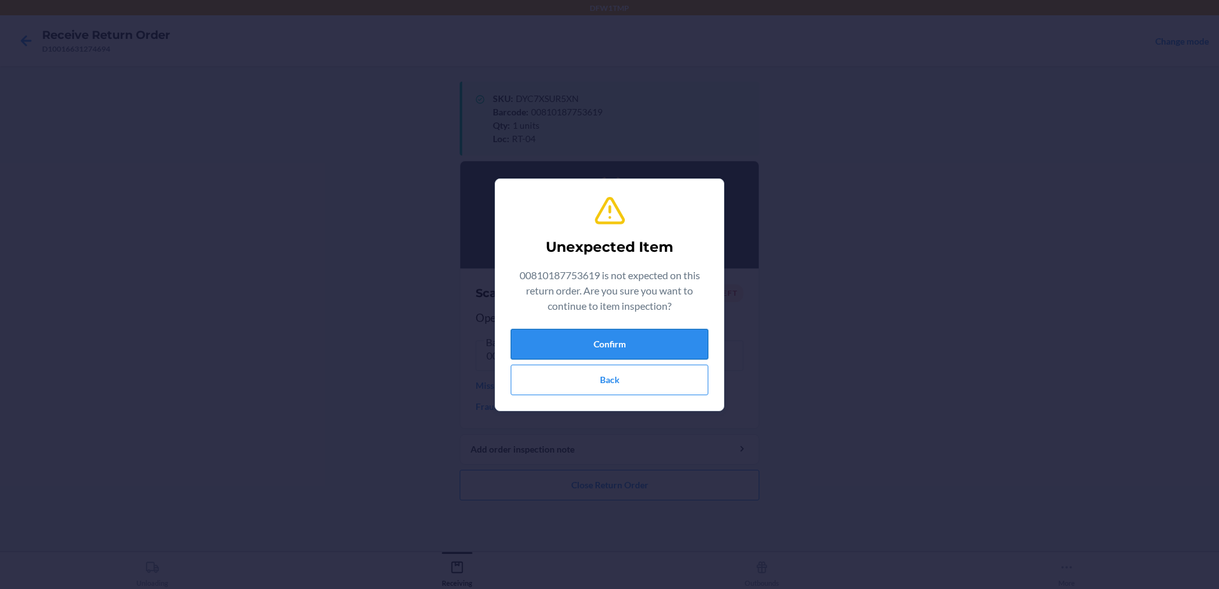
click at [667, 330] on button "Confirm" at bounding box center [610, 344] width 198 height 31
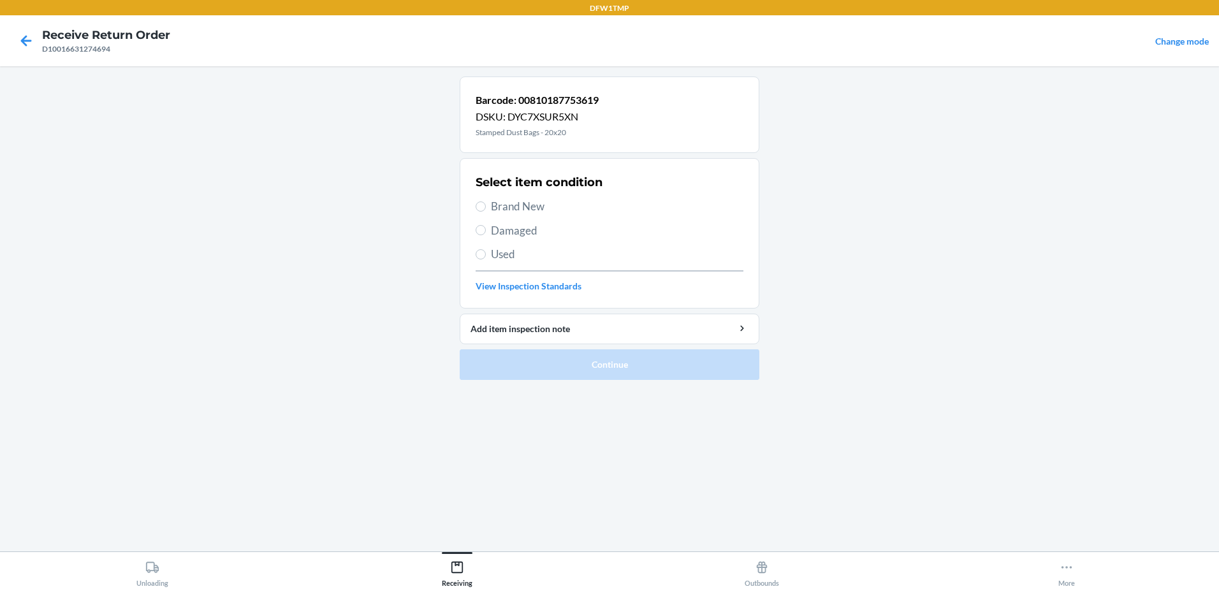
click at [541, 203] on span "Brand New" at bounding box center [617, 206] width 253 height 17
click at [486, 203] on input "Brand New" at bounding box center [481, 207] width 10 height 10
radio input "true"
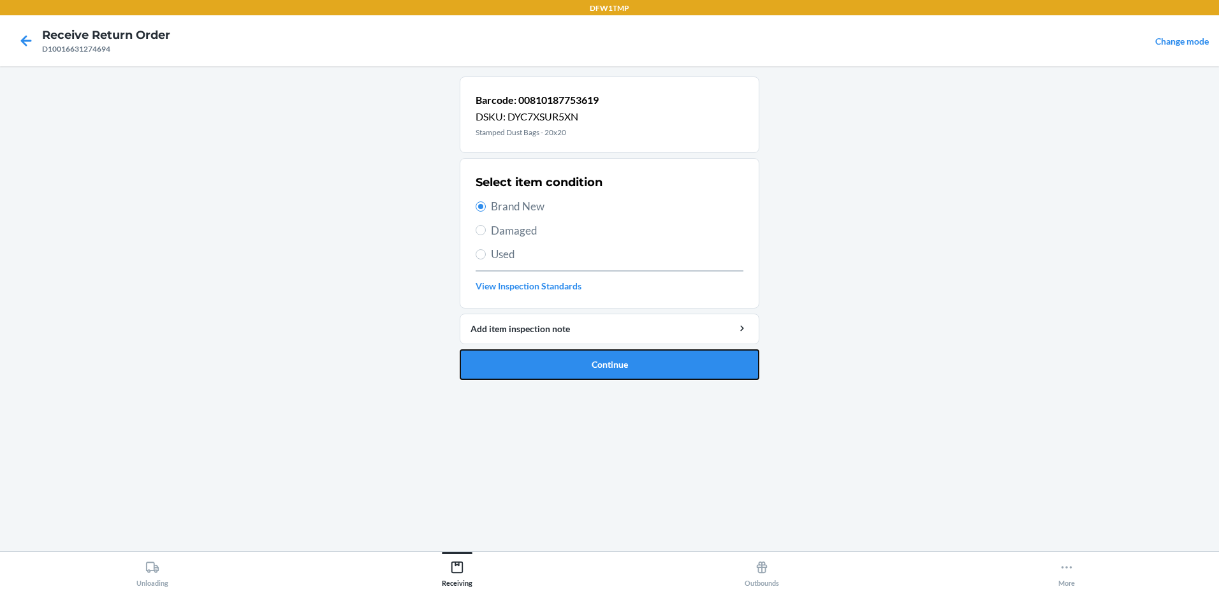
drag, startPoint x: 737, startPoint y: 371, endPoint x: 723, endPoint y: 365, distance: 15.4
click at [736, 370] on button "Continue" at bounding box center [610, 365] width 300 height 31
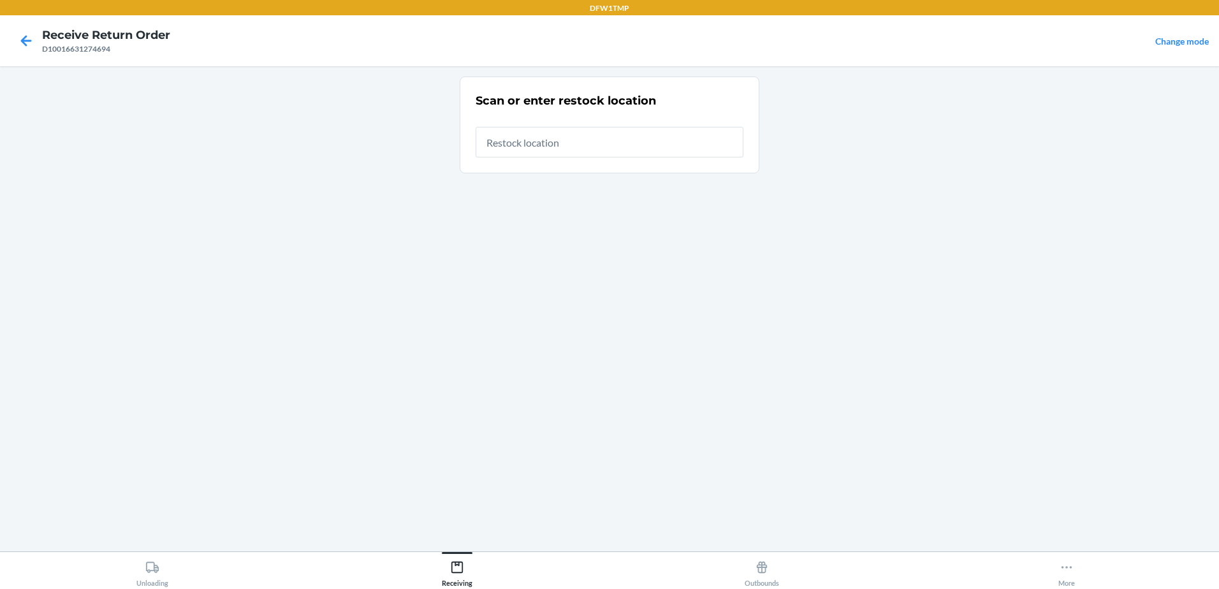
click at [566, 154] on input "text" at bounding box center [610, 142] width 268 height 31
type input "RT-04"
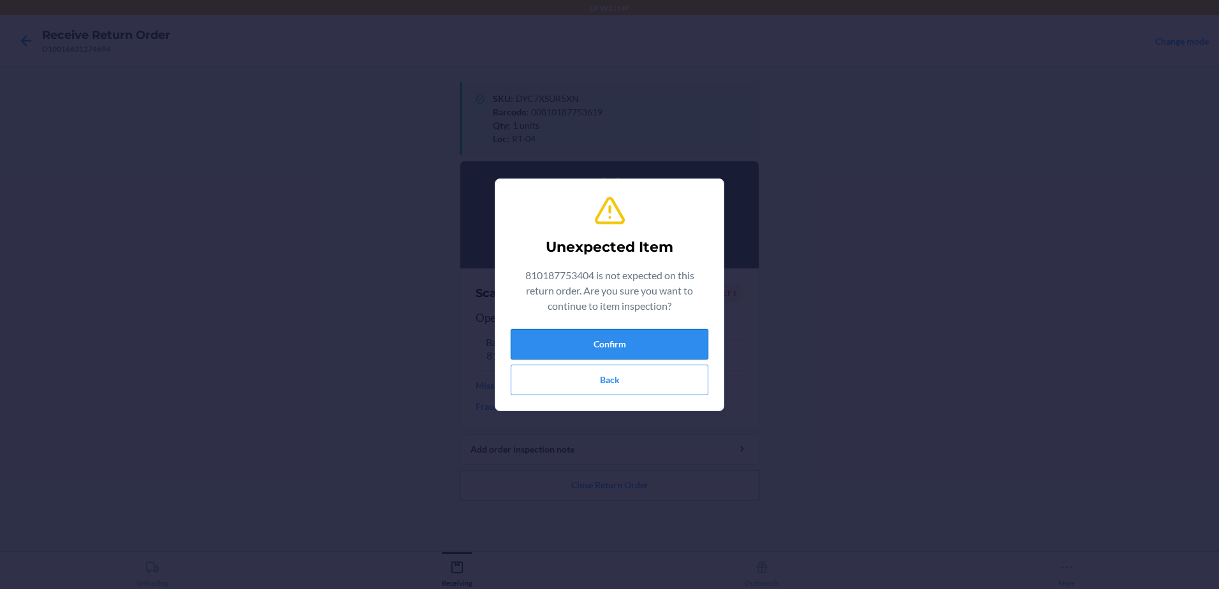
click at [643, 350] on button "Confirm" at bounding box center [610, 344] width 198 height 31
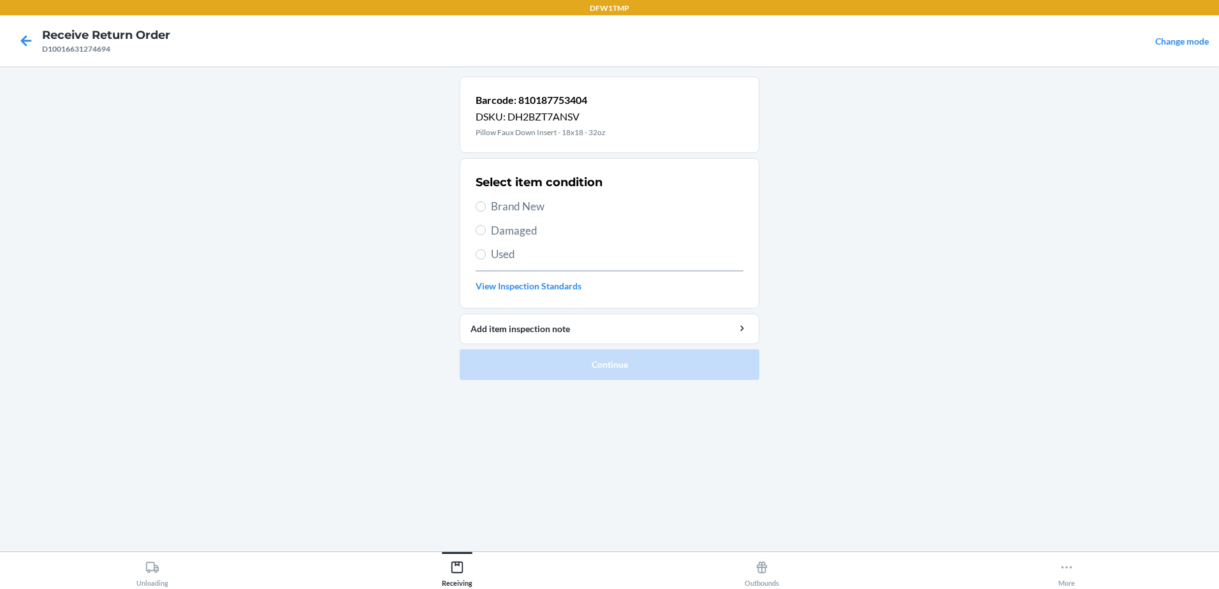
click at [526, 198] on span "Brand New" at bounding box center [617, 206] width 253 height 17
click at [486, 202] on input "Brand New" at bounding box center [481, 207] width 10 height 10
radio input "true"
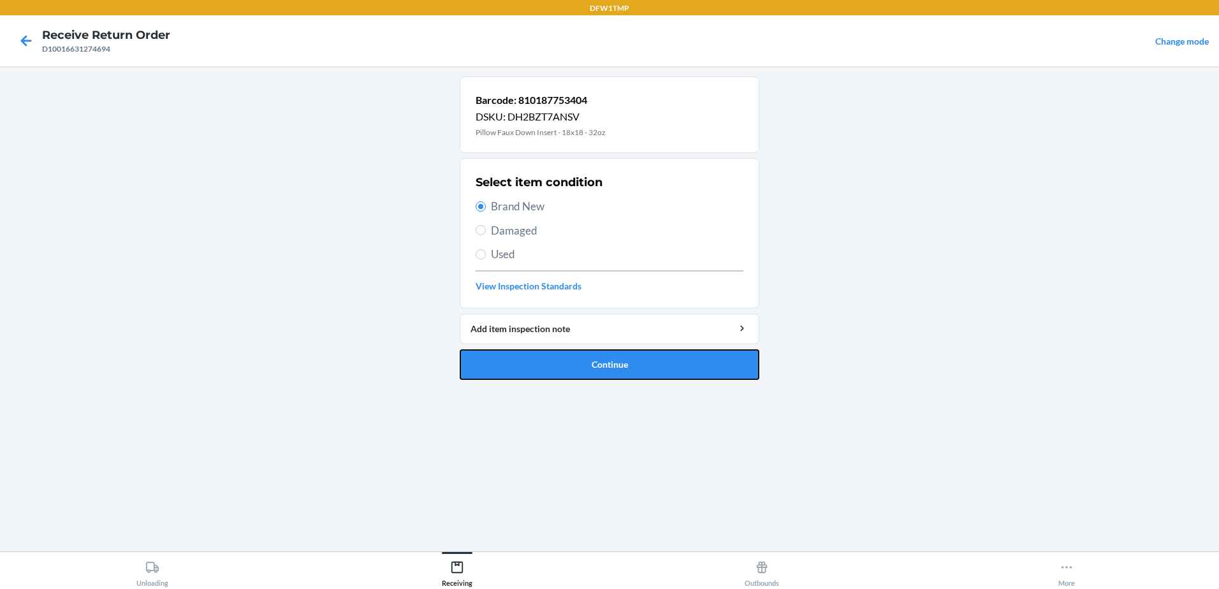
drag, startPoint x: 663, startPoint y: 371, endPoint x: 650, endPoint y: 348, distance: 26.6
click at [661, 366] on button "Continue" at bounding box center [610, 365] width 300 height 31
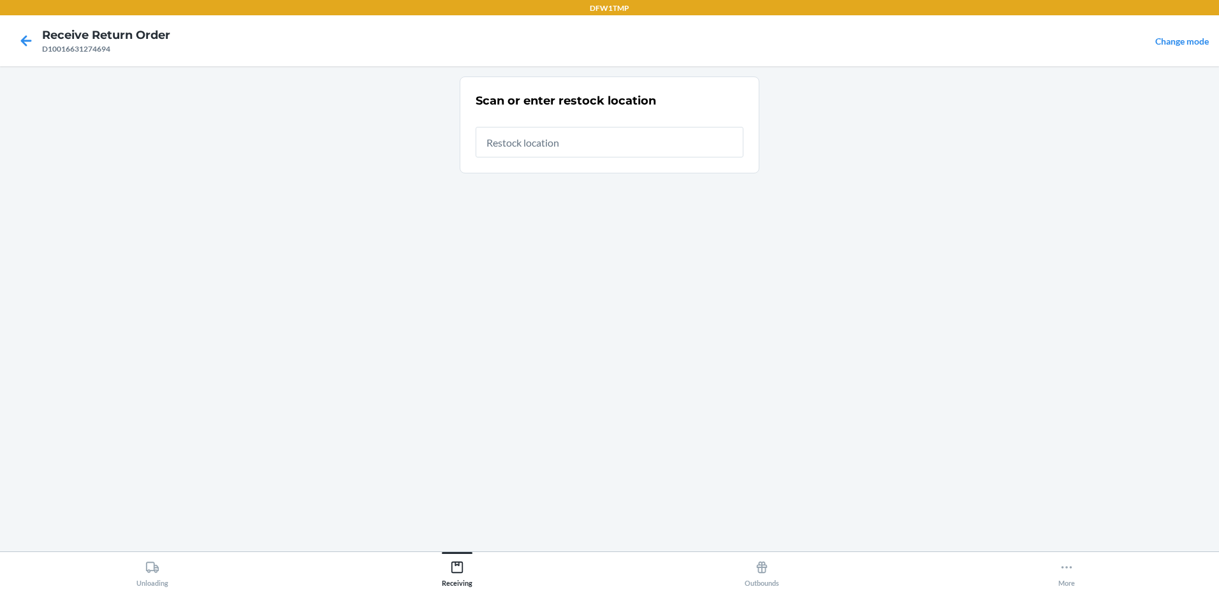
click at [598, 144] on input "text" at bounding box center [610, 142] width 268 height 31
type input "RT-04"
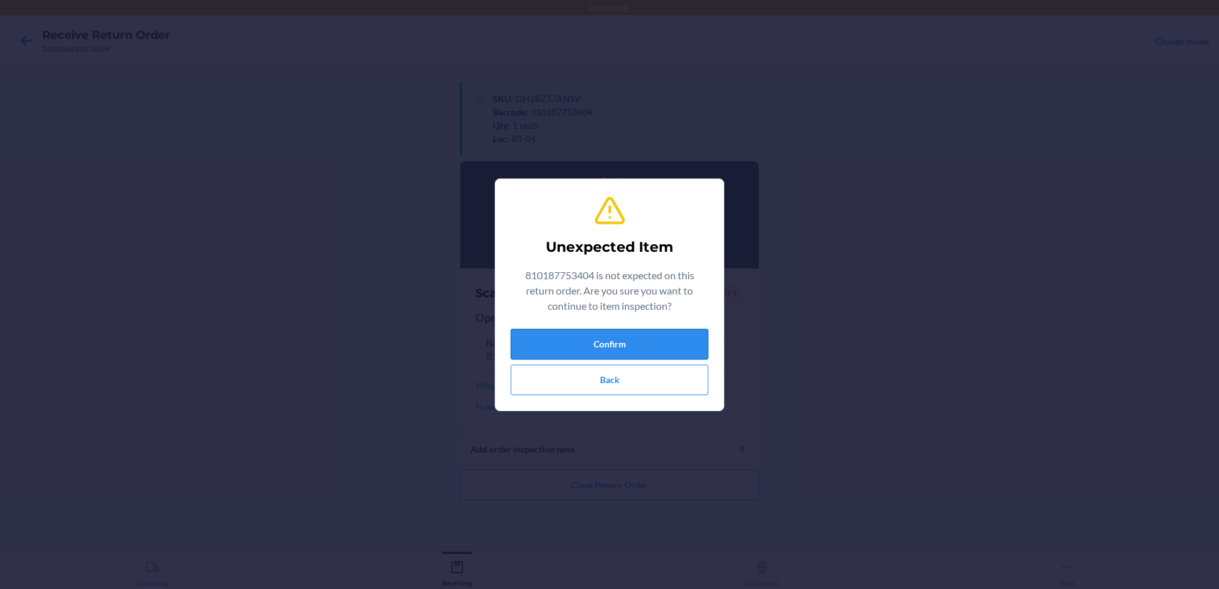
click at [633, 349] on button "Confirm" at bounding box center [610, 344] width 198 height 31
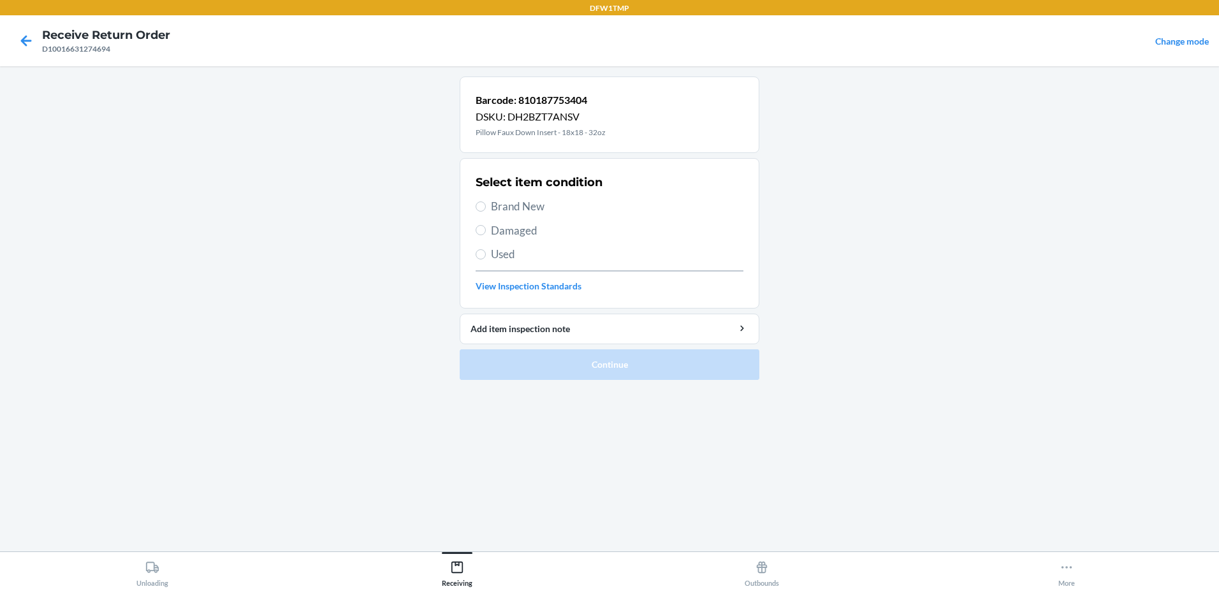
click at [500, 203] on span "Brand New" at bounding box center [617, 206] width 253 height 17
click at [486, 203] on input "Brand New" at bounding box center [481, 207] width 10 height 10
radio input "true"
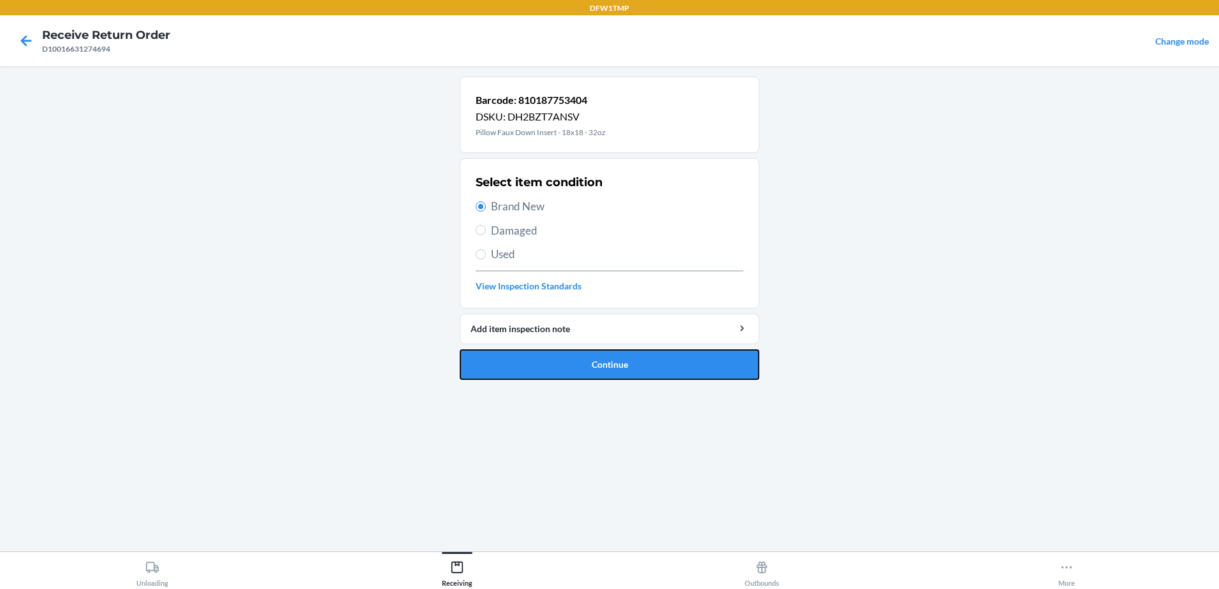
click at [717, 369] on button "Continue" at bounding box center [610, 365] width 300 height 31
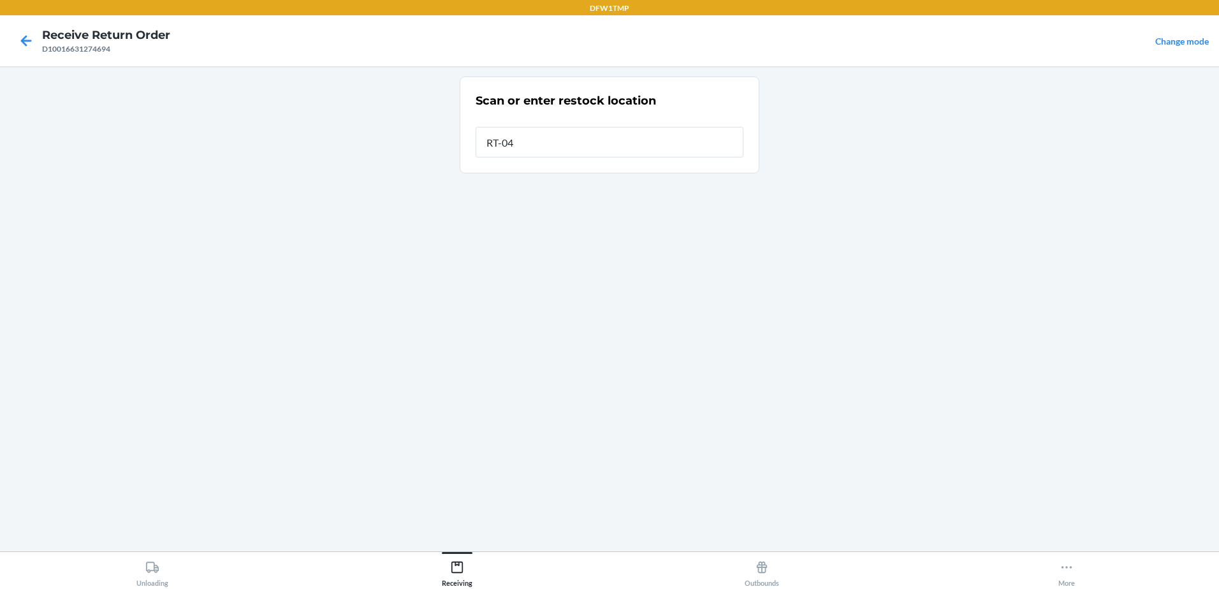
type input "RT-04"
